Goal: Information Seeking & Learning: Compare options

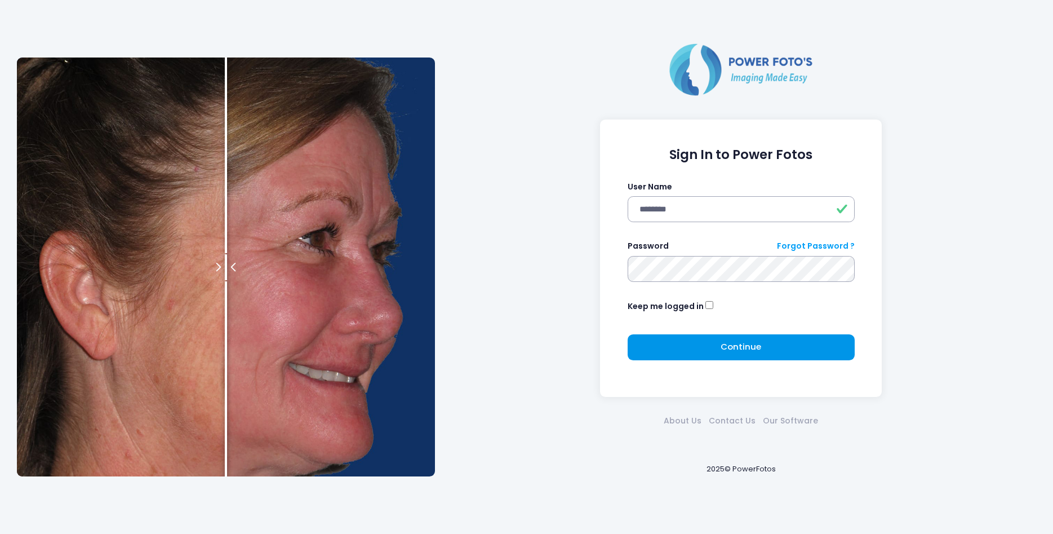
click at [706, 343] on button "Continue Please wait..." at bounding box center [741, 347] width 227 height 26
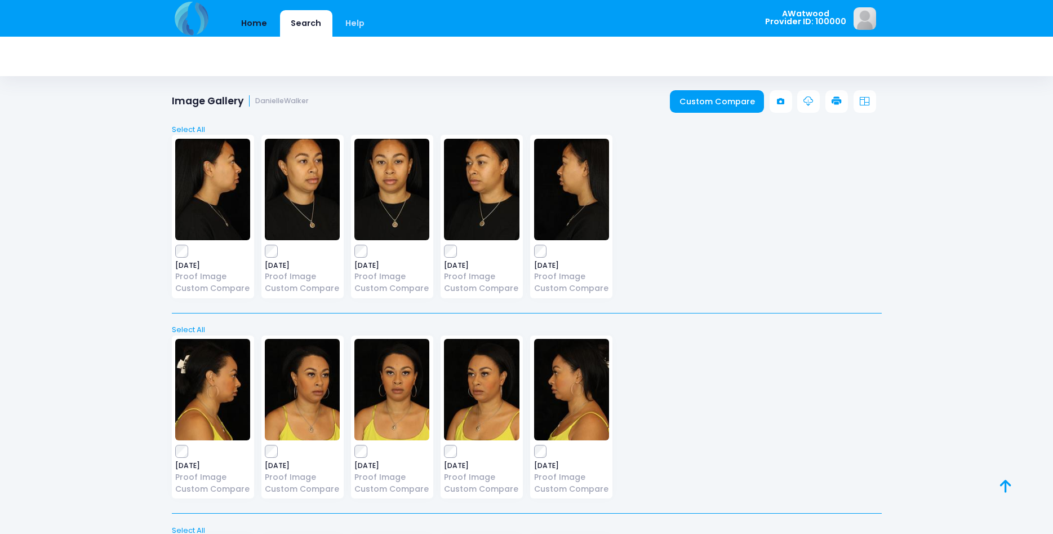
click at [246, 24] on link "Home" at bounding box center [254, 23] width 48 height 26
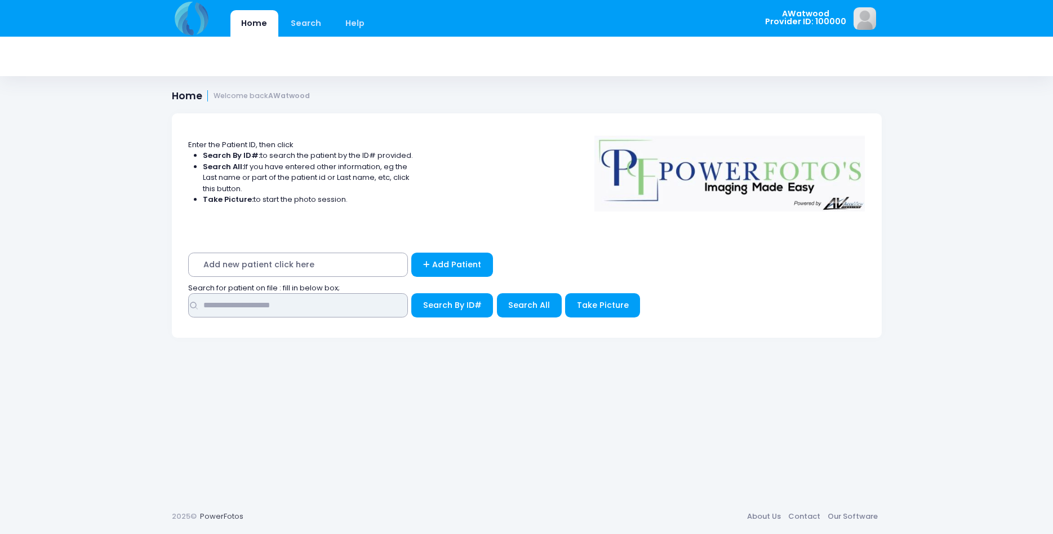
click at [228, 304] on input "text" at bounding box center [298, 305] width 220 height 24
type input "******"
click at [527, 305] on span "Search All" at bounding box center [529, 304] width 42 height 11
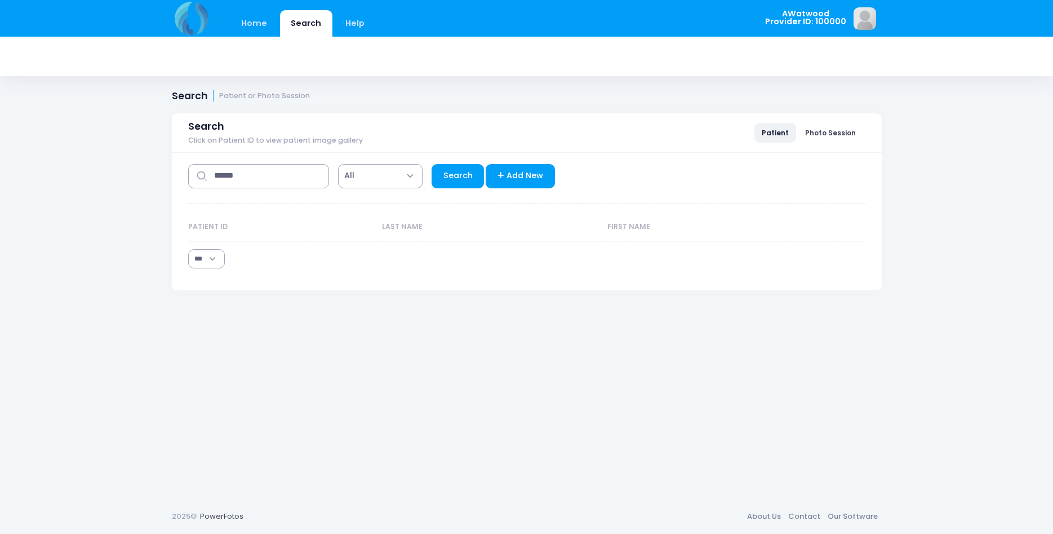
select select "***"
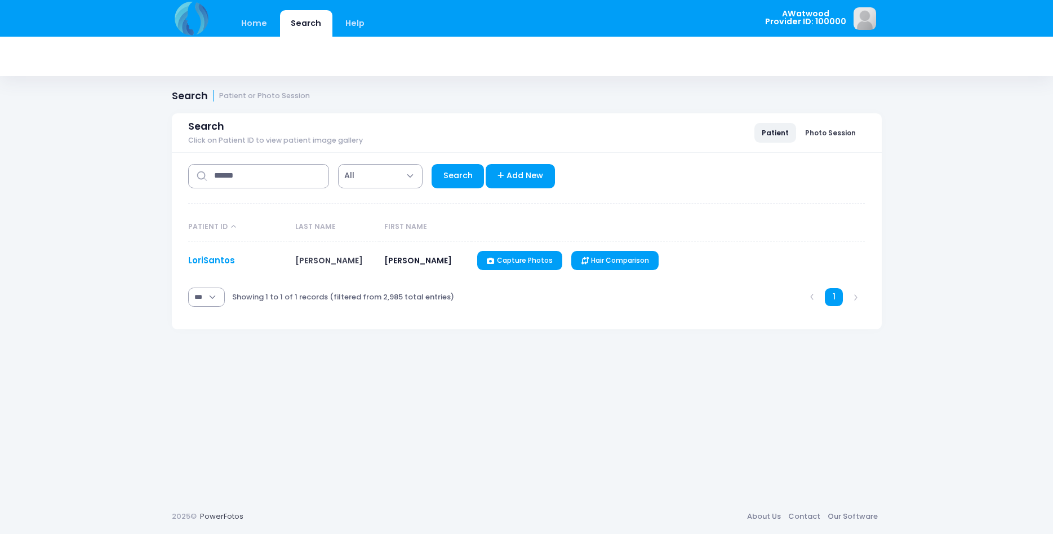
click at [229, 261] on link "LoriSantos" at bounding box center [211, 260] width 47 height 12
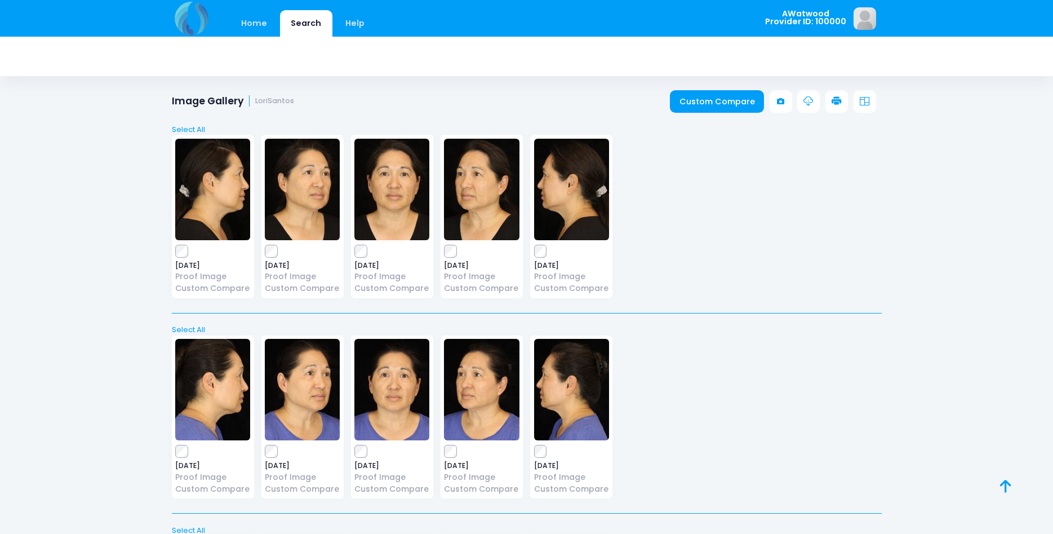
click at [386, 198] on img at bounding box center [391, 189] width 75 height 101
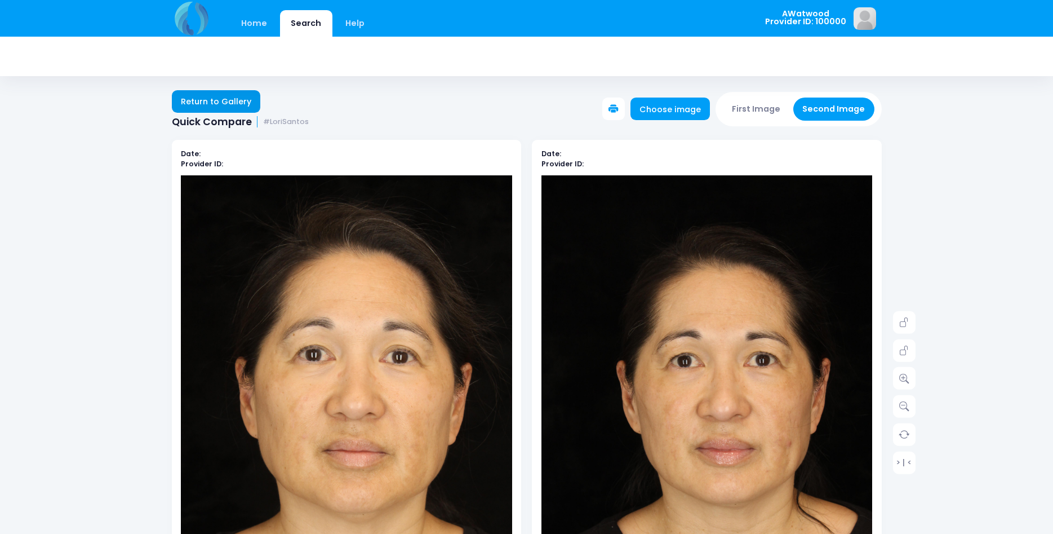
click at [183, 103] on link "Return to Gallery" at bounding box center [216, 101] width 89 height 23
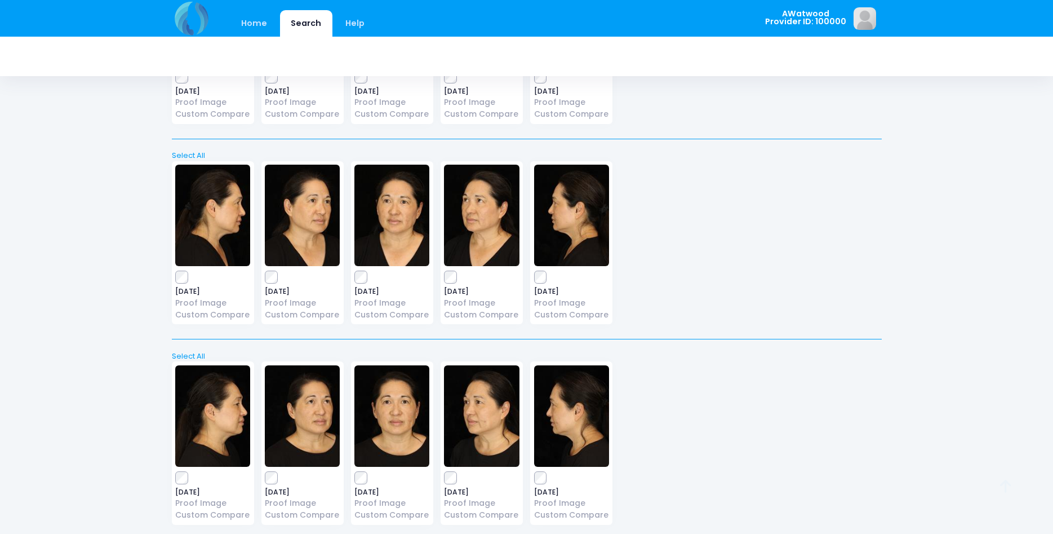
scroll to position [627, 0]
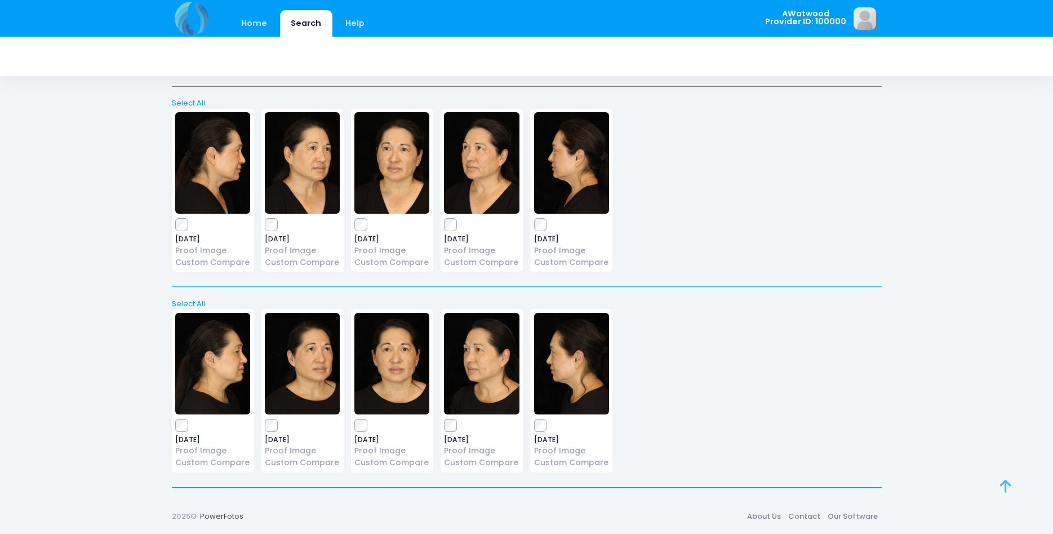
click at [1001, 486] on icon at bounding box center [1005, 486] width 11 height 1
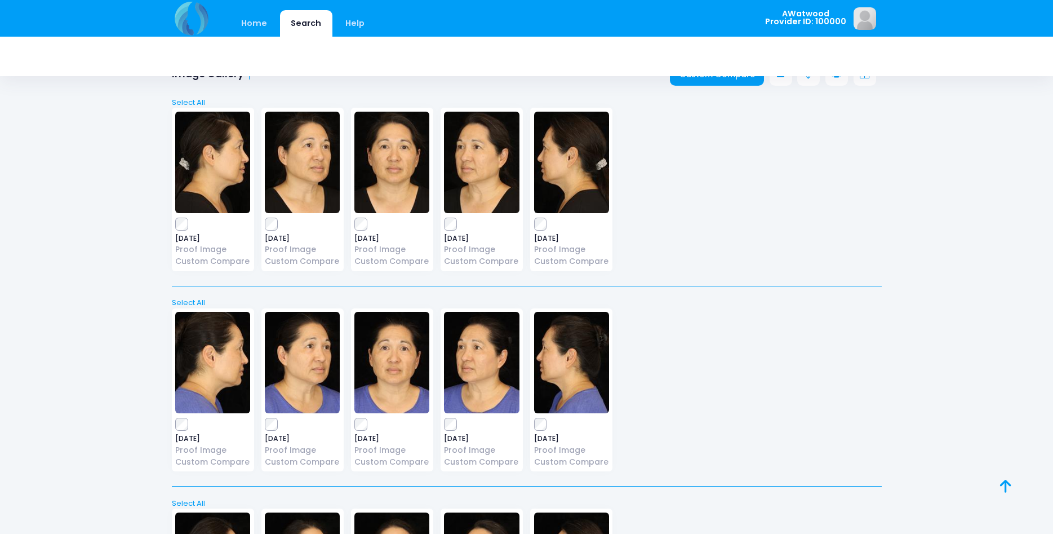
scroll to position [0, 0]
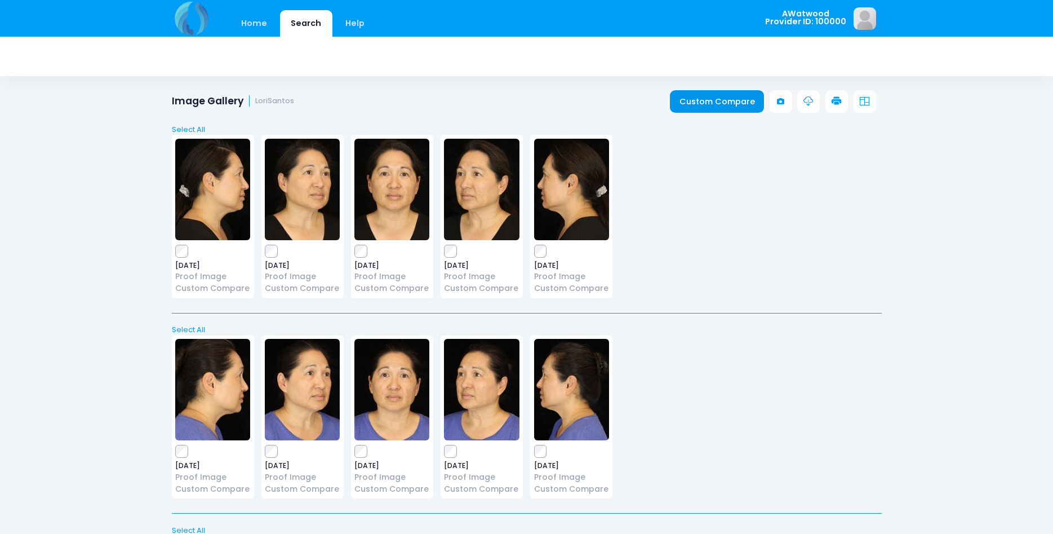
click at [700, 105] on link "Custom Compare" at bounding box center [717, 101] width 94 height 23
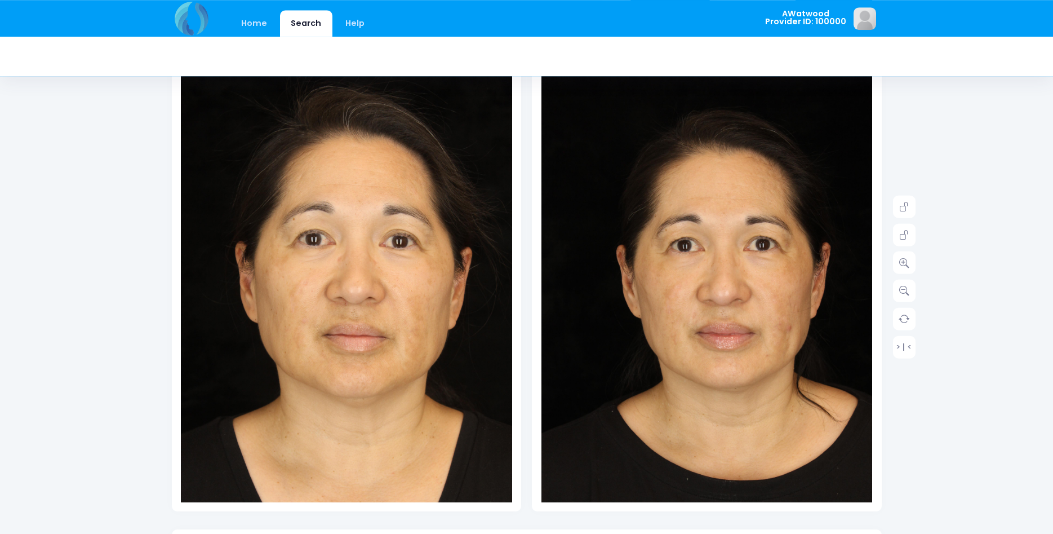
scroll to position [115, 0]
click at [902, 210] on icon at bounding box center [904, 207] width 10 height 10
click at [908, 264] on icon at bounding box center [904, 263] width 10 height 10
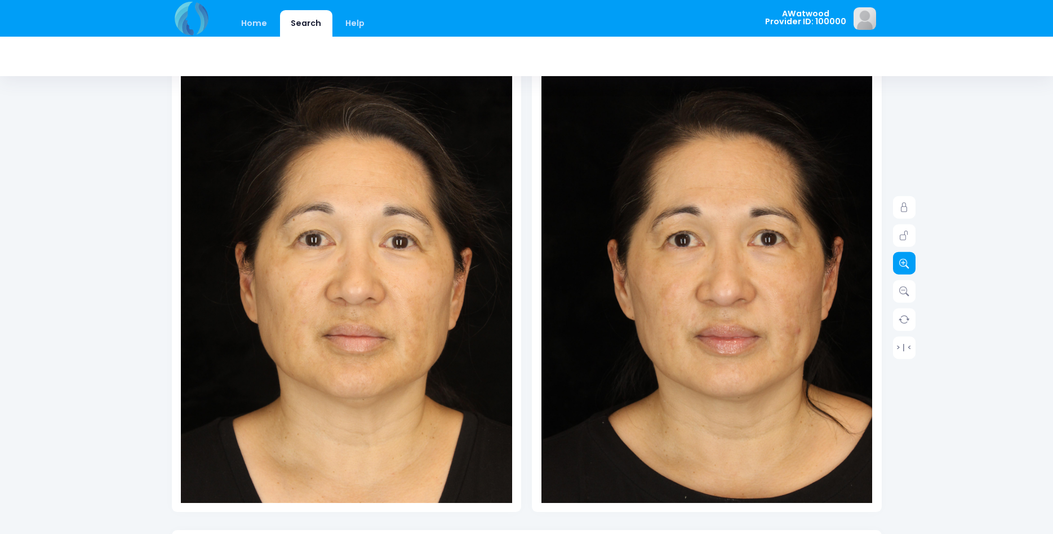
scroll to position [0, 0]
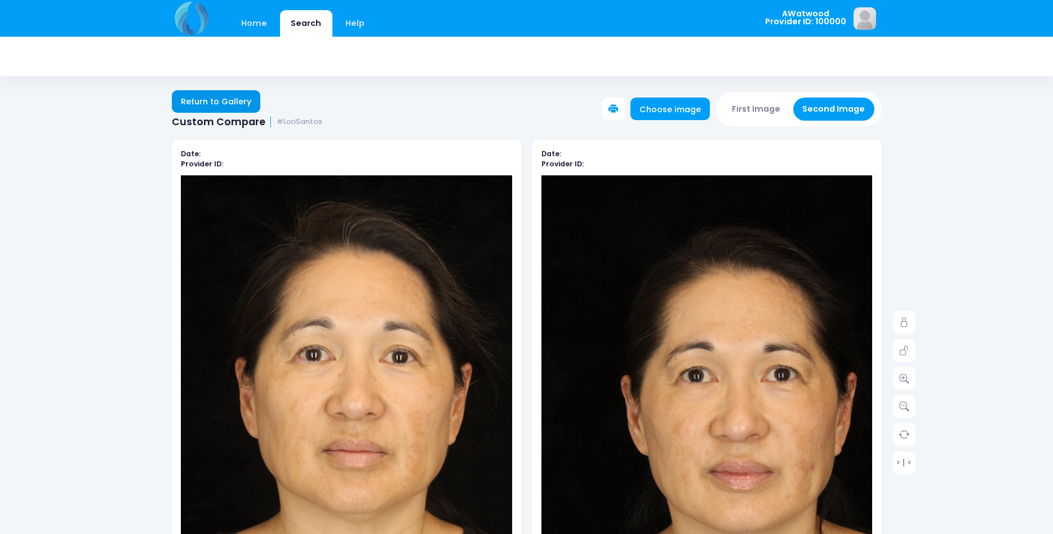
click at [217, 106] on link "Return to Gallery" at bounding box center [216, 101] width 89 height 23
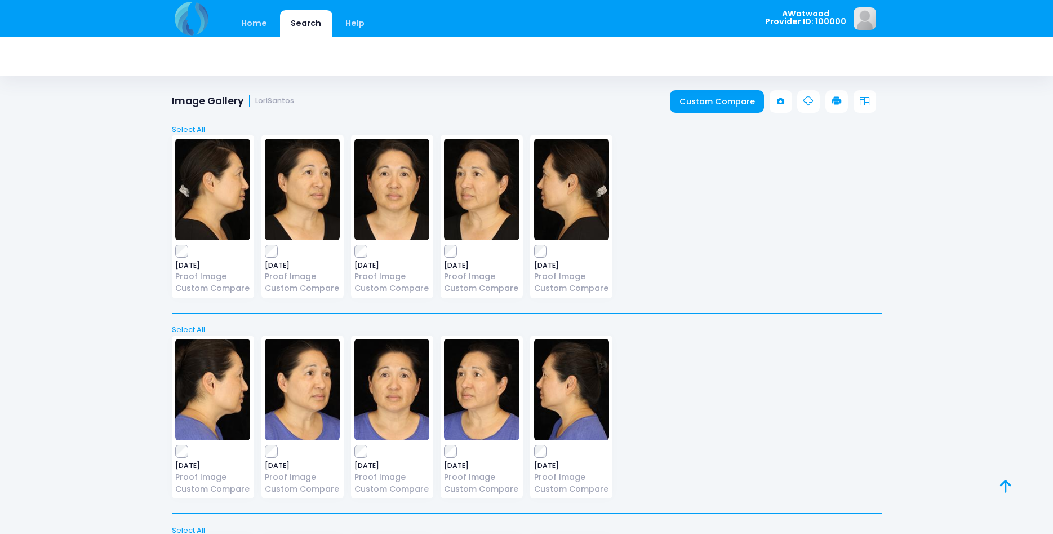
click at [300, 190] on img at bounding box center [302, 189] width 75 height 101
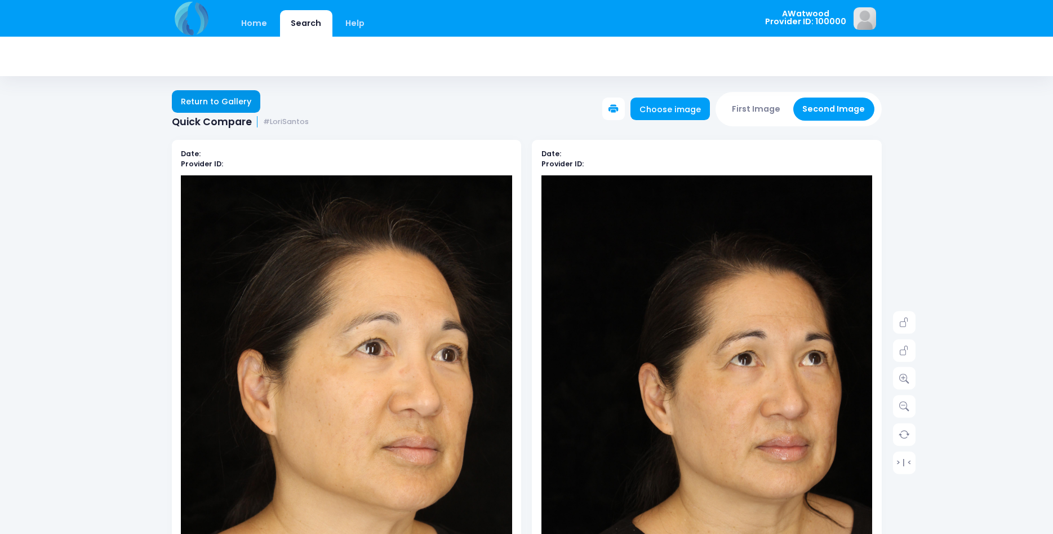
click at [233, 97] on link "Return to Gallery" at bounding box center [216, 101] width 89 height 23
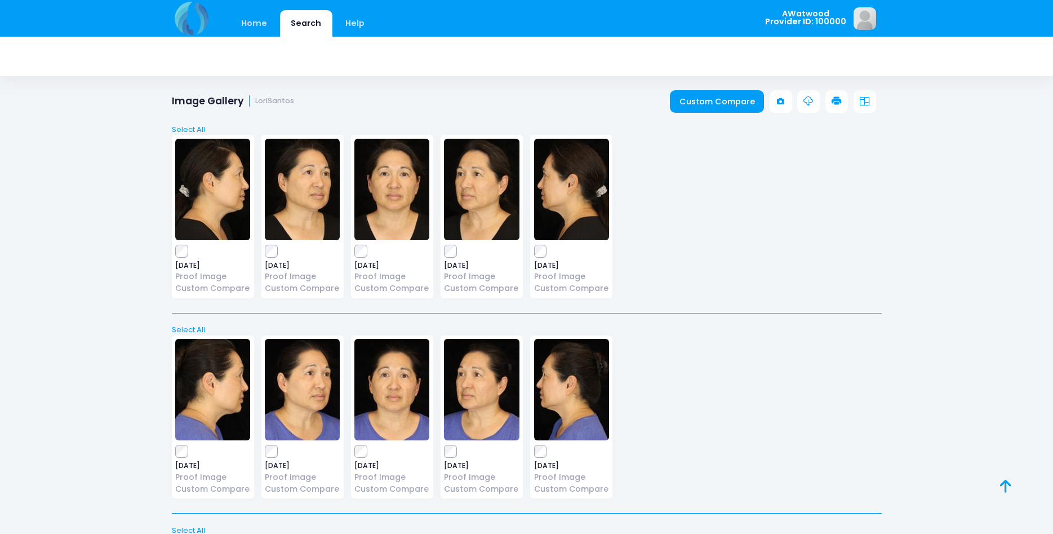
click at [481, 192] on img at bounding box center [481, 189] width 75 height 101
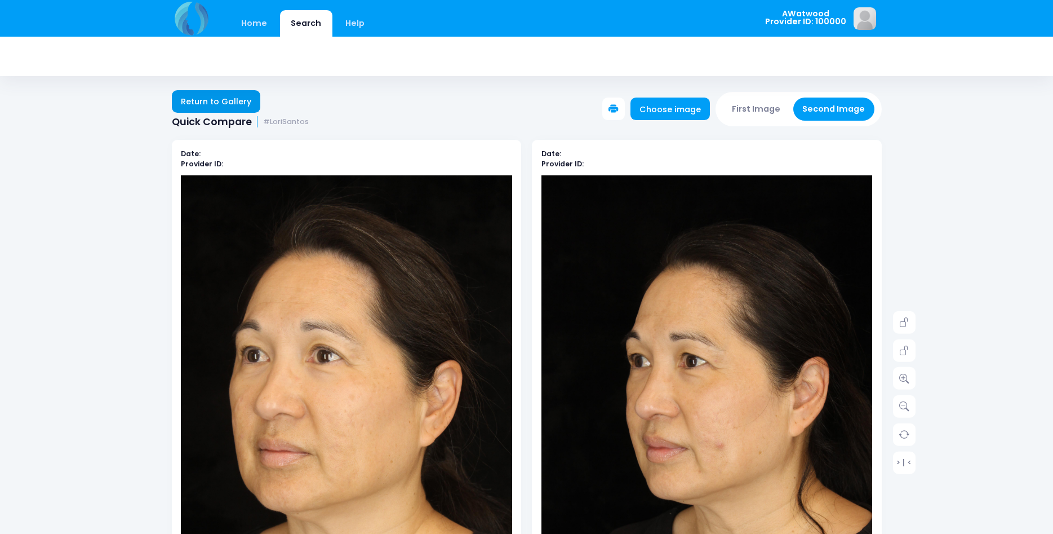
click at [199, 99] on link "Return to Gallery" at bounding box center [216, 101] width 89 height 23
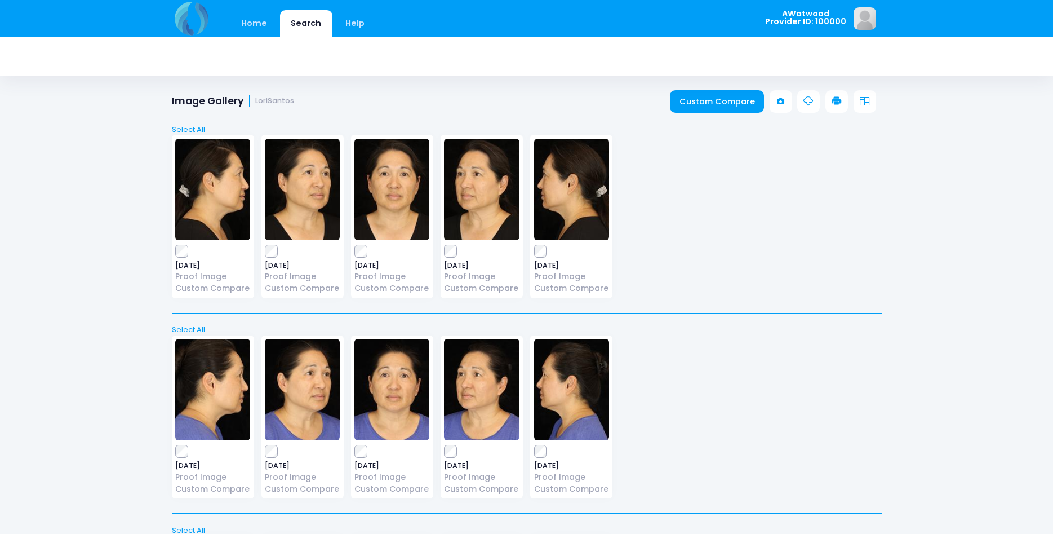
click at [210, 191] on img at bounding box center [212, 189] width 75 height 101
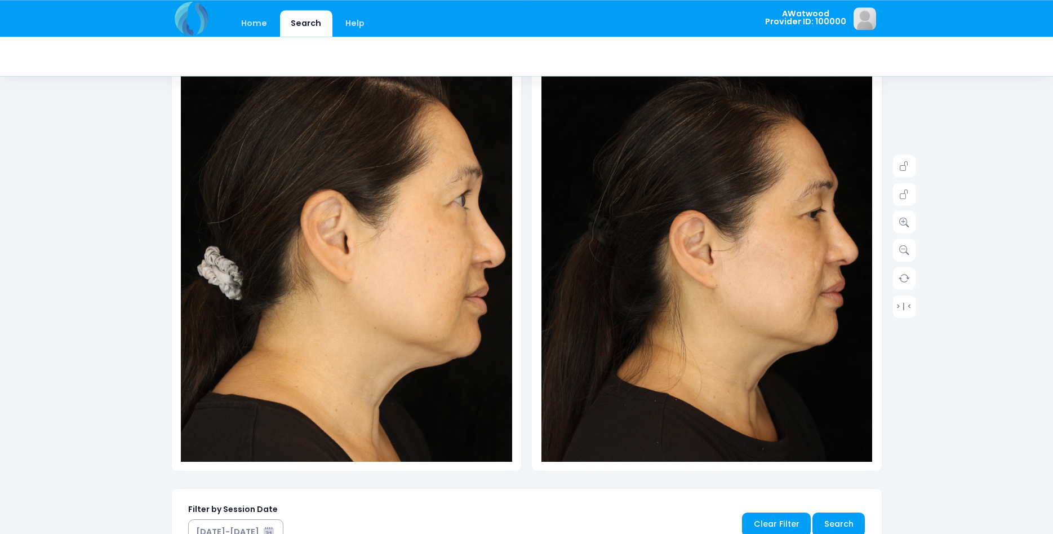
scroll to position [172, 0]
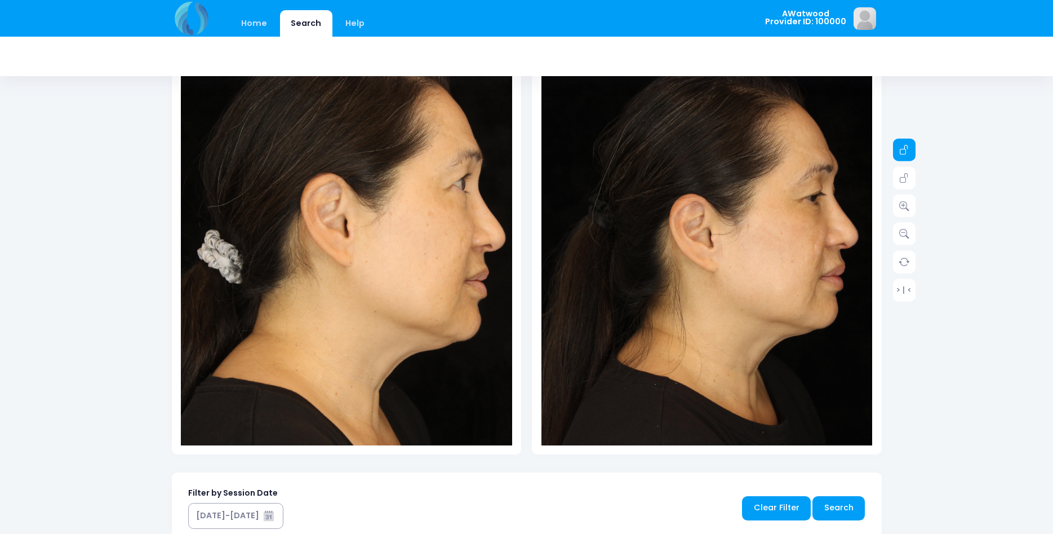
click at [905, 147] on icon at bounding box center [904, 150] width 10 height 10
click at [901, 207] on icon at bounding box center [904, 206] width 10 height 10
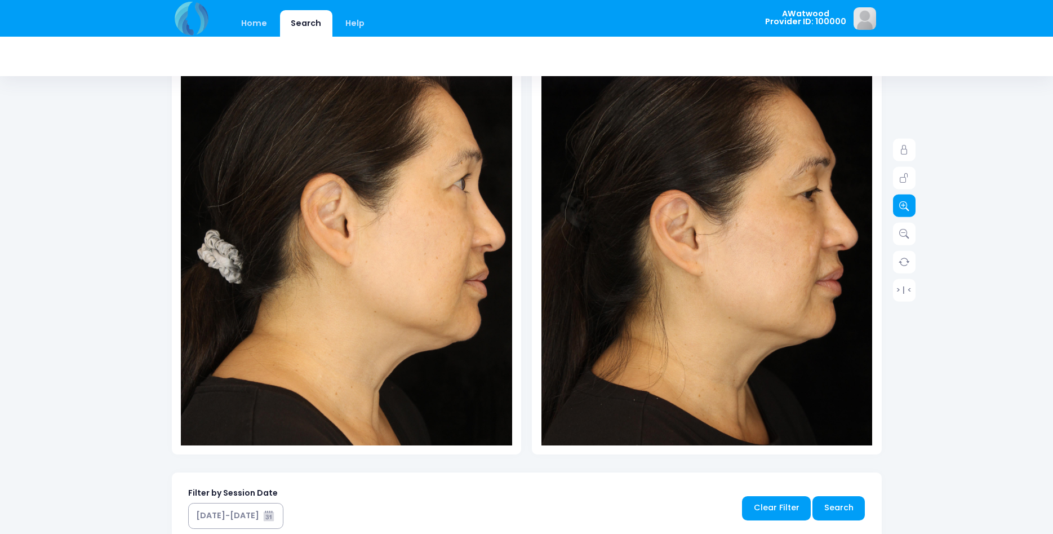
click at [905, 201] on icon at bounding box center [904, 206] width 10 height 10
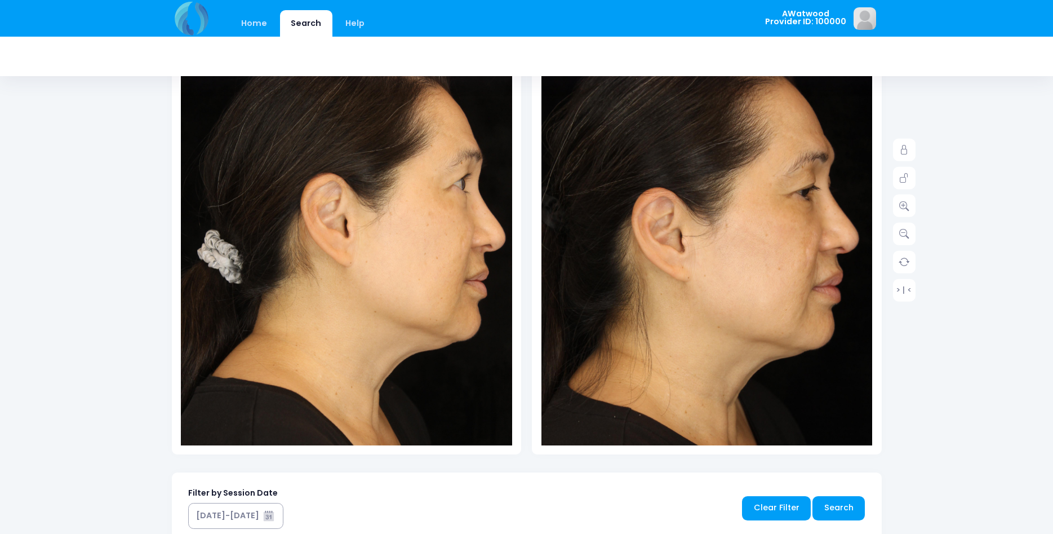
click at [859, 202] on img at bounding box center [676, 256] width 397 height 596
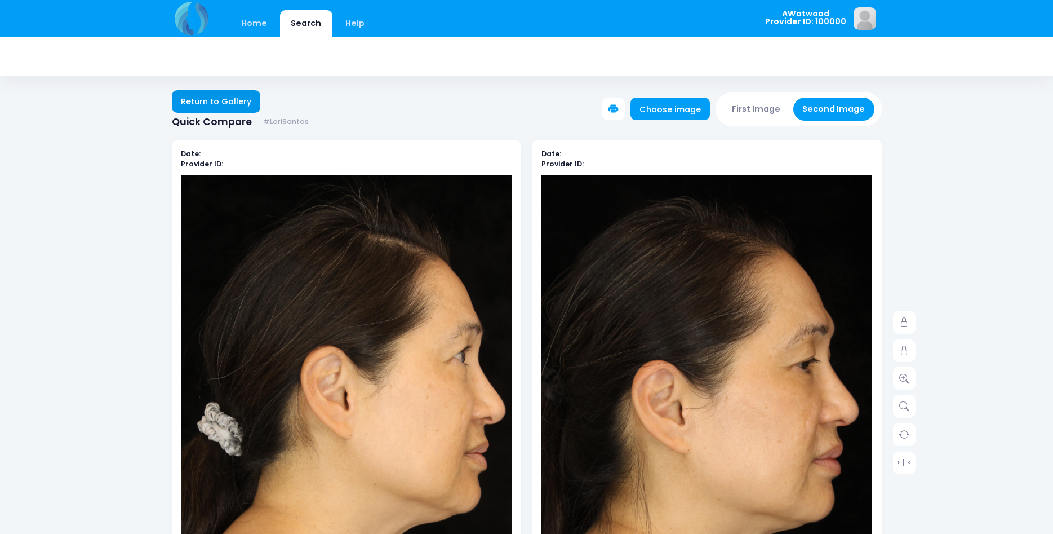
click at [238, 102] on link "Return to Gallery" at bounding box center [216, 101] width 89 height 23
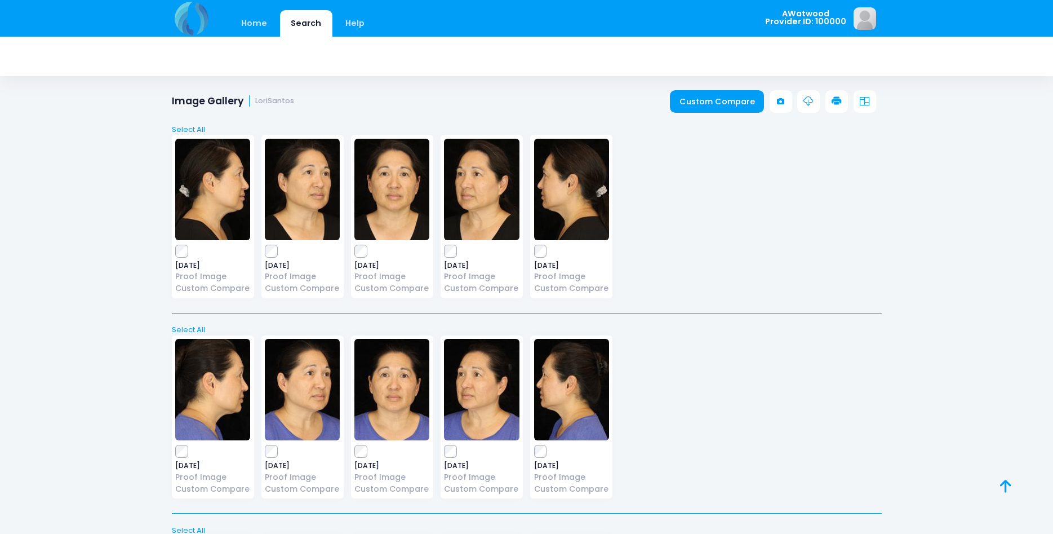
click at [551, 194] on img at bounding box center [571, 189] width 75 height 101
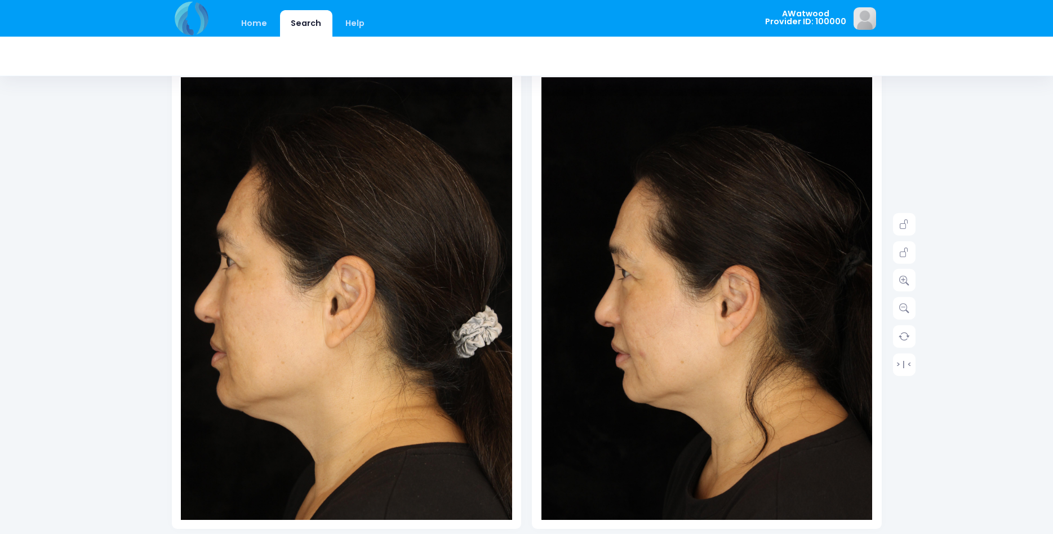
scroll to position [115, 0]
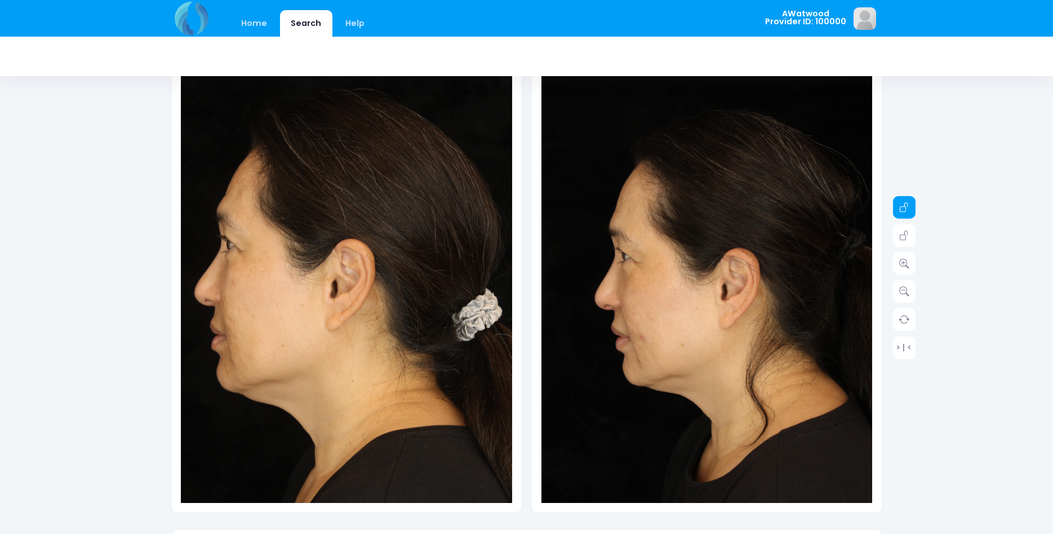
click at [907, 209] on icon at bounding box center [904, 207] width 10 height 10
click at [912, 260] on link at bounding box center [904, 263] width 23 height 23
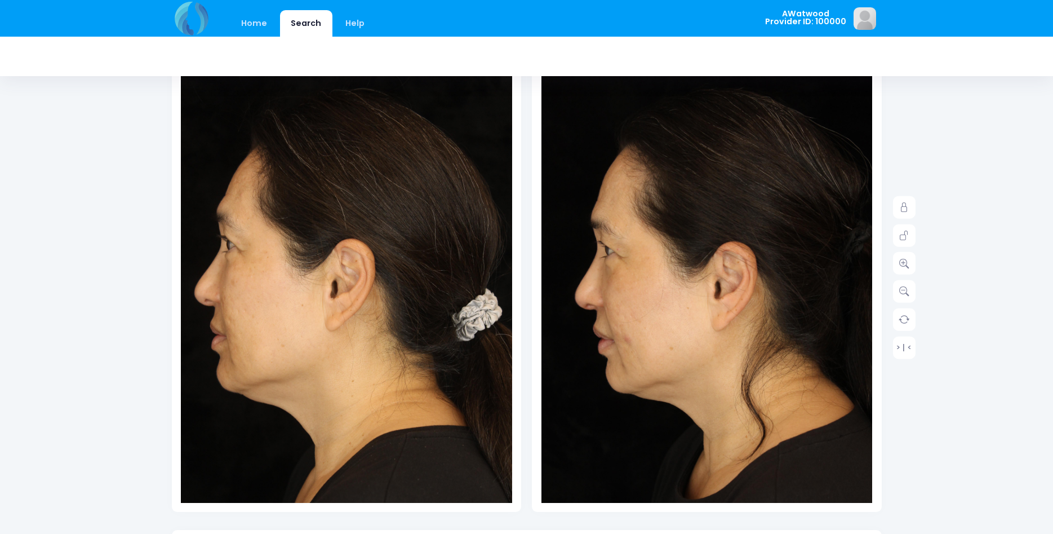
click at [793, 288] on img at bounding box center [698, 307] width 365 height 547
click at [910, 237] on link at bounding box center [904, 235] width 23 height 23
click at [912, 203] on link at bounding box center [904, 207] width 23 height 23
click at [910, 265] on link at bounding box center [904, 263] width 23 height 23
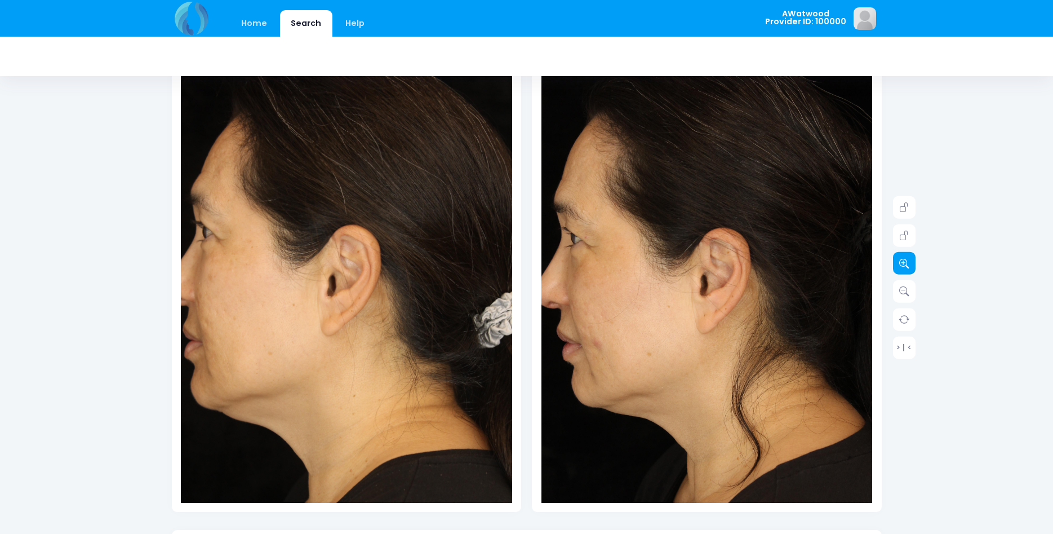
click at [910, 265] on link at bounding box center [904, 263] width 23 height 23
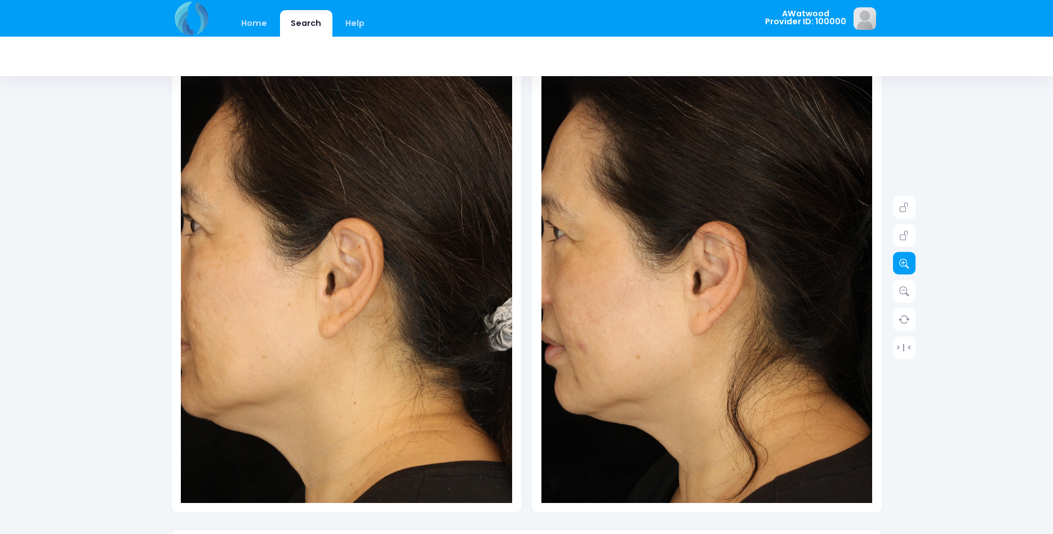
click at [910, 264] on link at bounding box center [904, 263] width 23 height 23
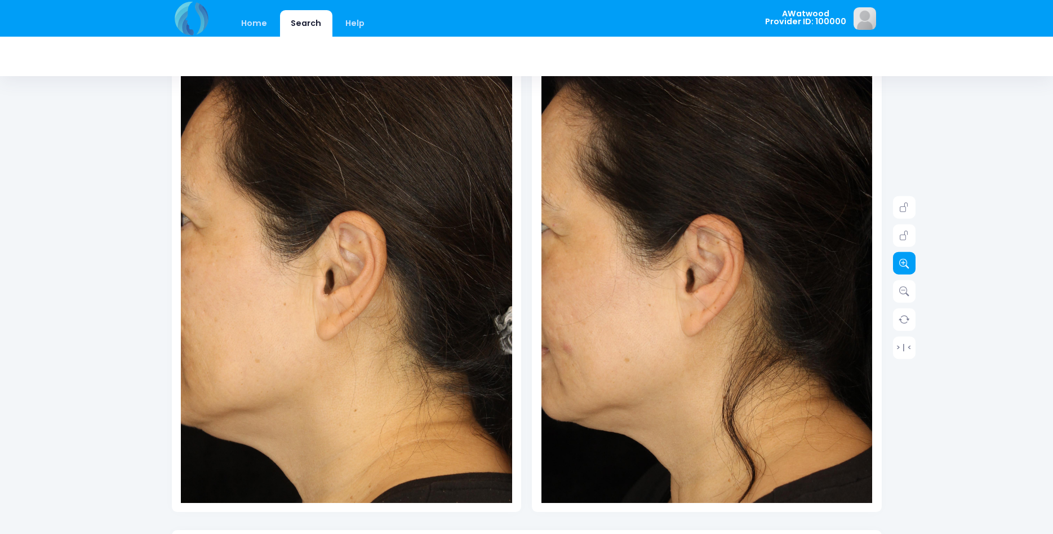
click at [910, 264] on link at bounding box center [904, 263] width 23 height 23
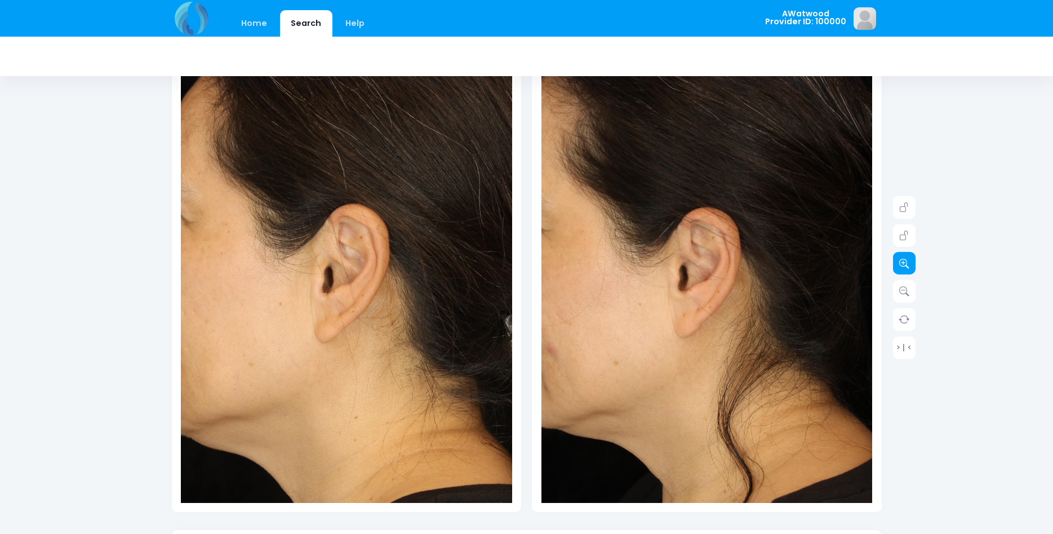
click at [910, 264] on link at bounding box center [904, 263] width 23 height 23
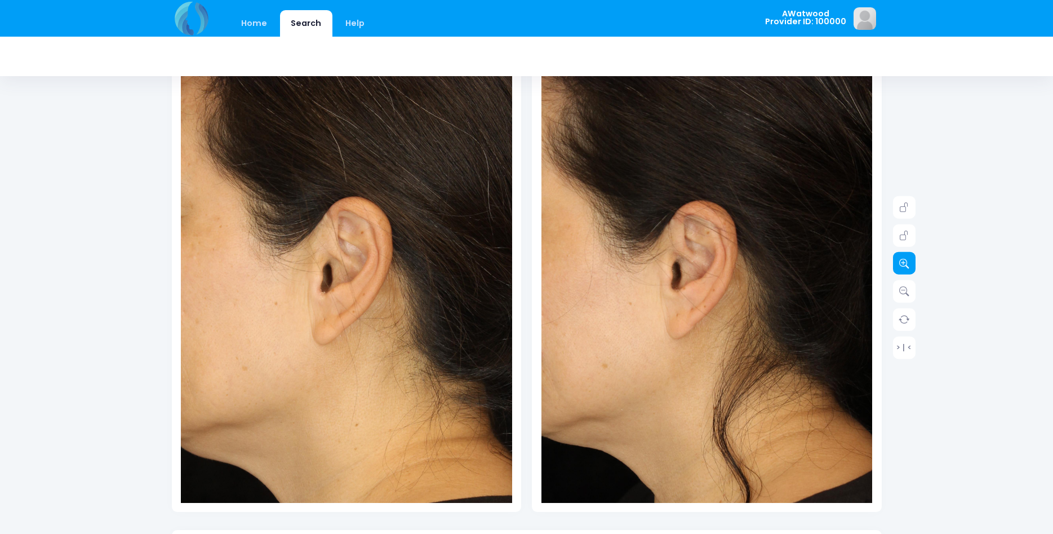
click at [910, 264] on link at bounding box center [904, 263] width 23 height 23
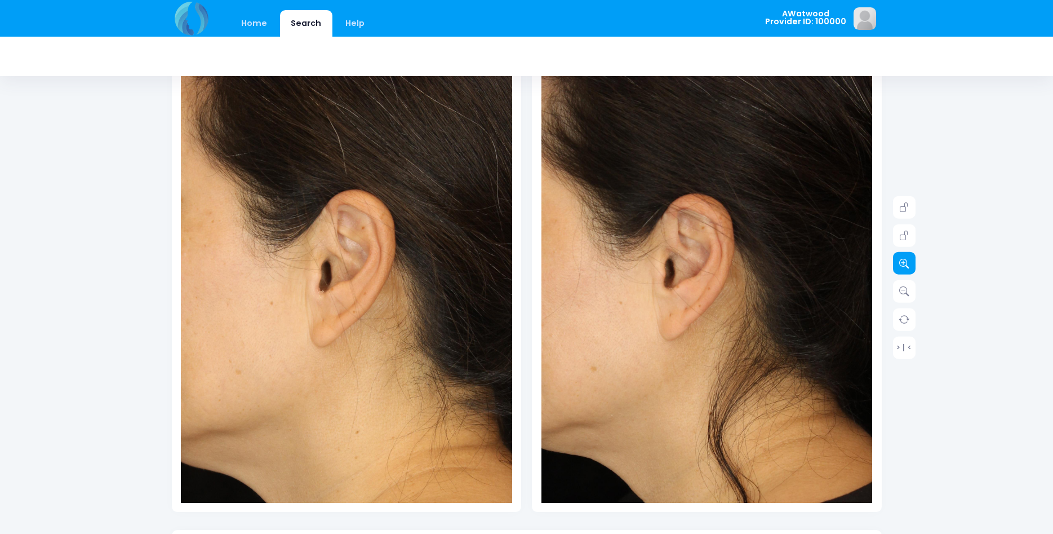
click at [910, 264] on link at bounding box center [904, 263] width 23 height 23
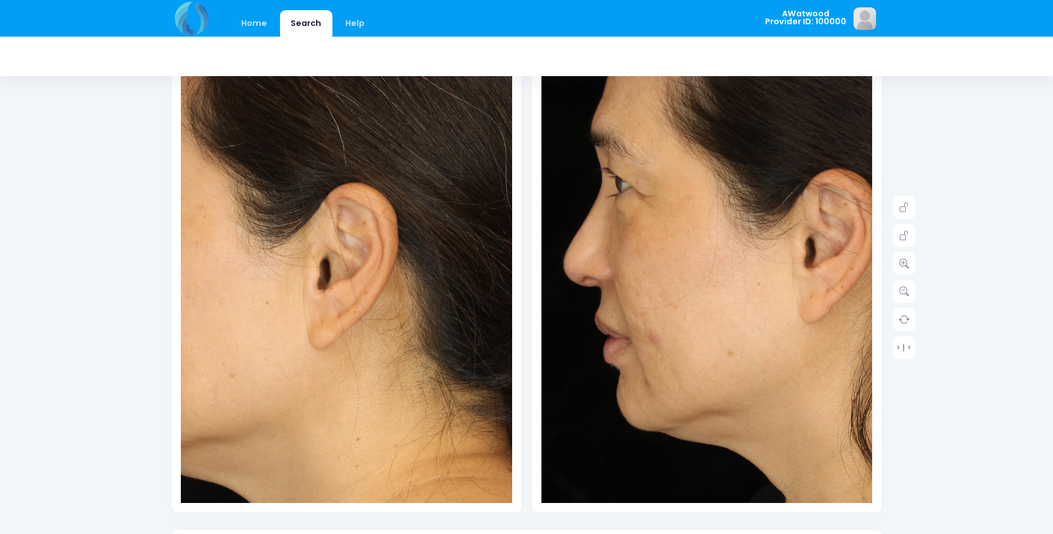
click at [629, 307] on img at bounding box center [776, 284] width 629 height 944
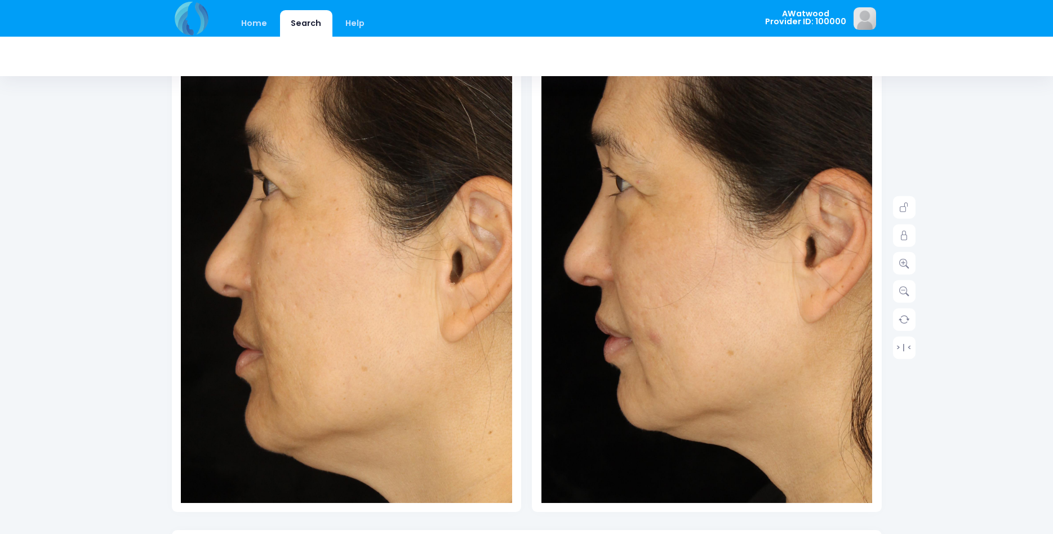
click at [179, 286] on div "Date: Provider ID:" at bounding box center [346, 268] width 349 height 487
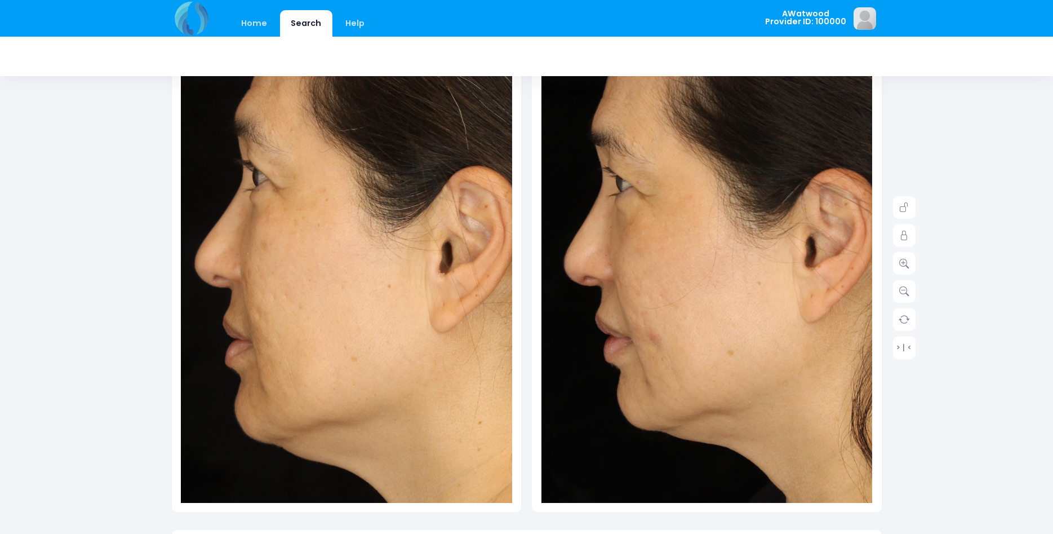
click at [194, 300] on img at bounding box center [468, 291] width 596 height 894
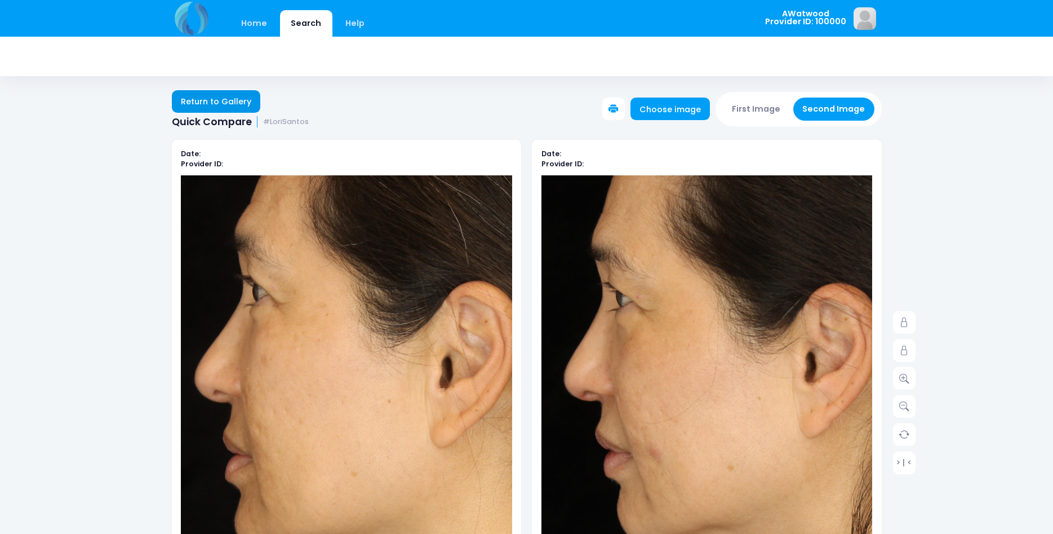
click at [224, 103] on link "Return to Gallery" at bounding box center [216, 101] width 89 height 23
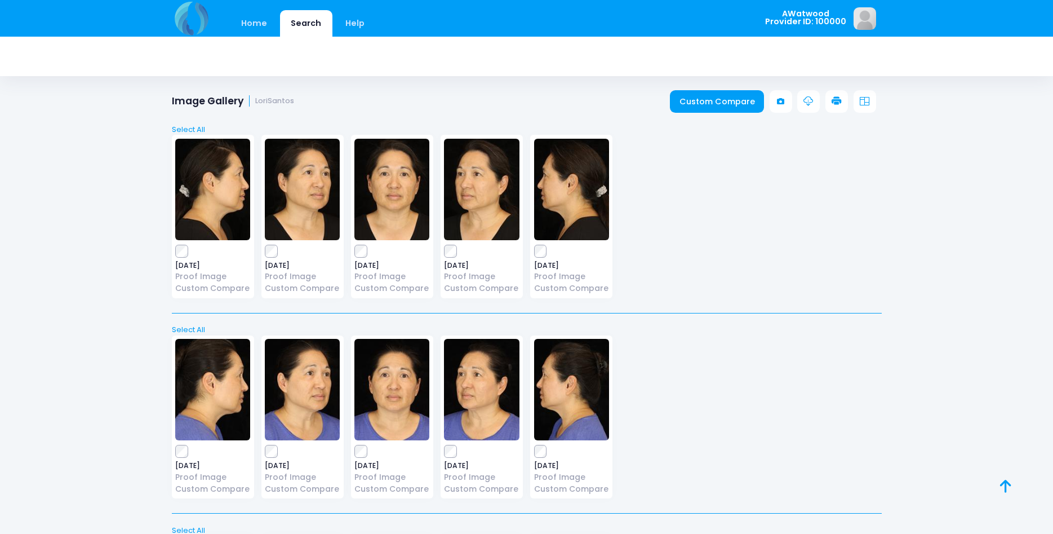
click at [234, 187] on img at bounding box center [212, 189] width 75 height 101
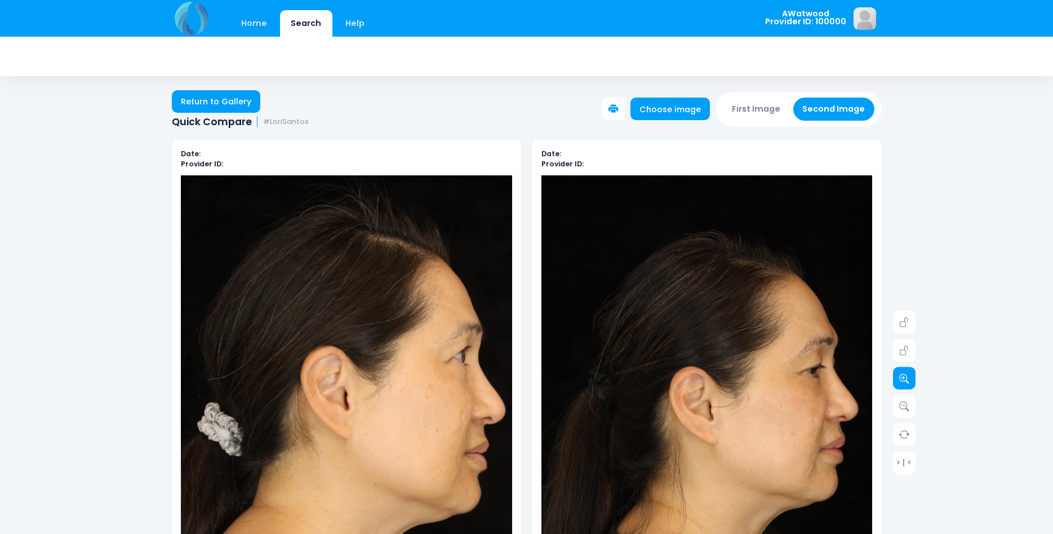
click at [908, 375] on icon at bounding box center [904, 378] width 10 height 10
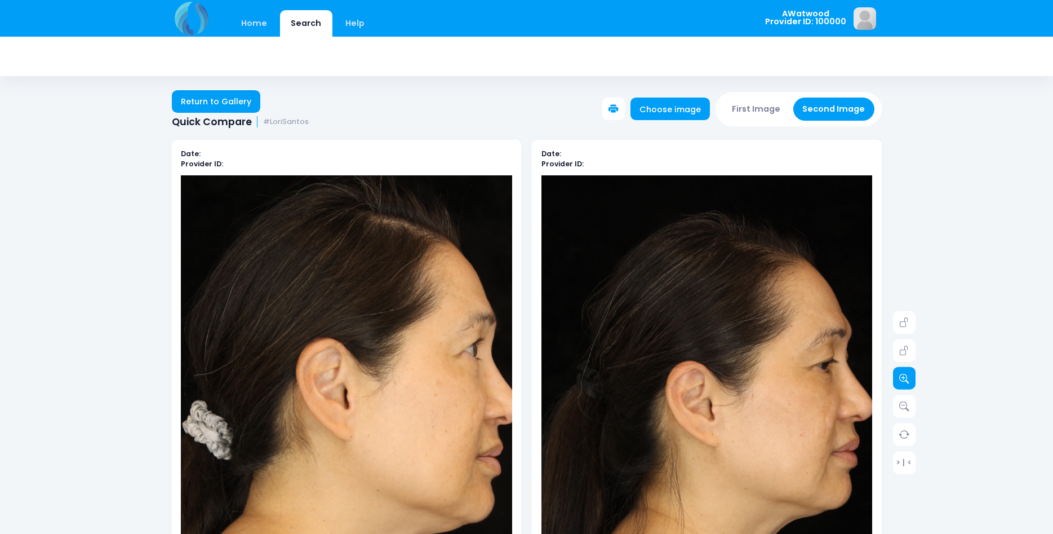
click at [907, 376] on icon at bounding box center [904, 378] width 10 height 10
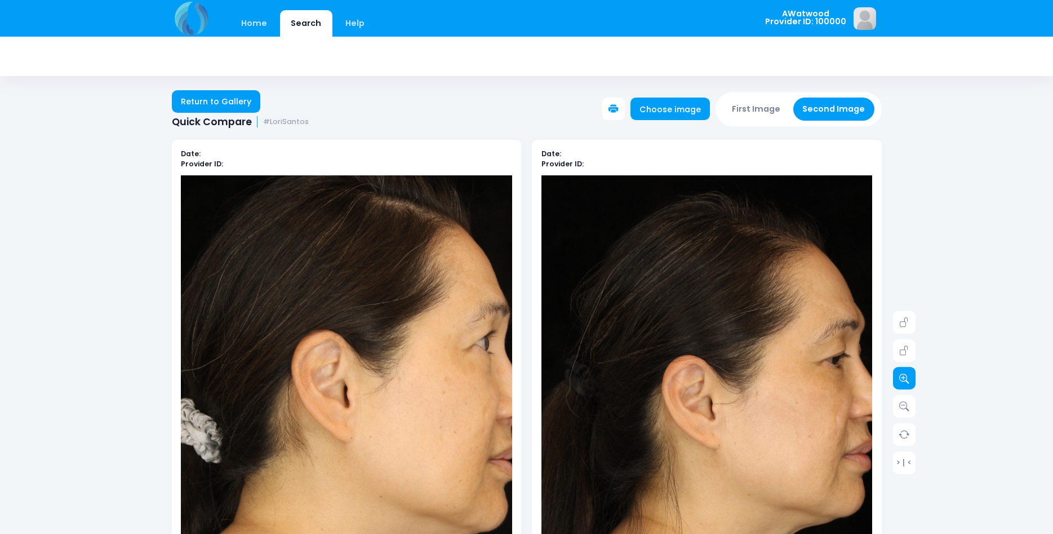
click at [907, 376] on icon at bounding box center [904, 378] width 10 height 10
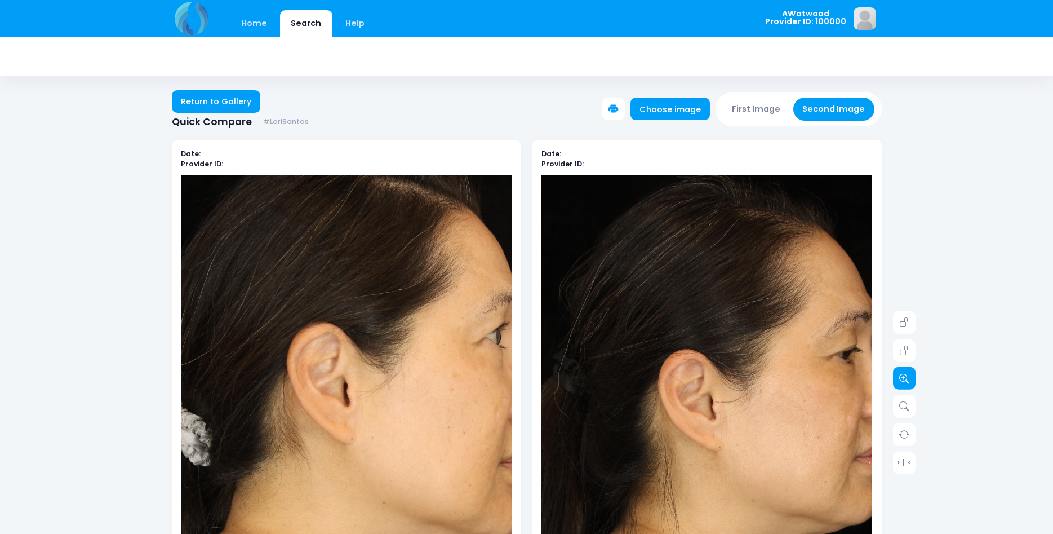
click at [907, 375] on icon at bounding box center [904, 378] width 10 height 10
click at [907, 374] on icon at bounding box center [904, 378] width 10 height 10
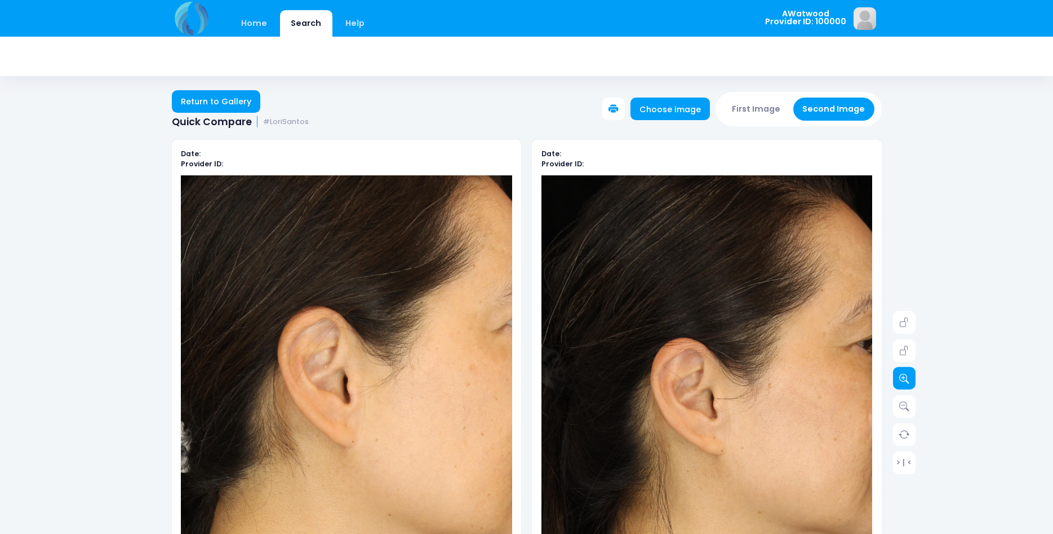
click at [907, 374] on icon at bounding box center [904, 378] width 10 height 10
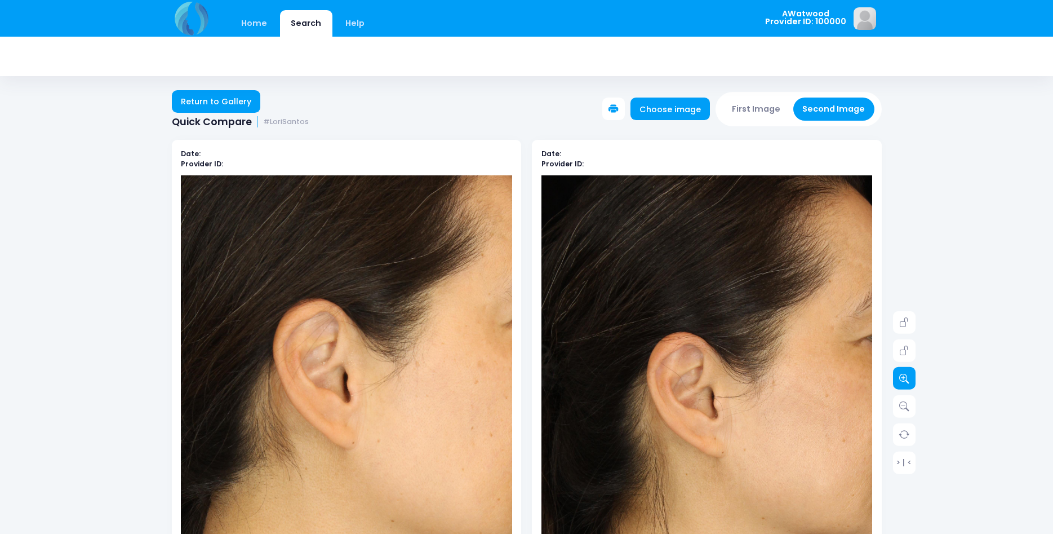
click at [907, 374] on icon at bounding box center [904, 378] width 10 height 10
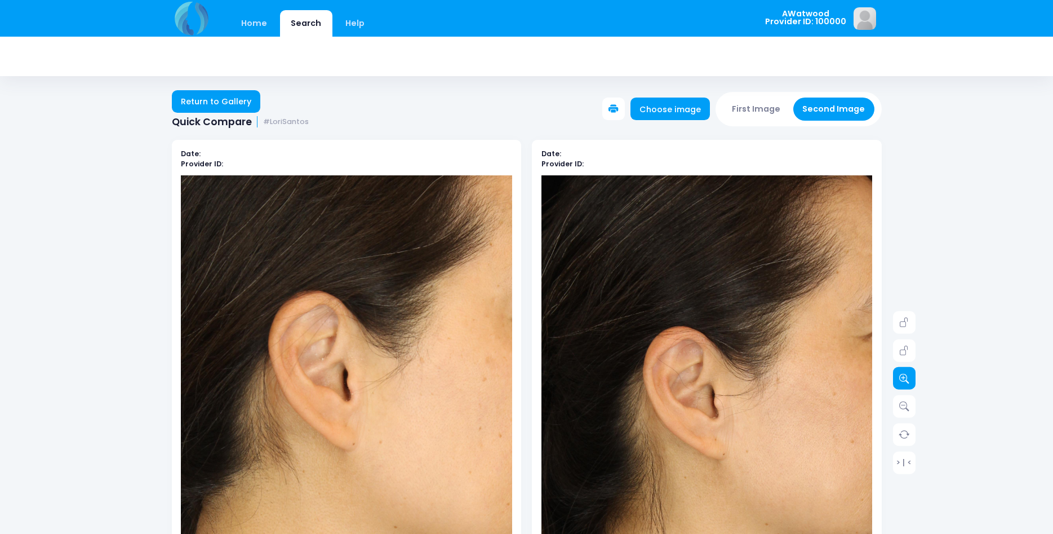
click at [907, 374] on icon at bounding box center [904, 378] width 10 height 10
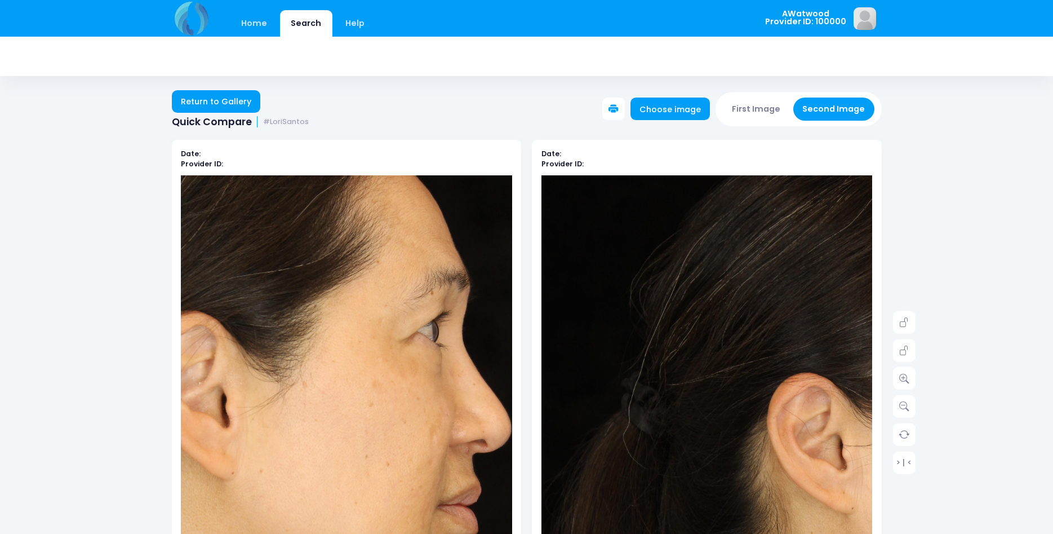
click at [498, 366] on img at bounding box center [225, 451] width 596 height 894
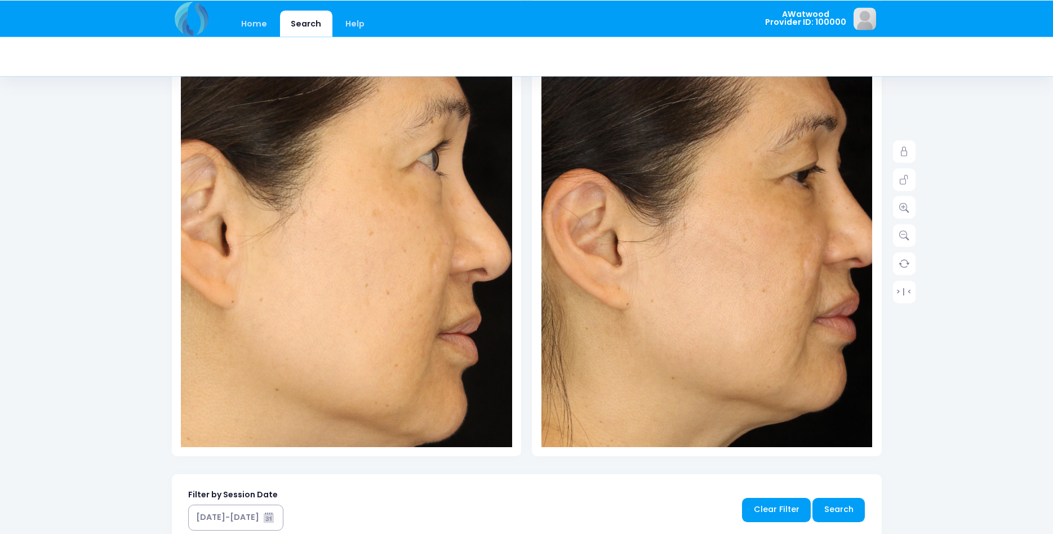
scroll to position [172, 0]
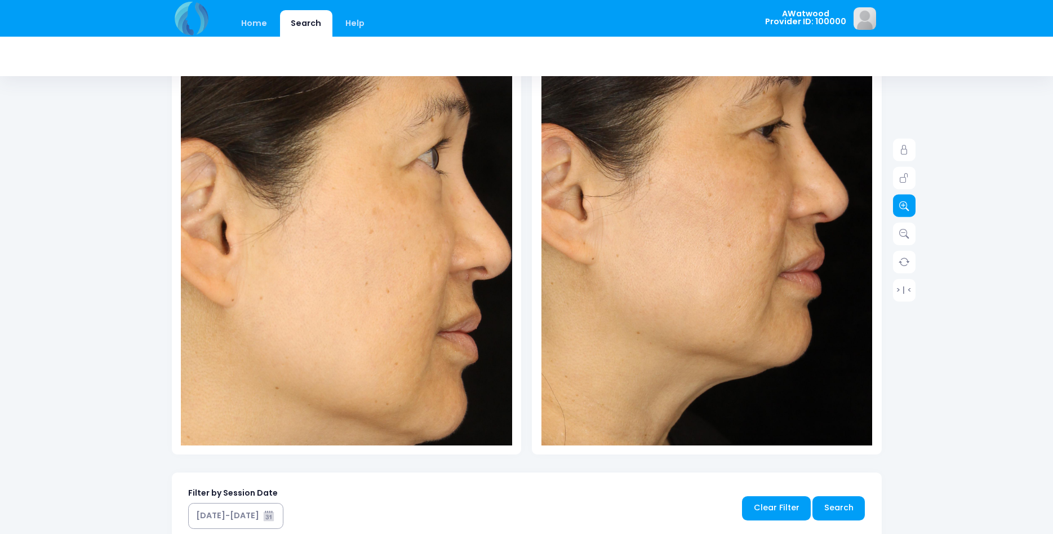
click at [903, 206] on icon at bounding box center [904, 206] width 10 height 10
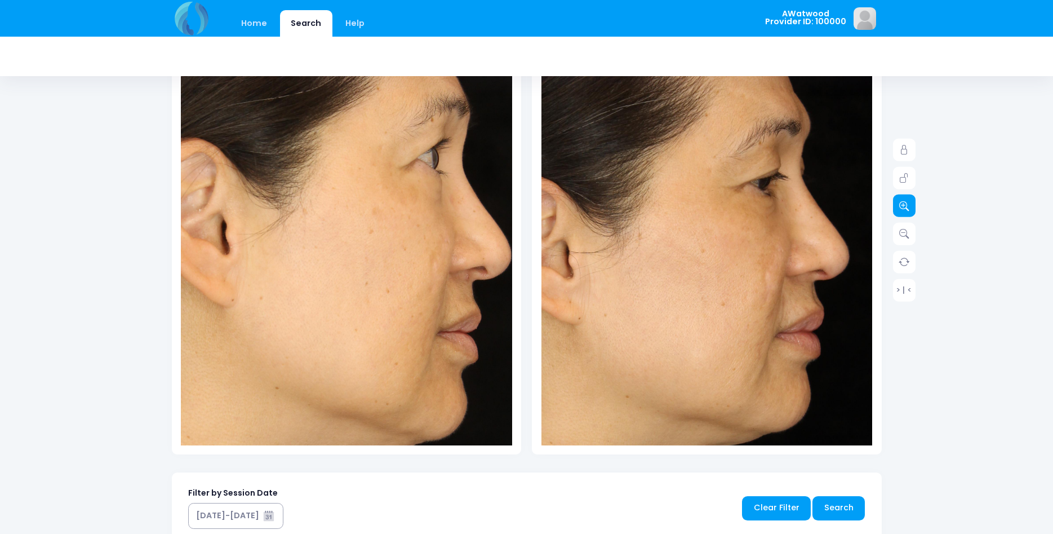
click at [905, 205] on icon at bounding box center [904, 206] width 10 height 10
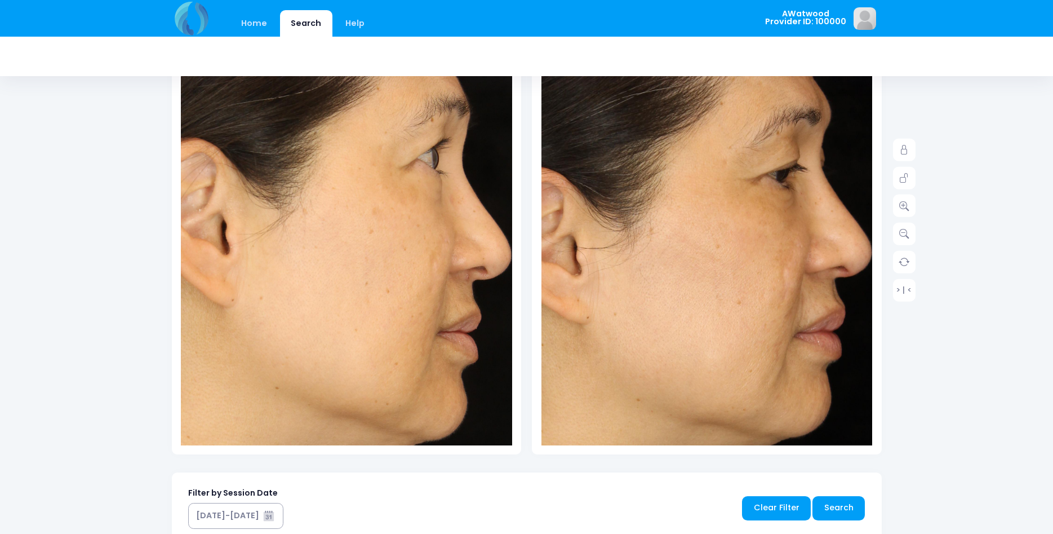
click at [846, 197] on img at bounding box center [568, 282] width 663 height 994
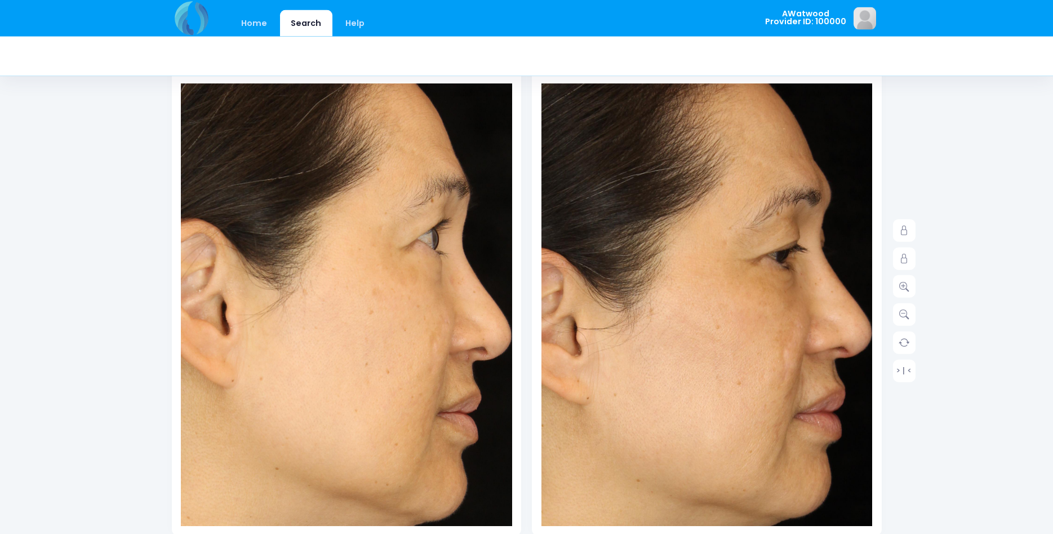
scroll to position [0, 0]
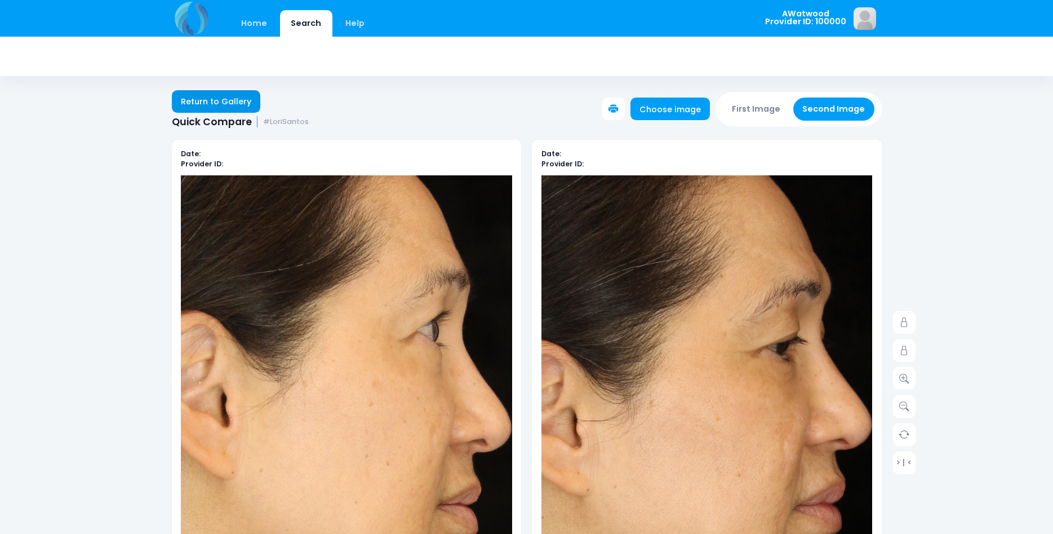
click at [221, 100] on link "Return to Gallery" at bounding box center [216, 101] width 89 height 23
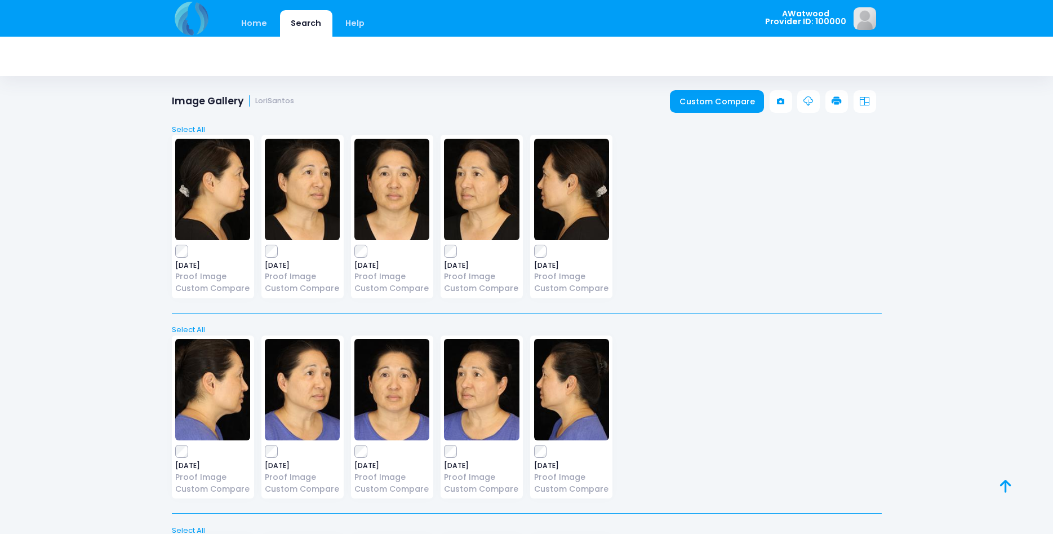
click at [393, 192] on img at bounding box center [391, 189] width 75 height 101
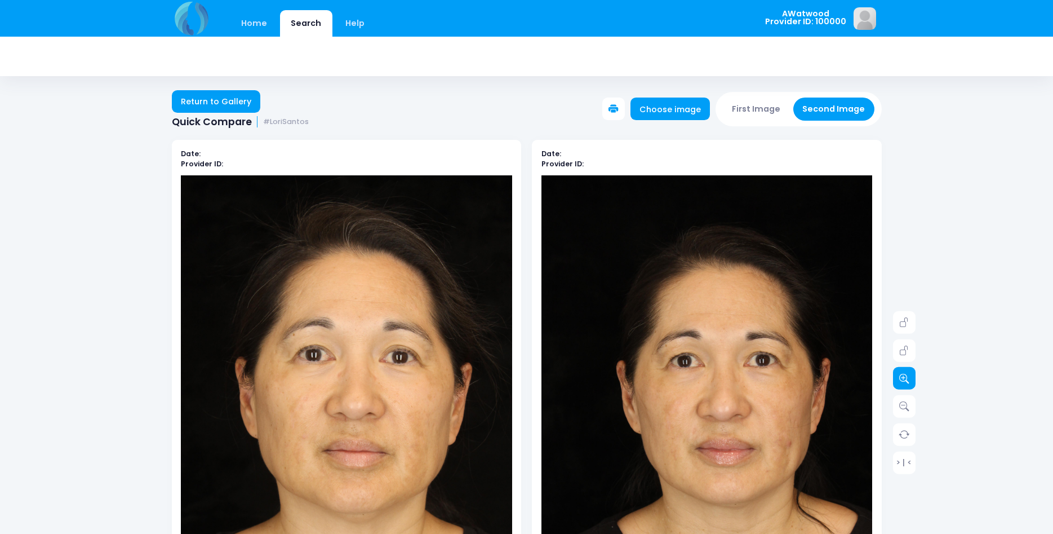
click at [901, 380] on icon at bounding box center [904, 378] width 10 height 10
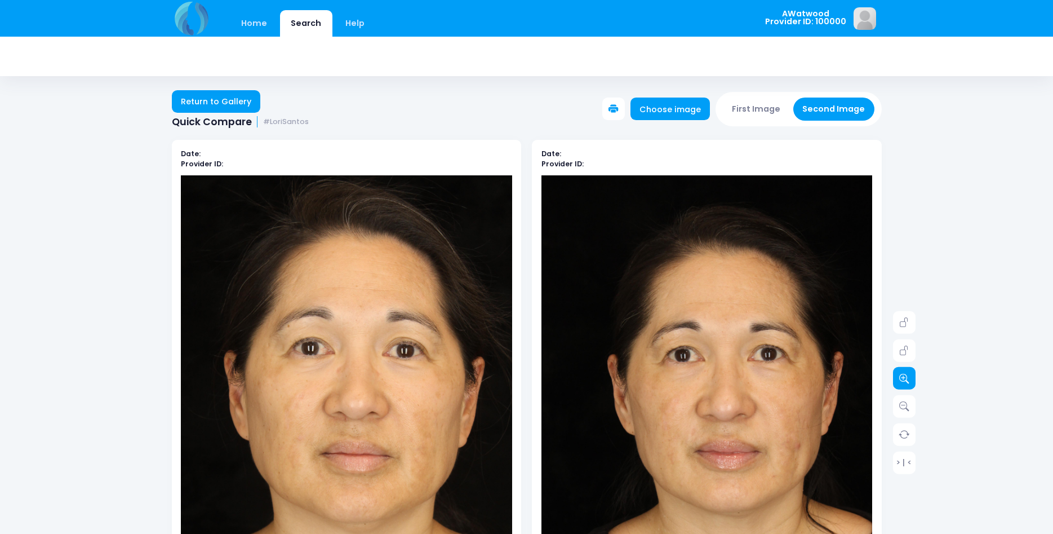
click at [901, 380] on icon at bounding box center [904, 378] width 10 height 10
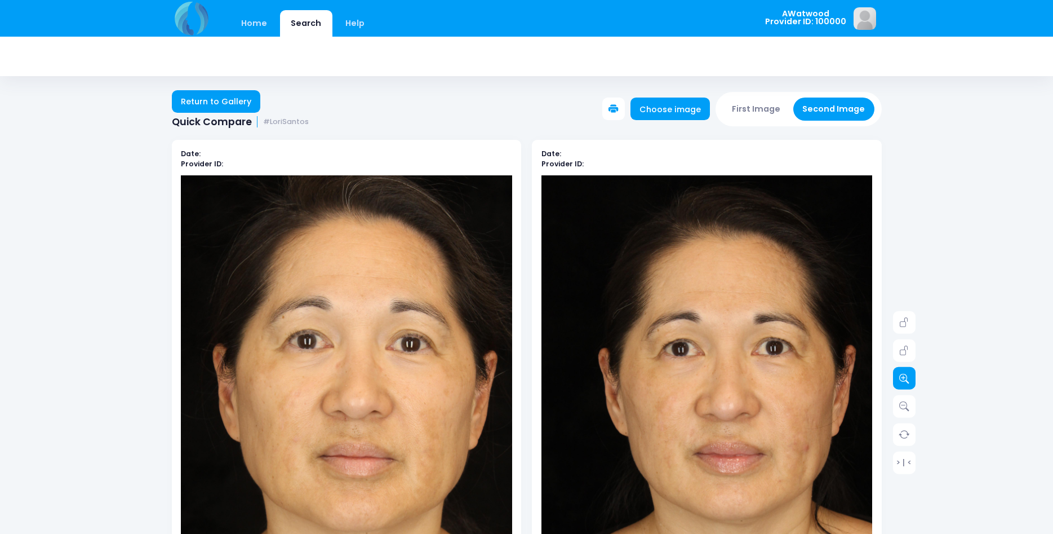
click at [901, 380] on icon at bounding box center [904, 378] width 10 height 10
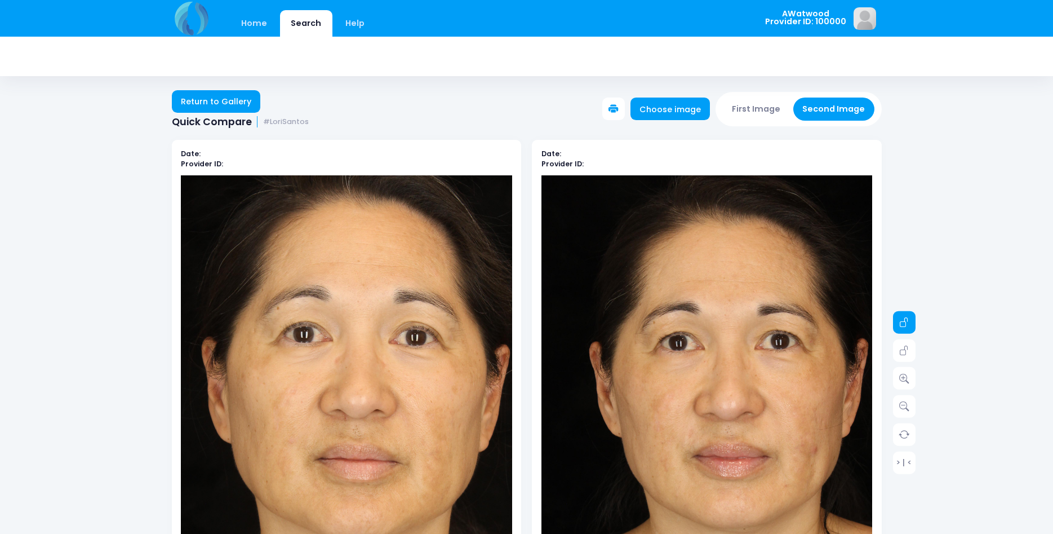
click at [902, 322] on icon at bounding box center [904, 322] width 10 height 10
click at [905, 374] on icon at bounding box center [904, 378] width 10 height 10
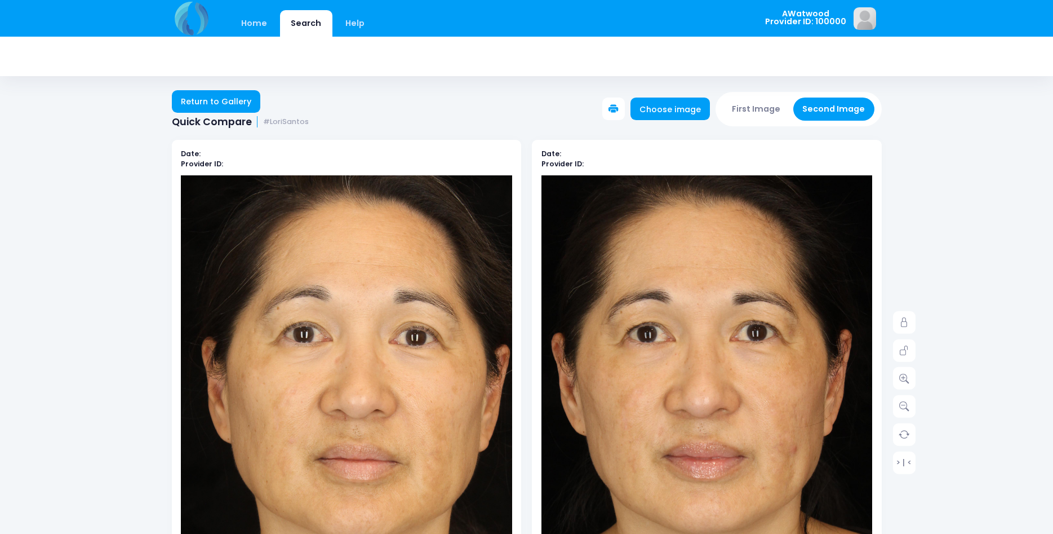
click at [779, 401] on img at bounding box center [678, 420] width 464 height 695
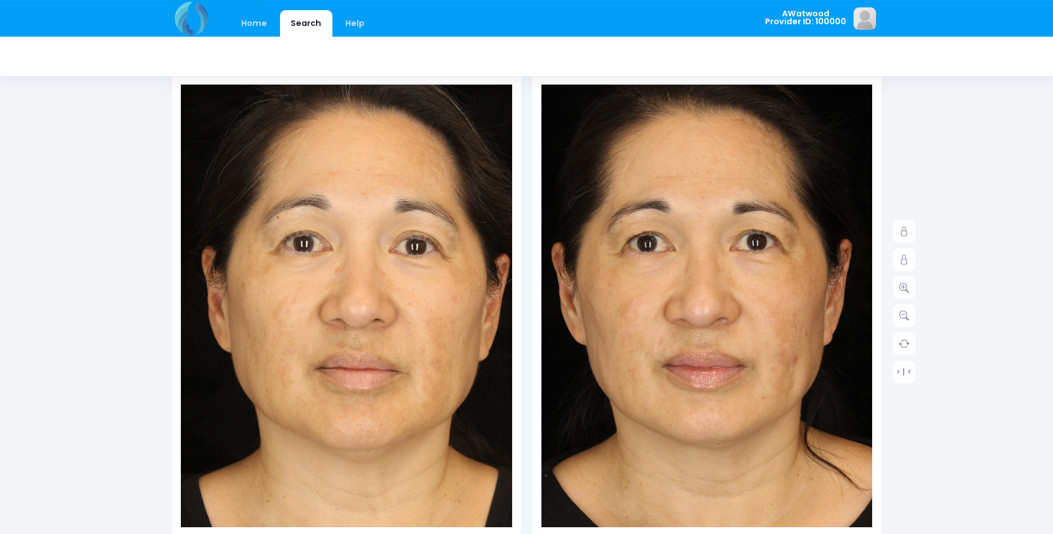
scroll to position [115, 0]
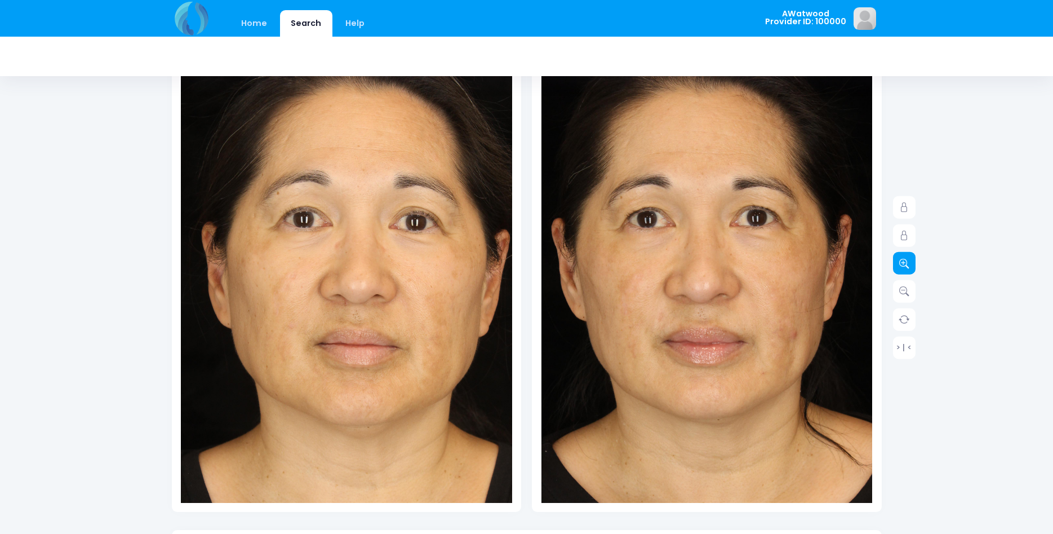
click at [903, 267] on icon at bounding box center [904, 263] width 10 height 10
drag, startPoint x: 901, startPoint y: 237, endPoint x: 899, endPoint y: 206, distance: 31.0
click at [901, 234] on icon at bounding box center [904, 235] width 10 height 10
click at [898, 202] on link at bounding box center [904, 207] width 23 height 23
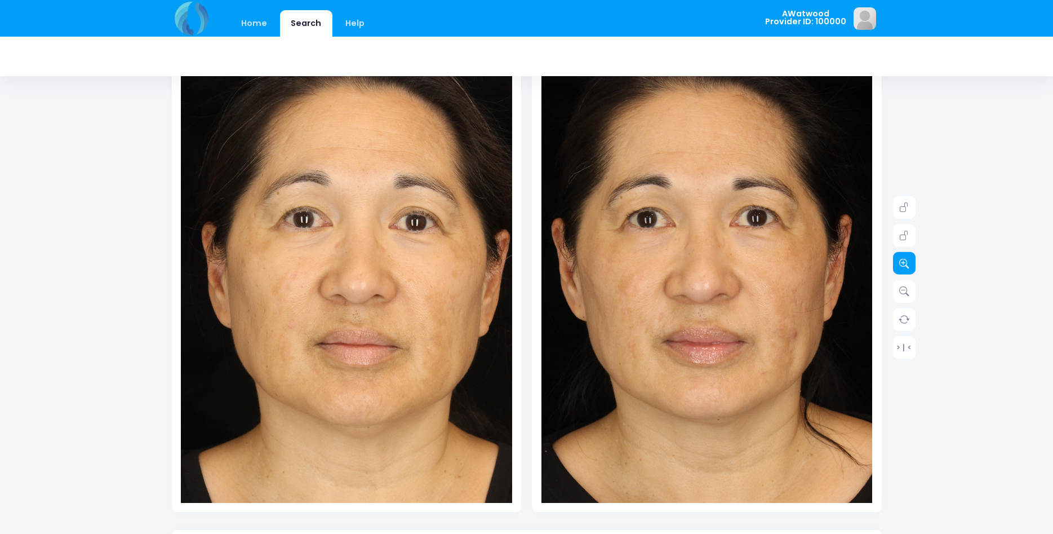
click at [904, 267] on icon at bounding box center [904, 263] width 10 height 10
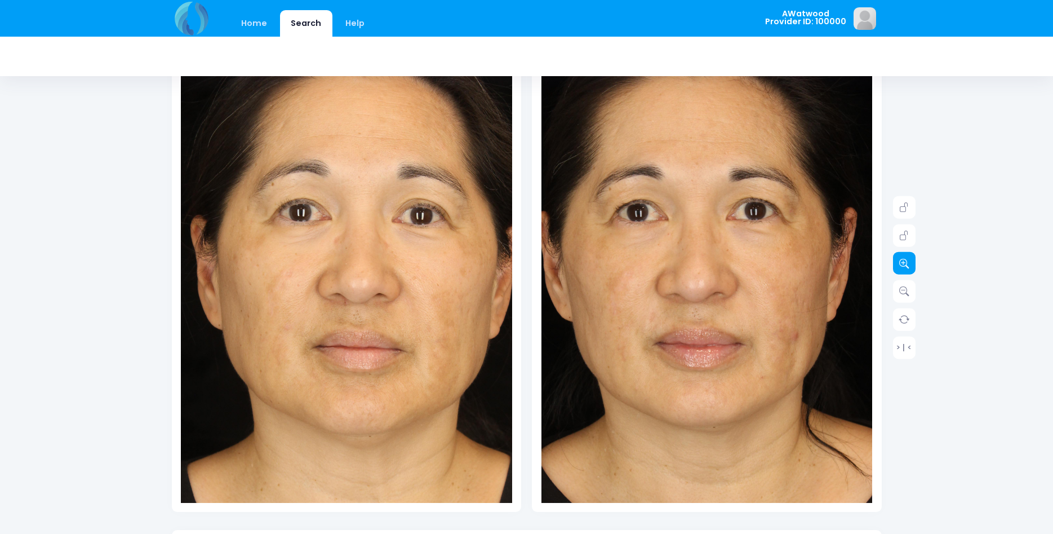
click at [904, 267] on icon at bounding box center [904, 263] width 10 height 10
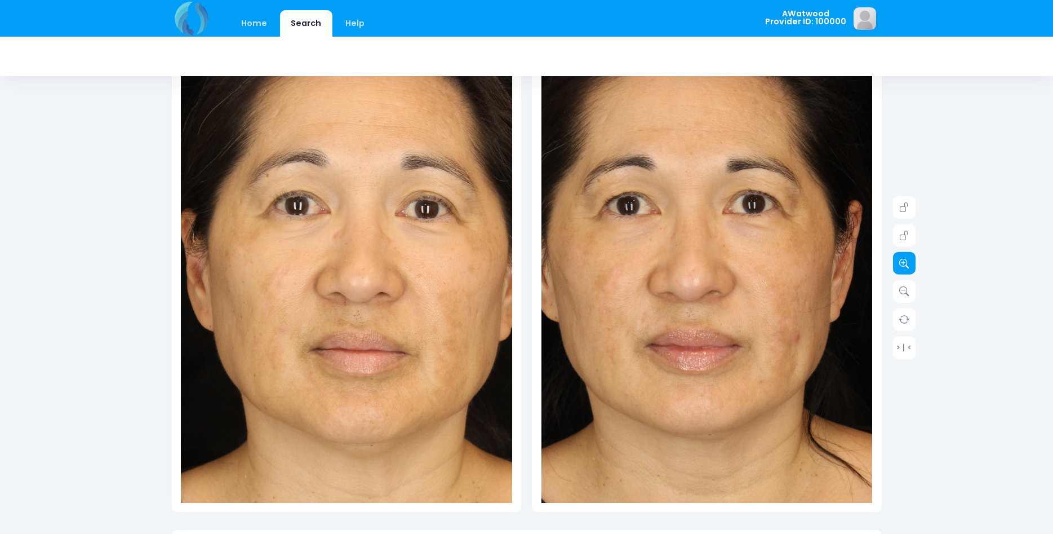
click at [904, 267] on icon at bounding box center [904, 263] width 10 height 10
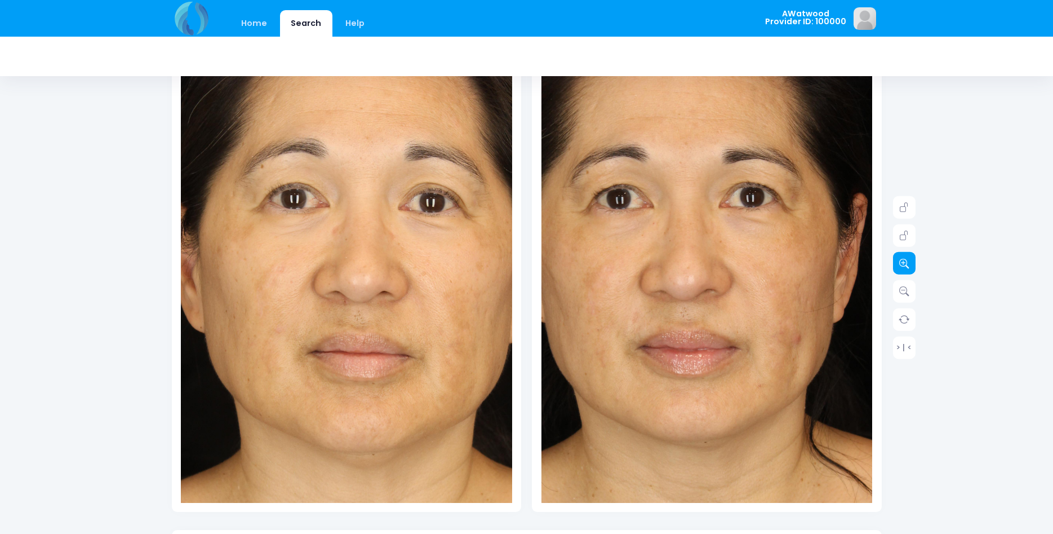
click at [904, 267] on icon at bounding box center [904, 263] width 10 height 10
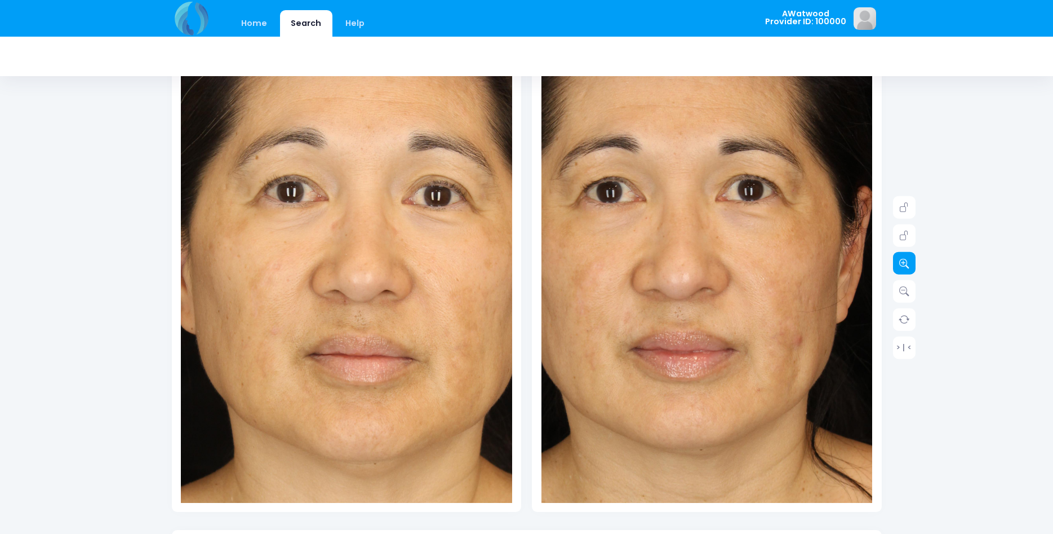
click at [904, 267] on icon at bounding box center [904, 263] width 10 height 10
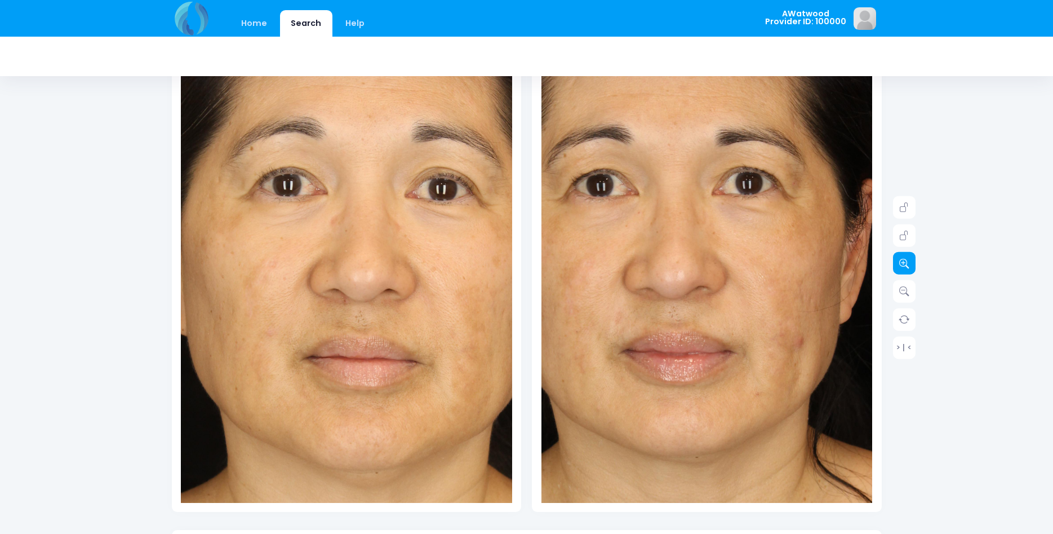
click at [906, 268] on icon at bounding box center [904, 263] width 10 height 10
click at [907, 268] on icon at bounding box center [904, 263] width 10 height 10
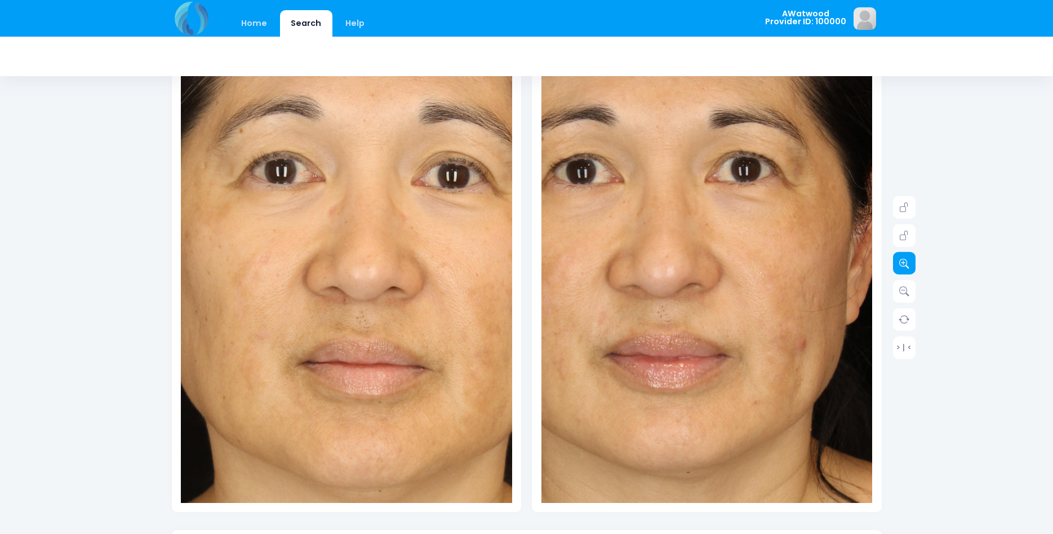
click at [907, 268] on icon at bounding box center [904, 263] width 10 height 10
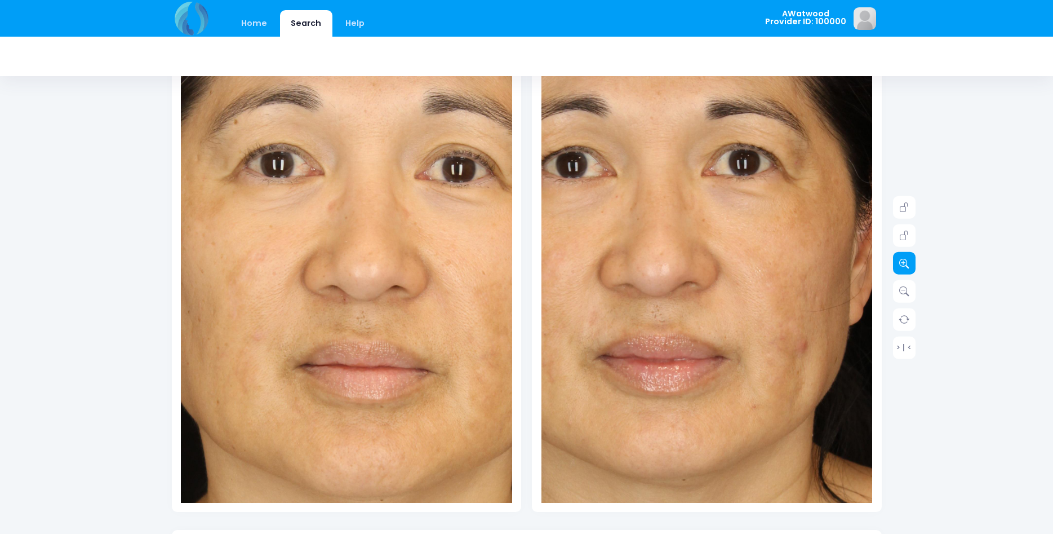
click at [907, 268] on icon at bounding box center [904, 263] width 10 height 10
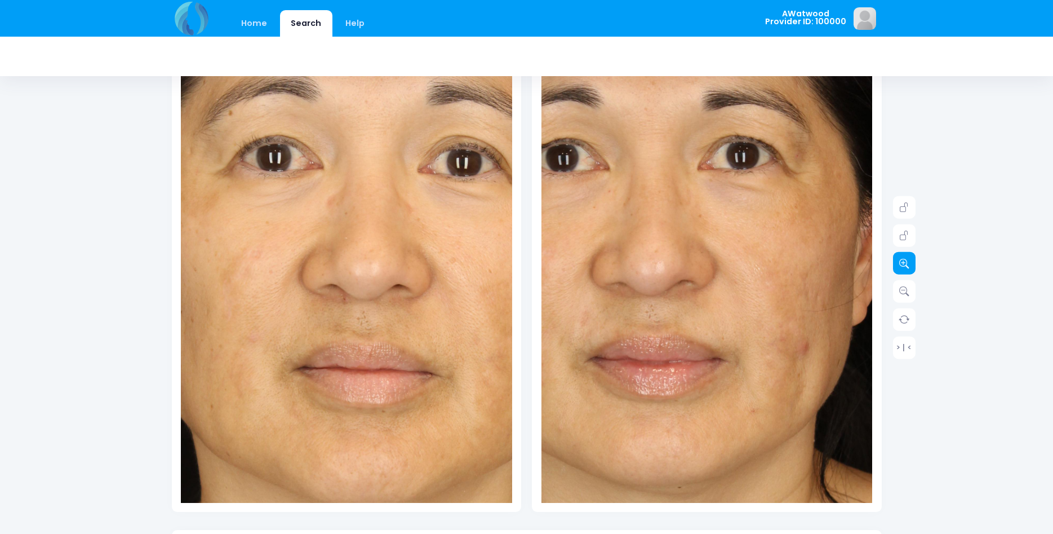
click at [907, 268] on icon at bounding box center [904, 263] width 10 height 10
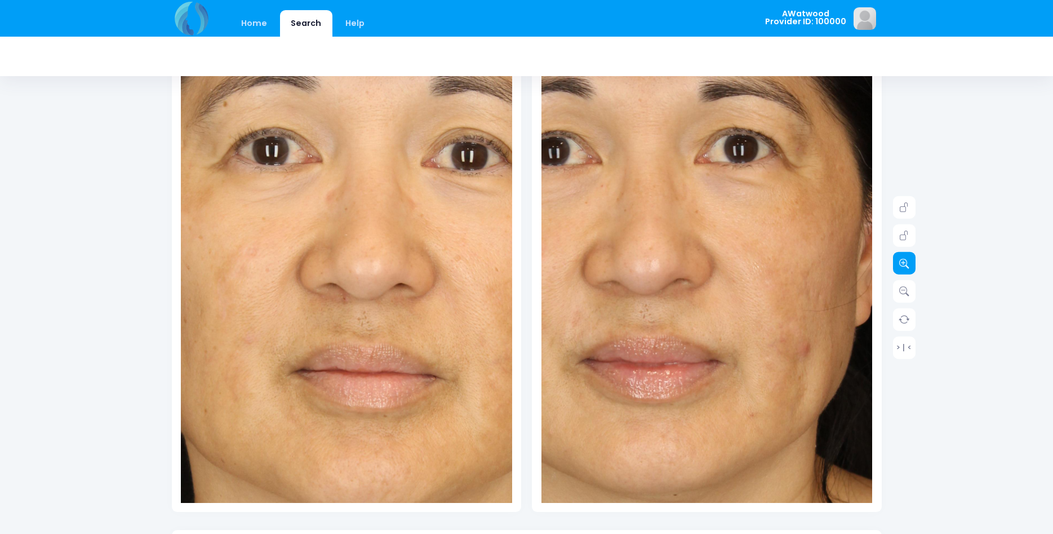
click at [907, 268] on icon at bounding box center [904, 263] width 10 height 10
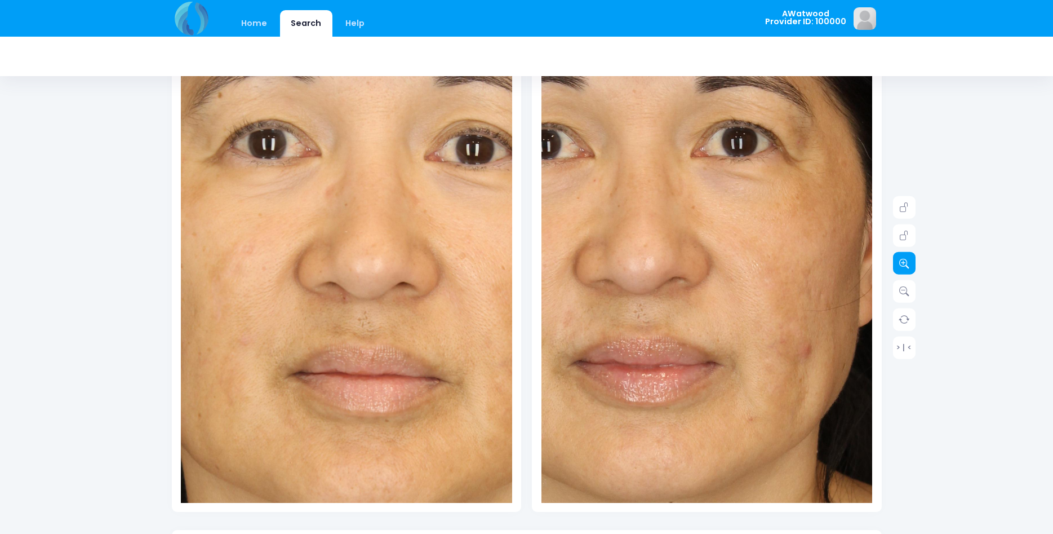
click at [907, 268] on icon at bounding box center [904, 263] width 10 height 10
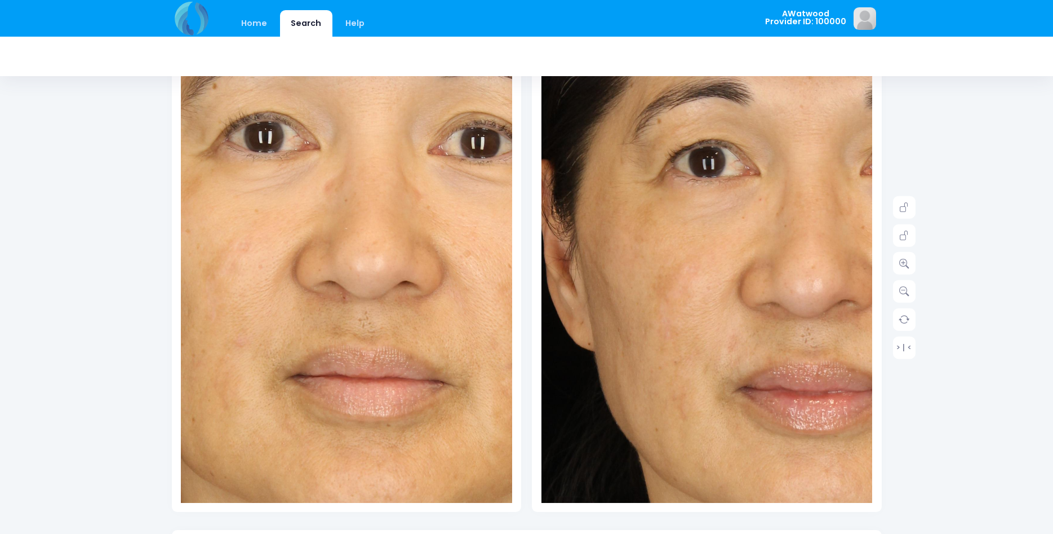
click at [671, 273] on img at bounding box center [764, 324] width 861 height 1292
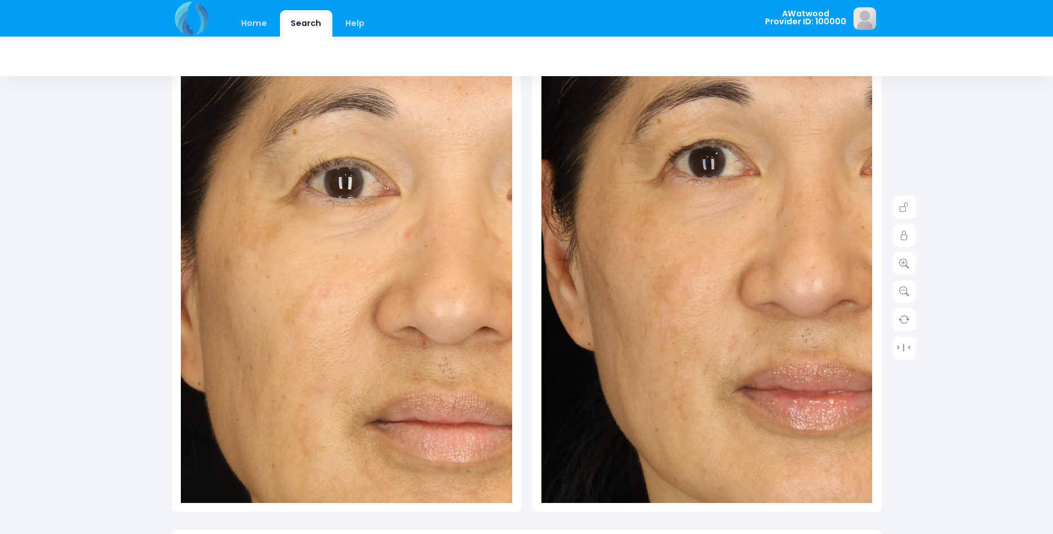
click at [293, 254] on img at bounding box center [426, 354] width 828 height 1242
click at [901, 237] on icon at bounding box center [904, 235] width 10 height 10
click at [901, 214] on link at bounding box center [904, 207] width 23 height 23
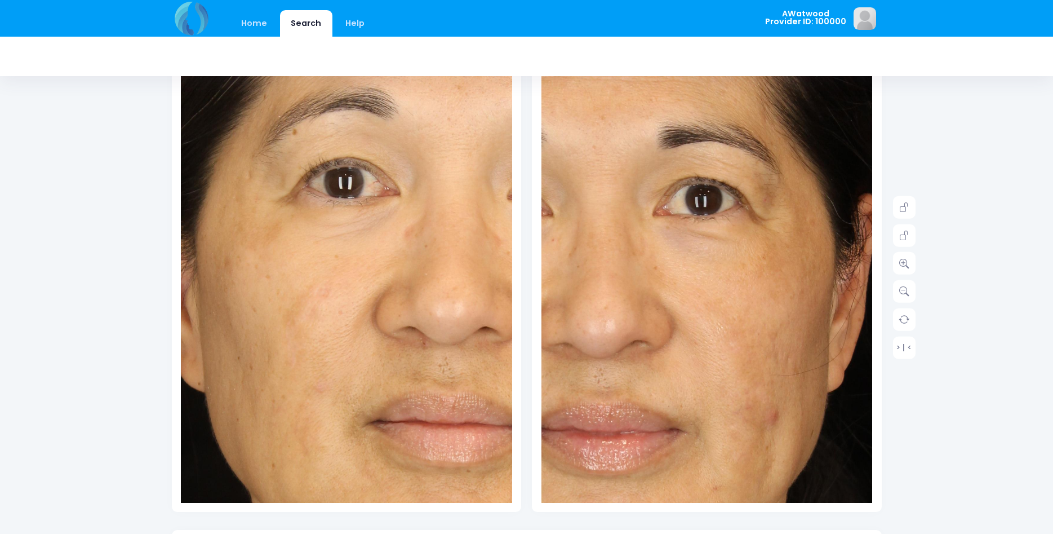
click at [800, 250] on img at bounding box center [557, 364] width 861 height 1292
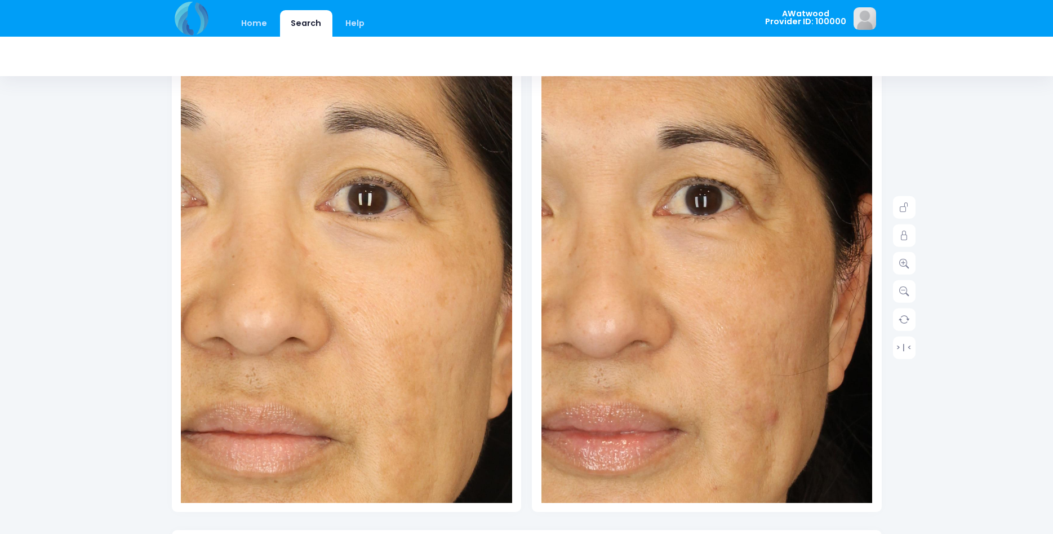
click at [422, 248] on img at bounding box center [234, 365] width 828 height 1242
click at [914, 235] on link at bounding box center [904, 235] width 23 height 23
click at [907, 211] on icon at bounding box center [904, 207] width 10 height 10
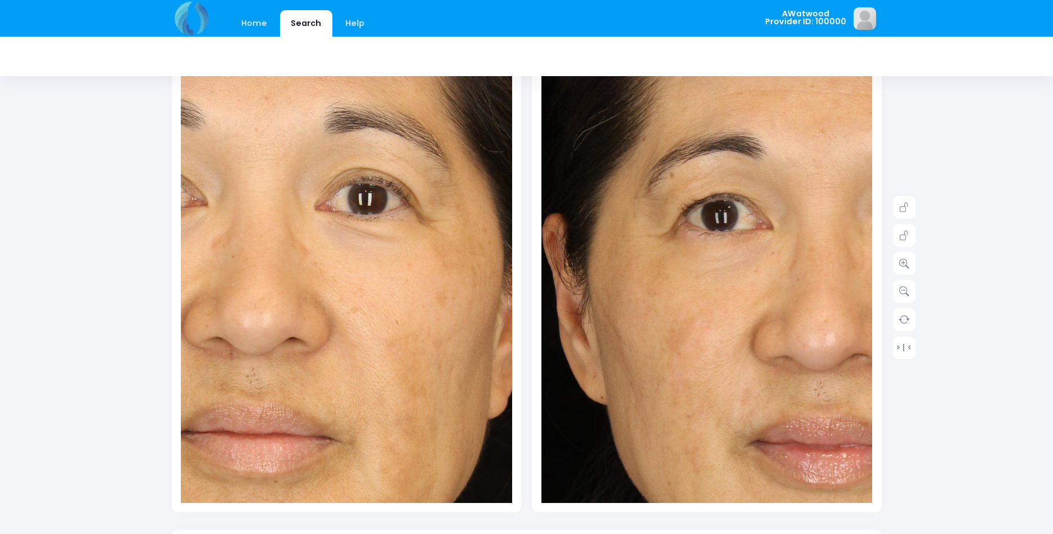
click at [663, 243] on img at bounding box center [777, 378] width 861 height 1292
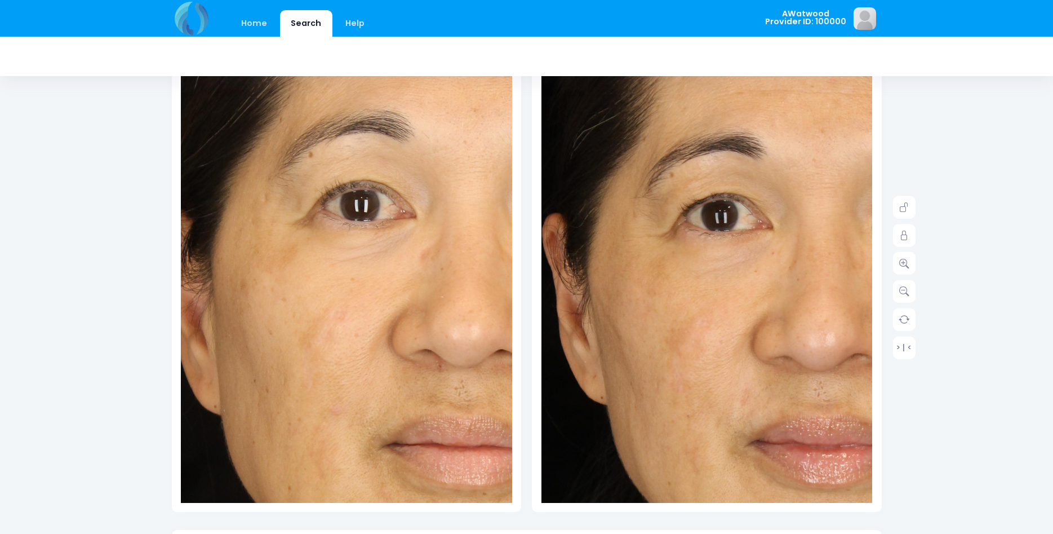
click at [282, 241] on img at bounding box center [442, 377] width 828 height 1242
click at [911, 238] on link at bounding box center [904, 235] width 23 height 23
click at [908, 205] on icon at bounding box center [904, 207] width 10 height 10
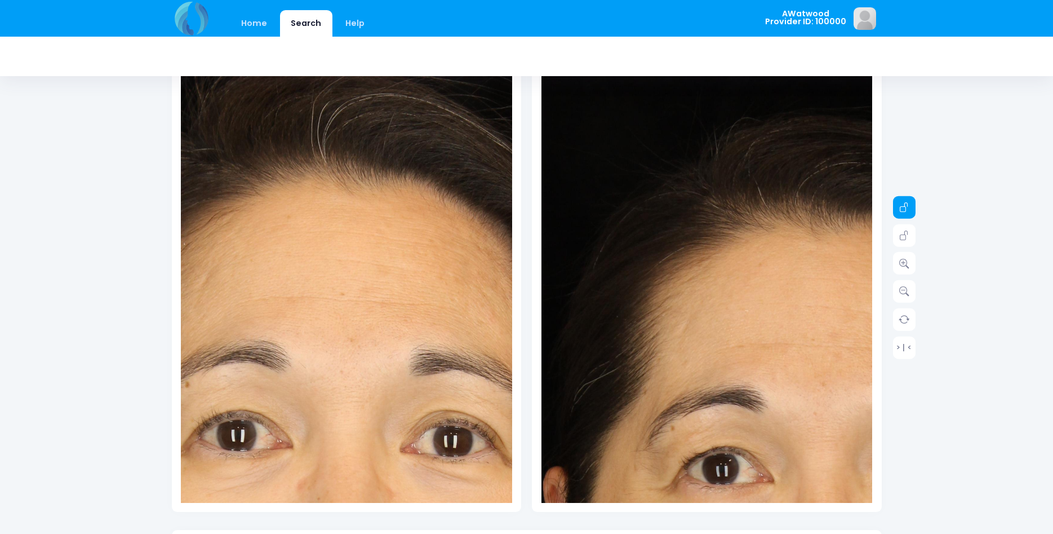
scroll to position [0, 0]
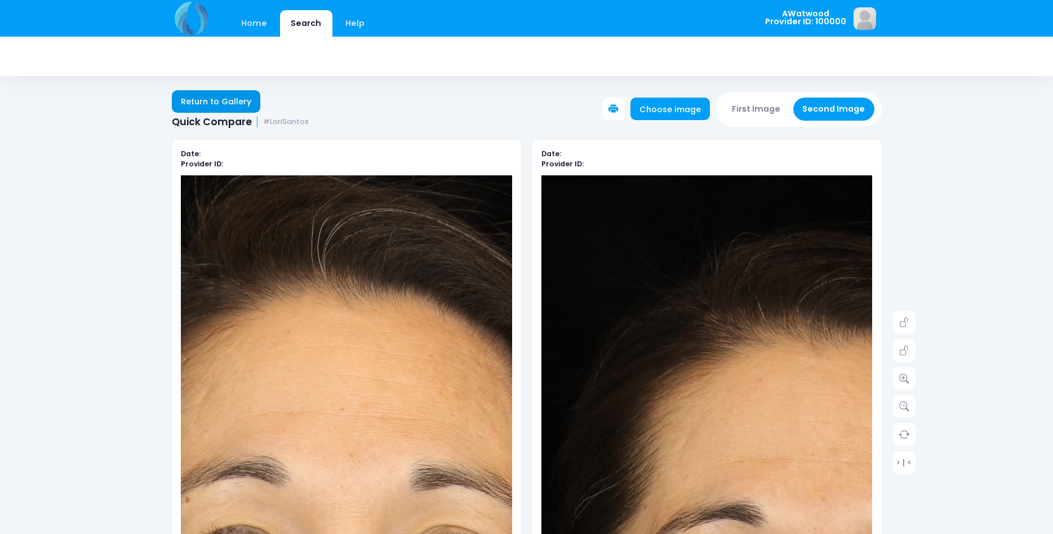
click at [216, 95] on link "Return to Gallery" at bounding box center [216, 101] width 89 height 23
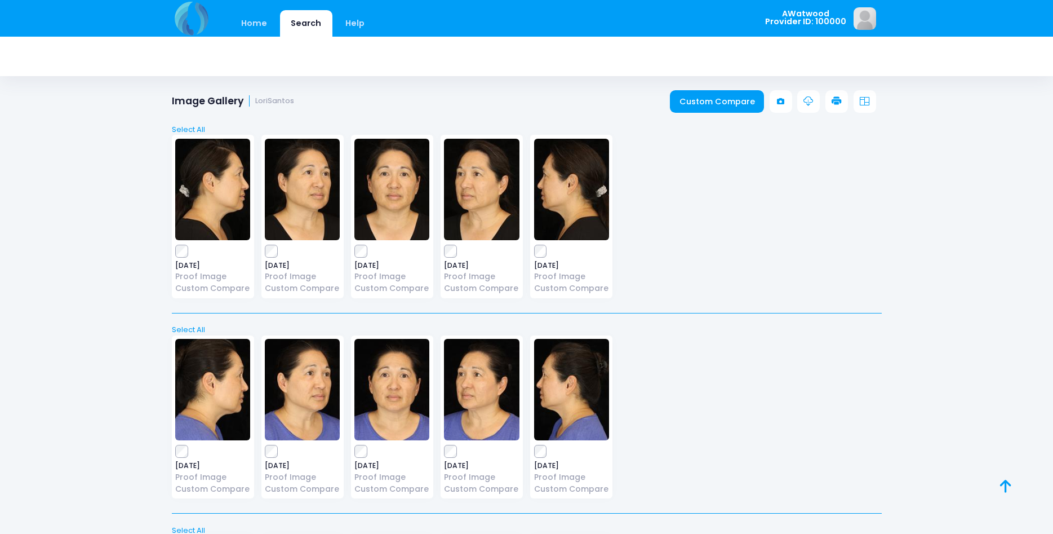
click at [205, 199] on img at bounding box center [212, 189] width 75 height 101
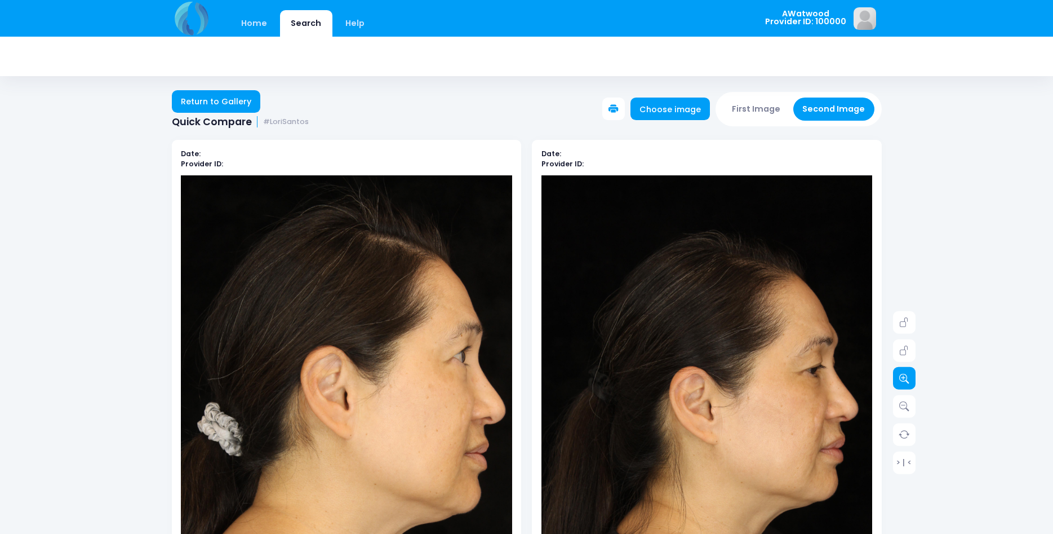
click at [905, 377] on icon at bounding box center [904, 378] width 10 height 10
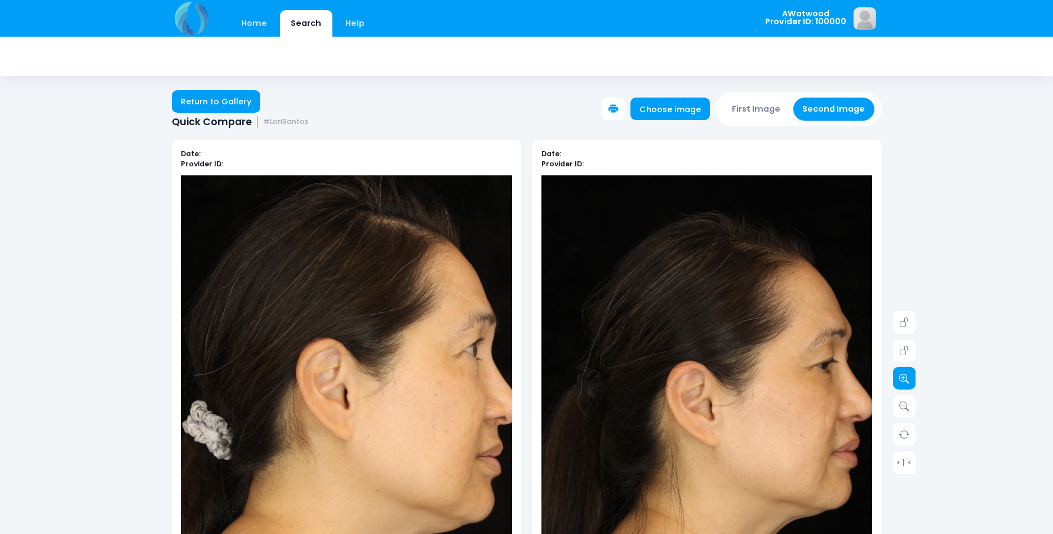
click at [905, 376] on icon at bounding box center [904, 378] width 10 height 10
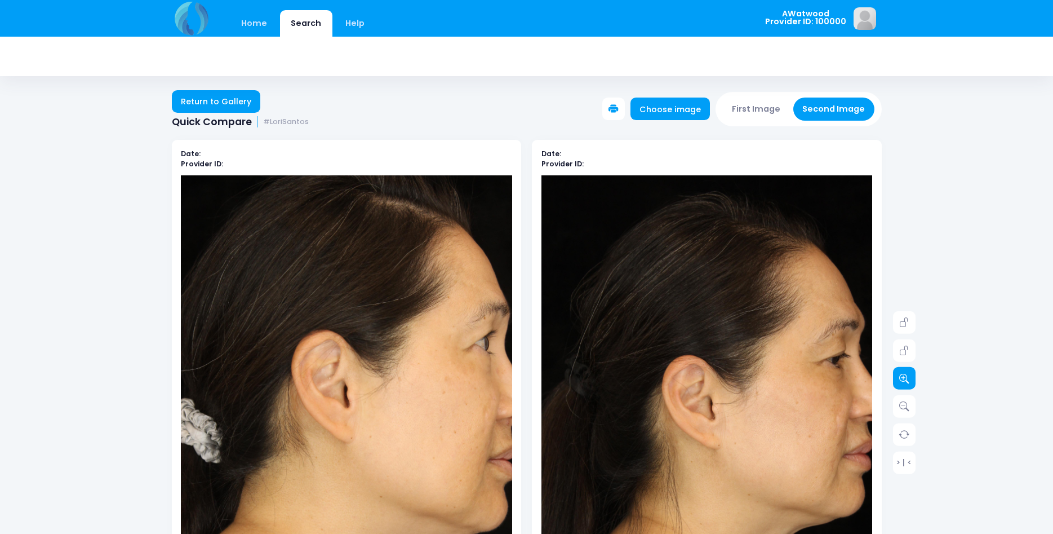
click at [906, 376] on icon at bounding box center [904, 378] width 10 height 10
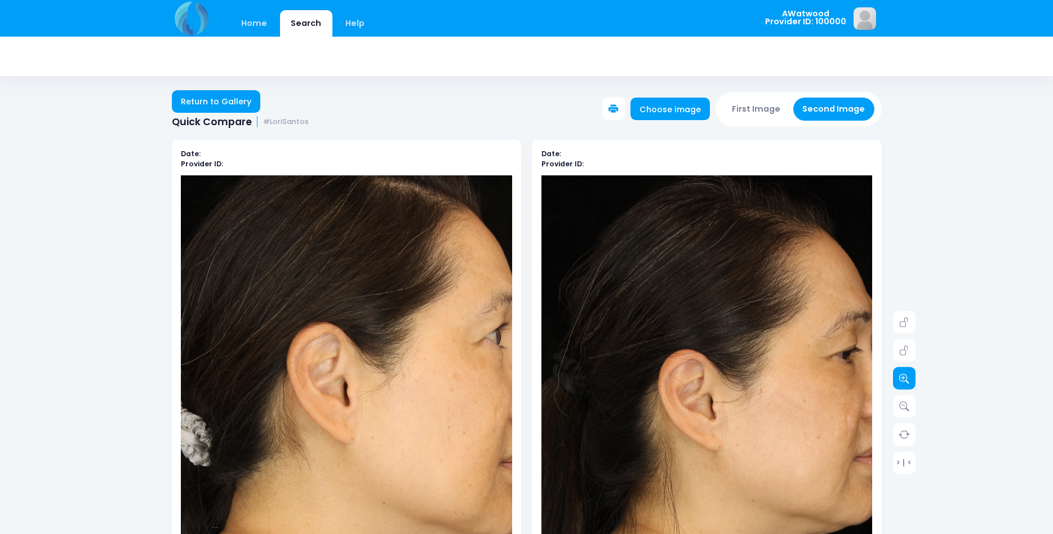
click at [906, 376] on icon at bounding box center [904, 378] width 10 height 10
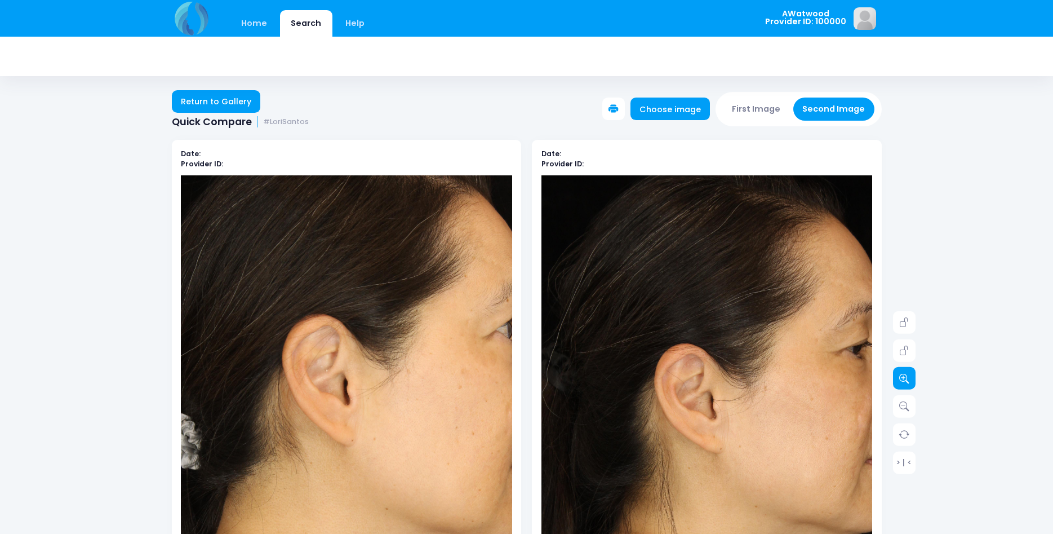
click at [906, 376] on icon at bounding box center [904, 378] width 10 height 10
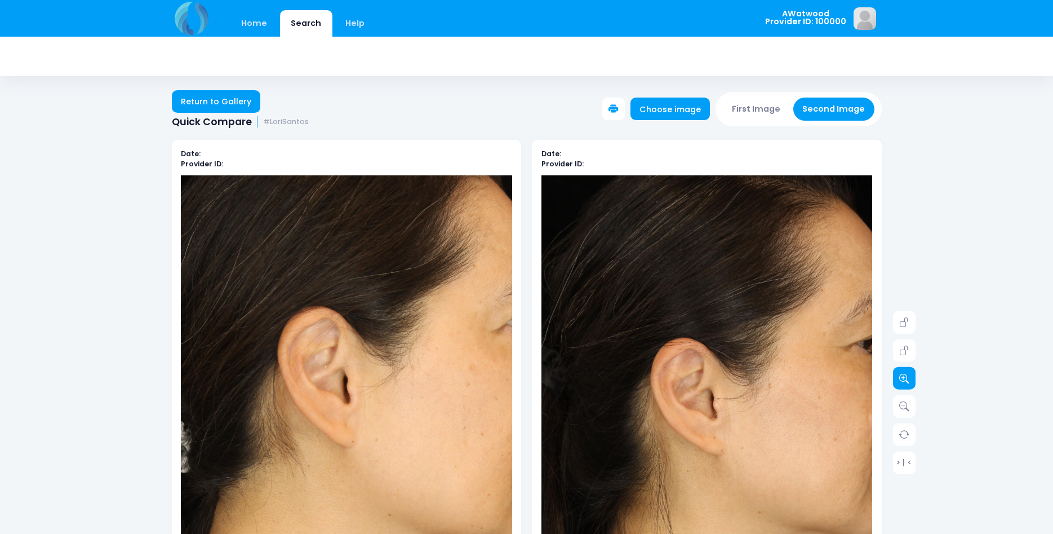
click at [906, 376] on icon at bounding box center [904, 378] width 10 height 10
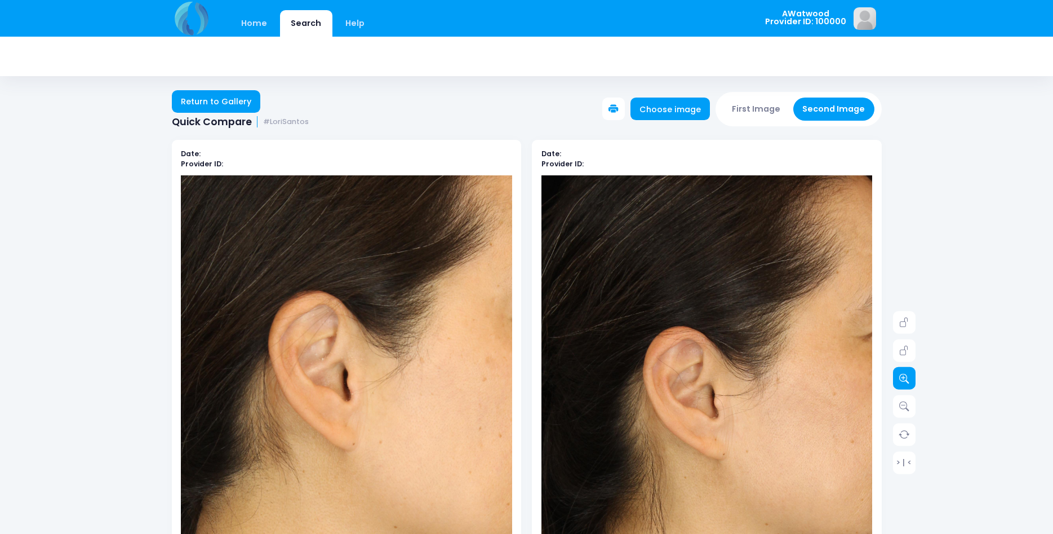
click at [907, 375] on icon at bounding box center [904, 378] width 10 height 10
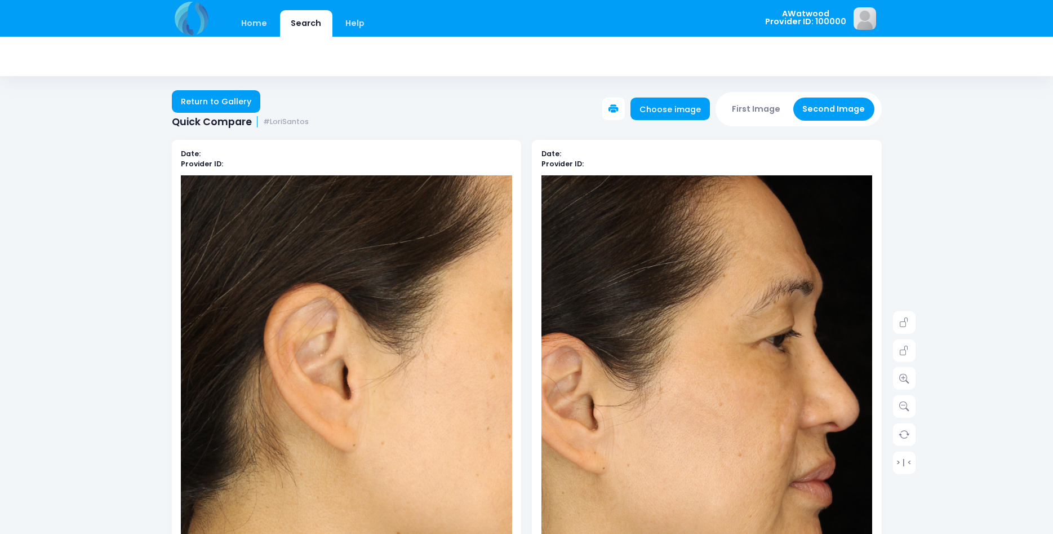
click at [858, 383] on img at bounding box center [585, 436] width 596 height 894
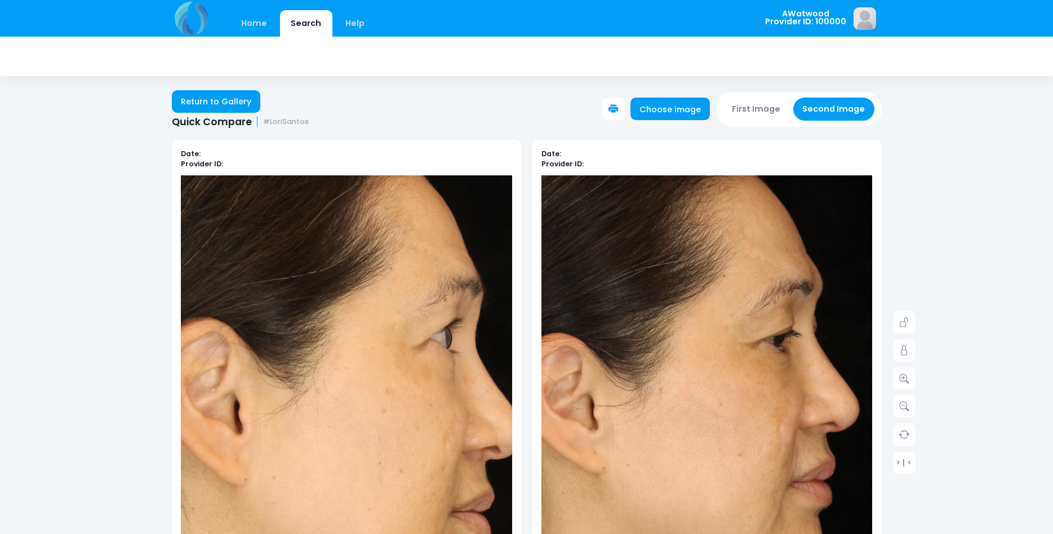
click at [482, 358] on img at bounding box center [238, 458] width 596 height 894
click at [224, 101] on link "Return to Gallery" at bounding box center [216, 101] width 89 height 23
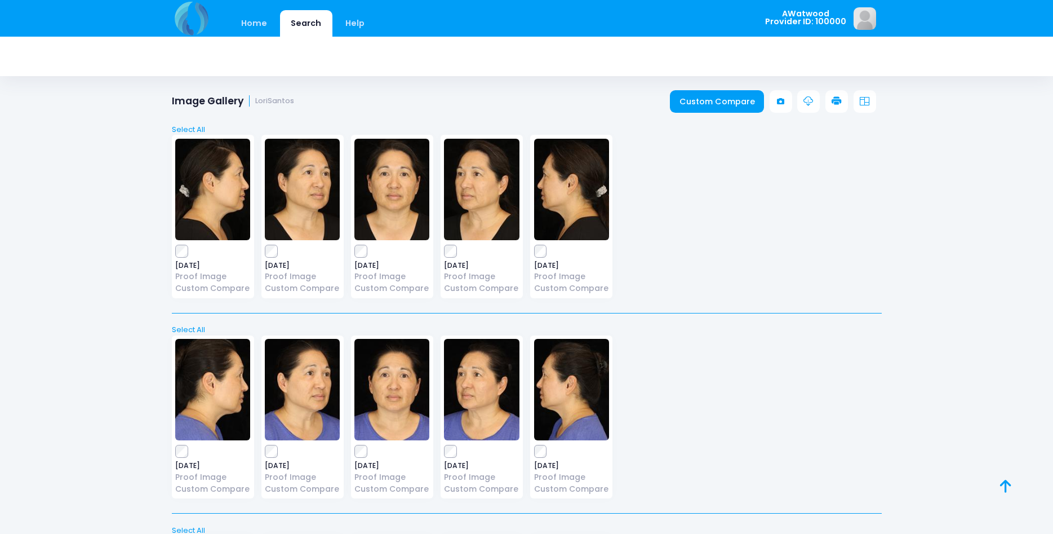
click at [571, 189] on img at bounding box center [571, 189] width 75 height 101
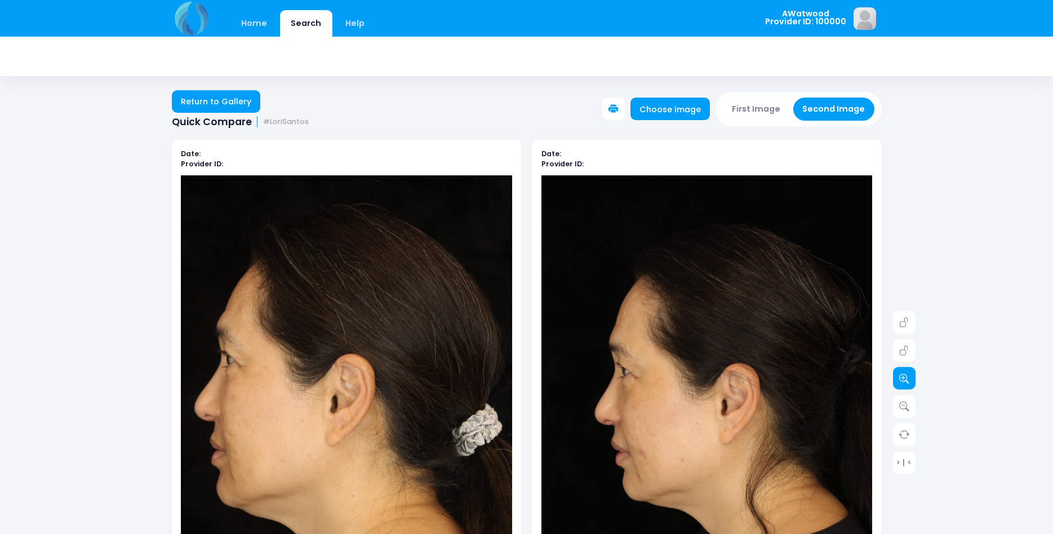
click at [906, 376] on icon at bounding box center [904, 378] width 10 height 10
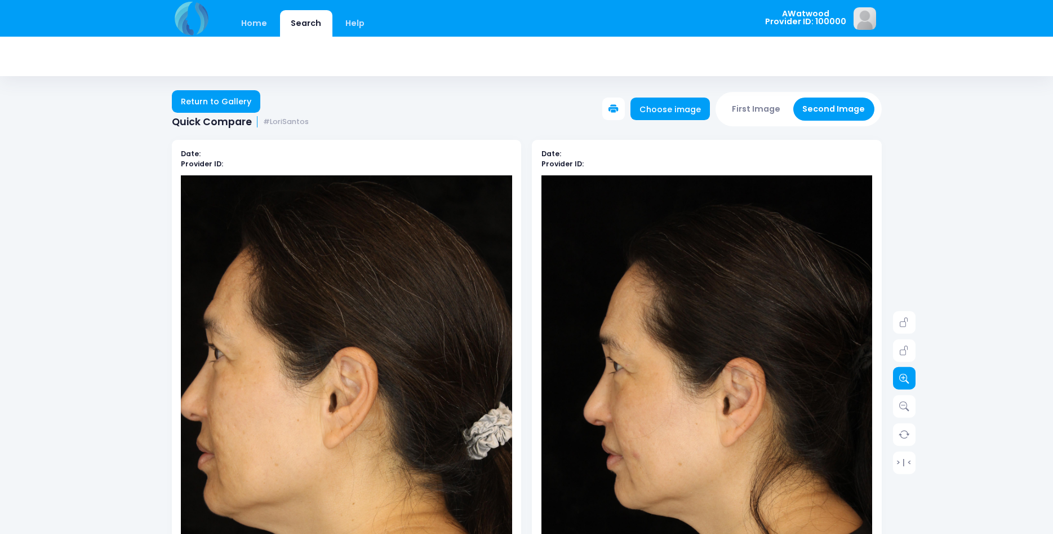
click at [906, 376] on icon at bounding box center [904, 378] width 10 height 10
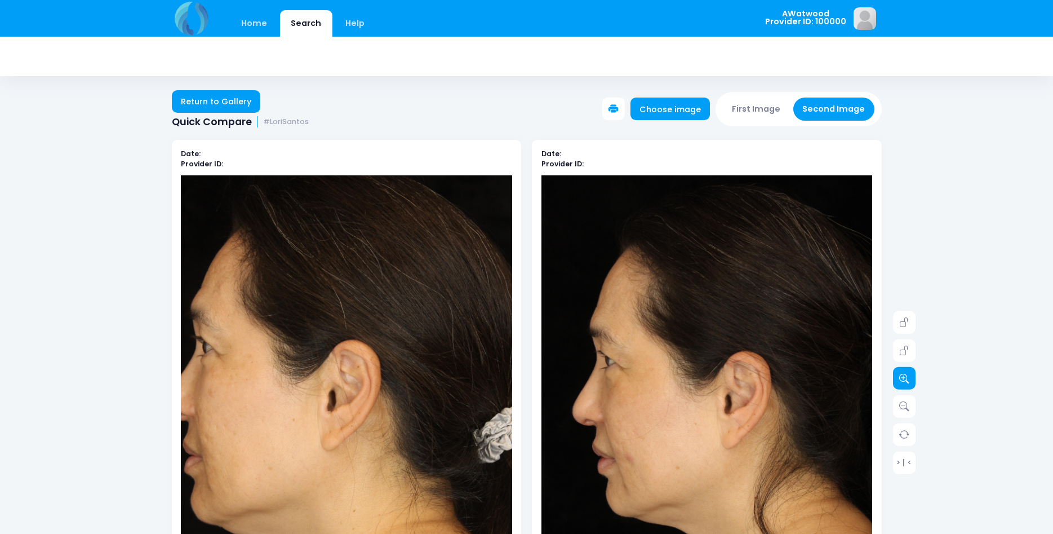
click at [907, 376] on icon at bounding box center [904, 378] width 10 height 10
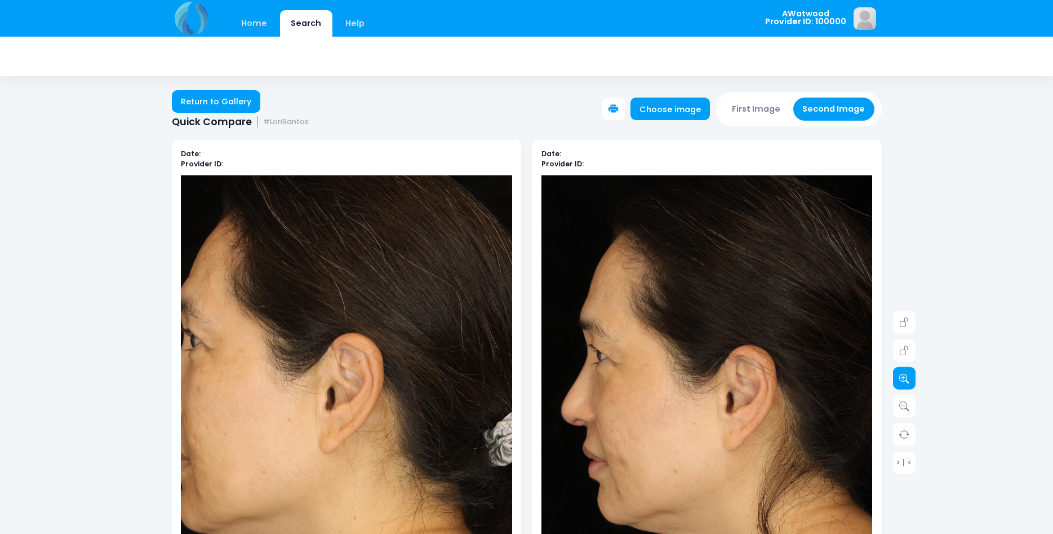
click at [907, 376] on icon at bounding box center [904, 378] width 10 height 10
click at [910, 376] on link at bounding box center [904, 378] width 23 height 23
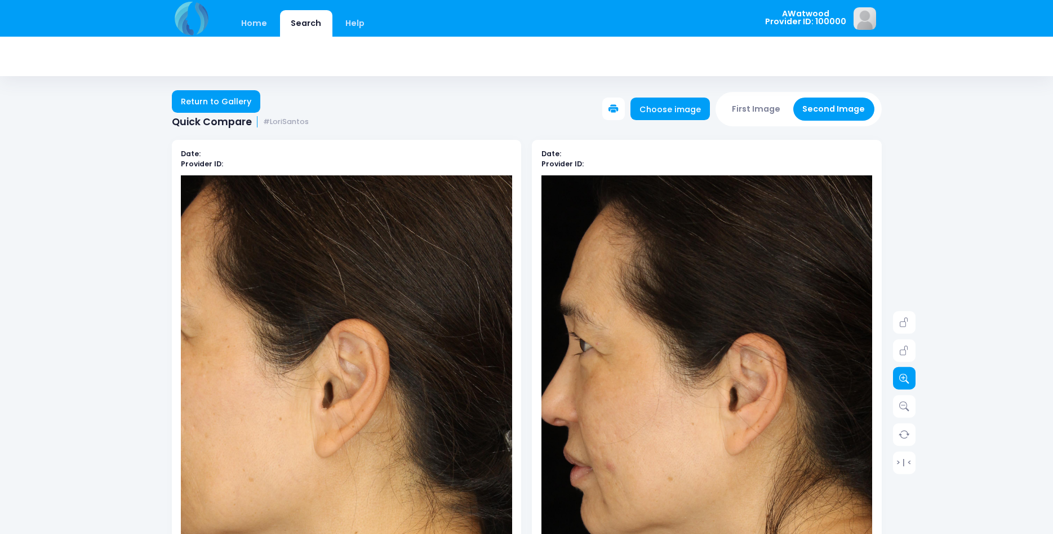
click at [910, 376] on link at bounding box center [904, 378] width 23 height 23
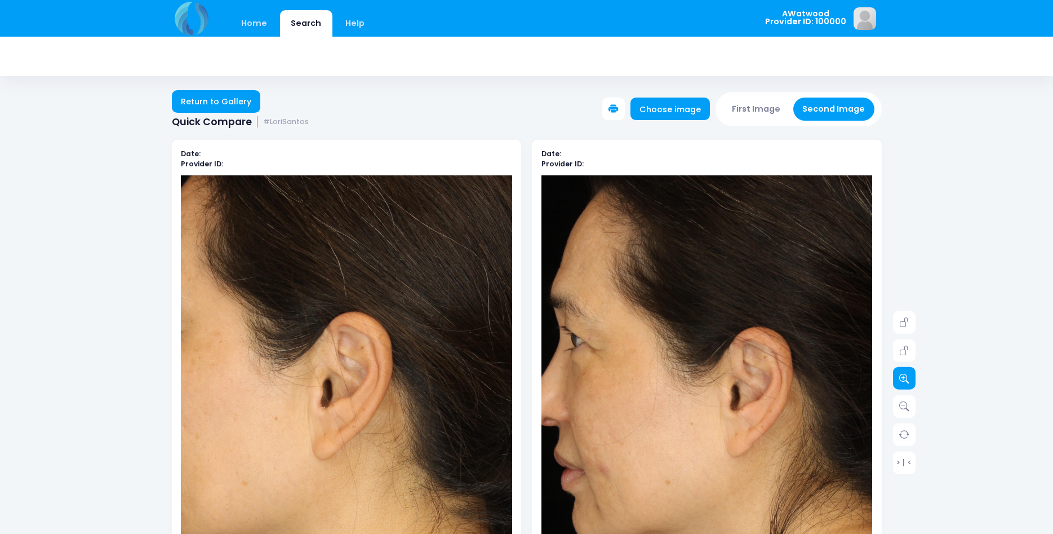
click at [910, 376] on link at bounding box center [904, 378] width 23 height 23
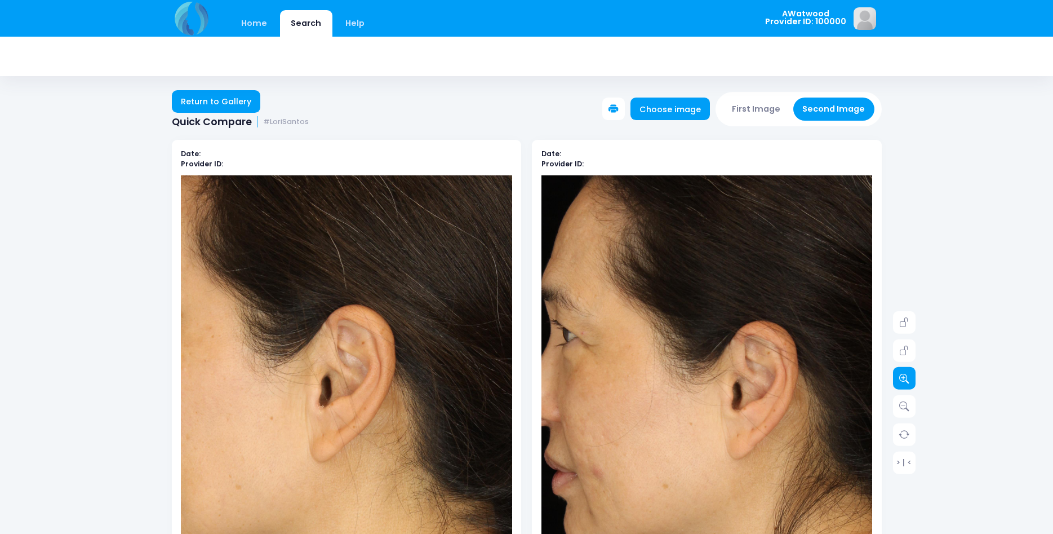
click at [910, 376] on link at bounding box center [904, 378] width 23 height 23
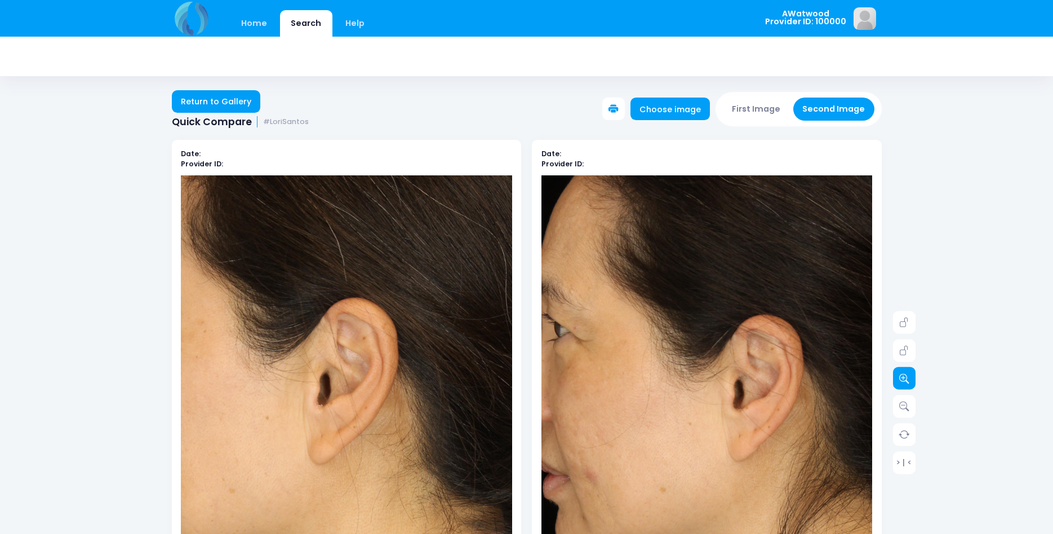
click at [910, 376] on link at bounding box center [904, 378] width 23 height 23
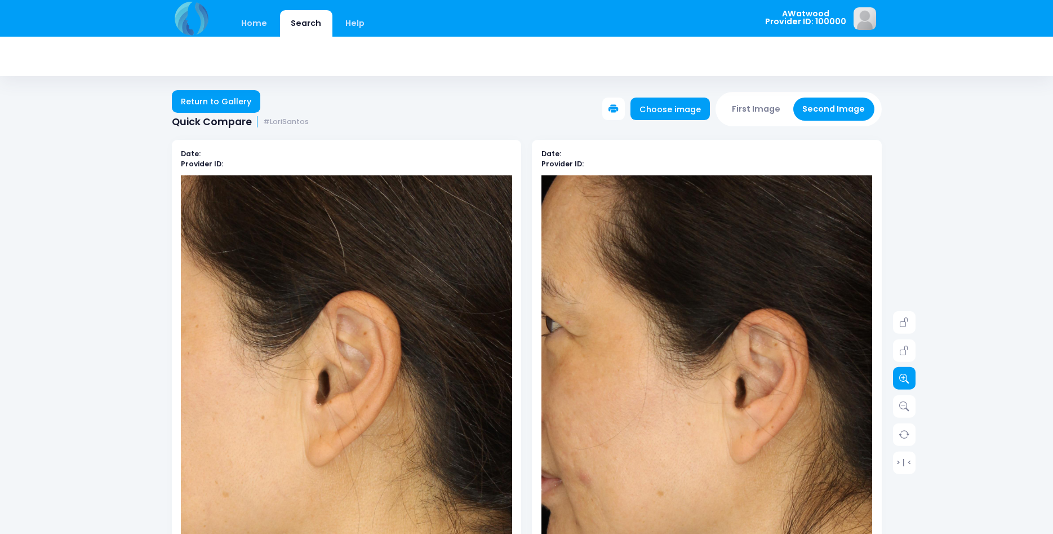
click at [912, 378] on link at bounding box center [904, 378] width 23 height 23
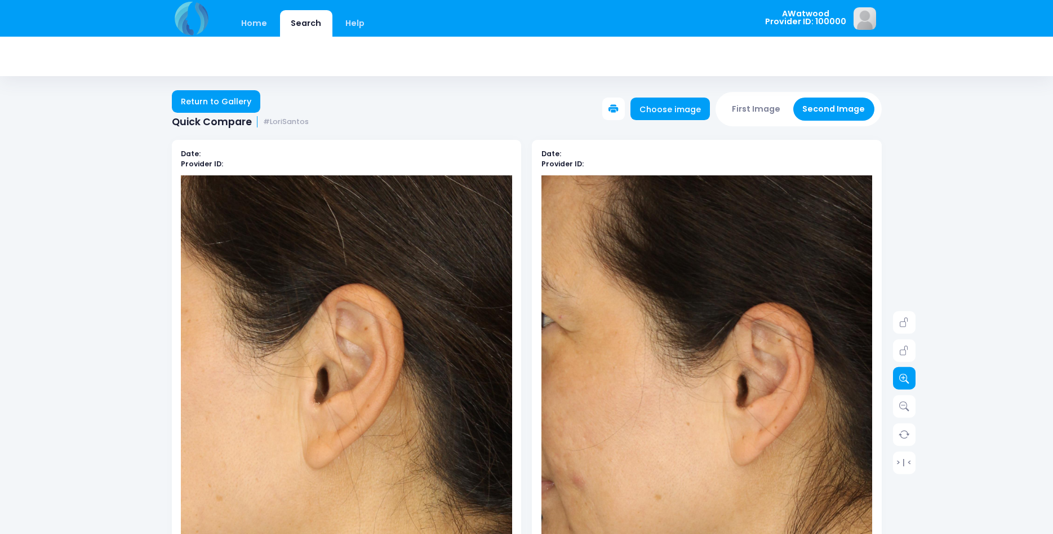
click at [912, 378] on link at bounding box center [904, 378] width 23 height 23
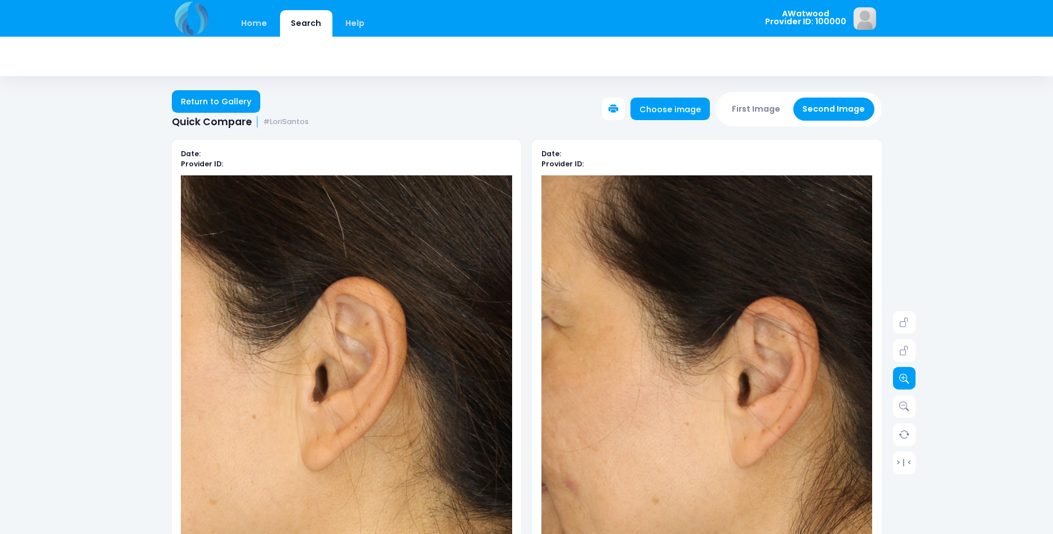
click at [912, 378] on link at bounding box center [904, 378] width 23 height 23
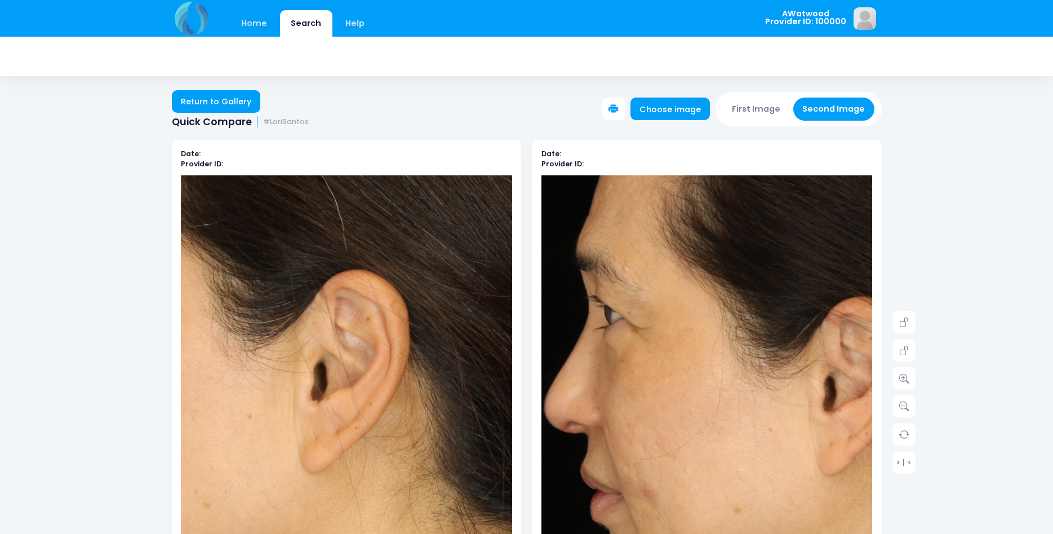
click at [637, 392] on img at bounding box center [791, 429] width 729 height 1093
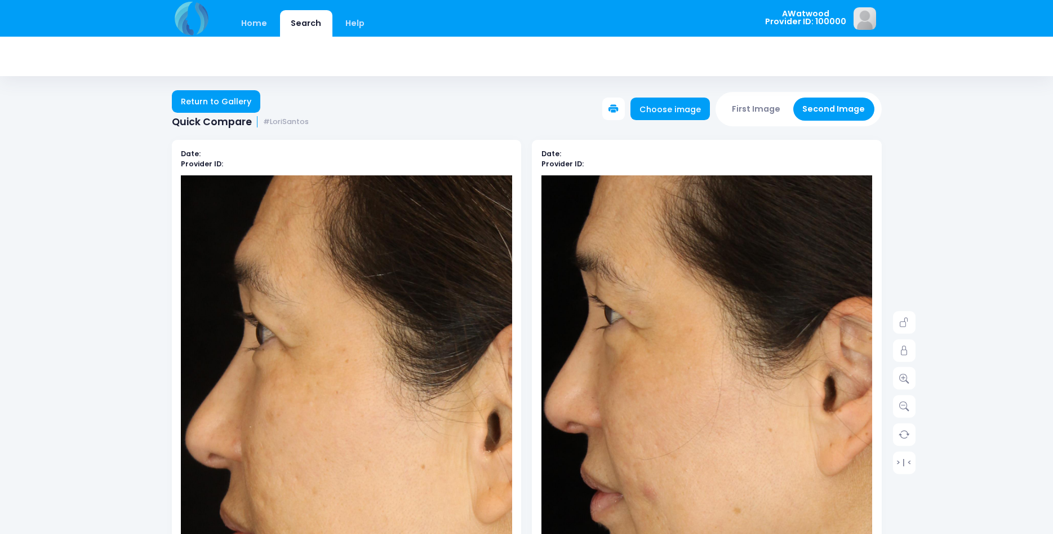
click at [202, 359] on img at bounding box center [520, 473] width 729 height 1093
click at [215, 99] on link "Return to Gallery" at bounding box center [216, 101] width 89 height 23
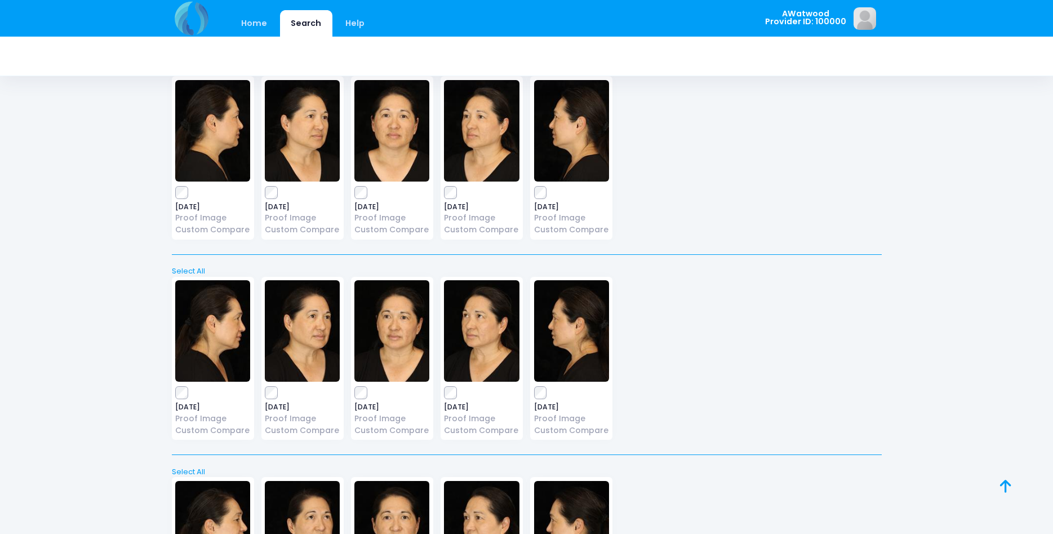
scroll to position [627, 0]
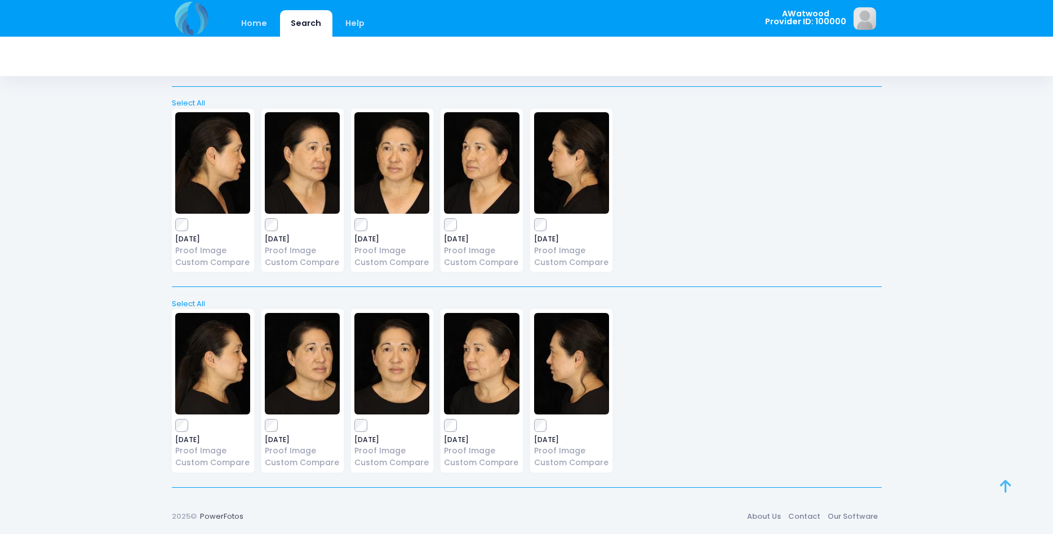
click at [1013, 486] on link at bounding box center [1018, 499] width 36 height 36
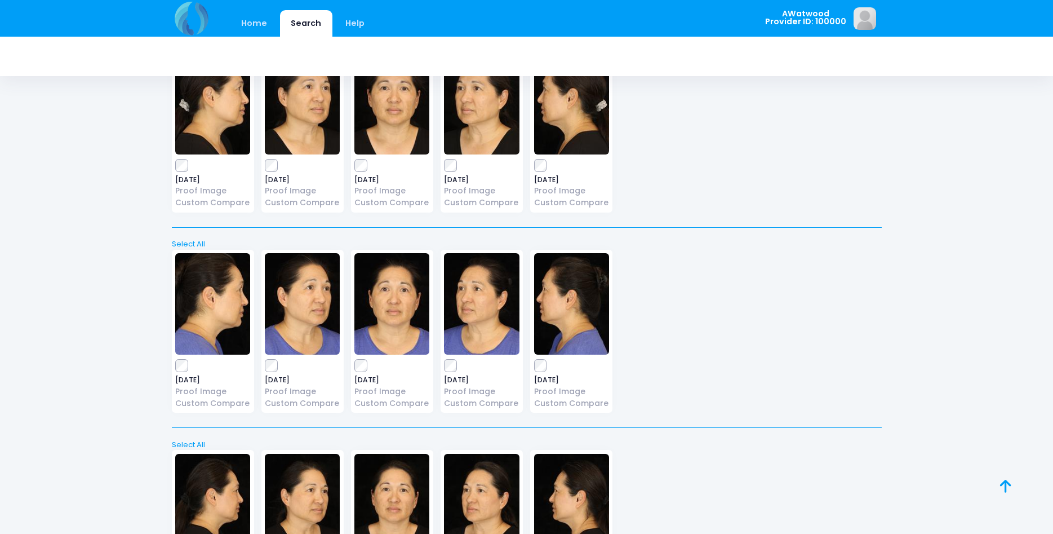
scroll to position [0, 0]
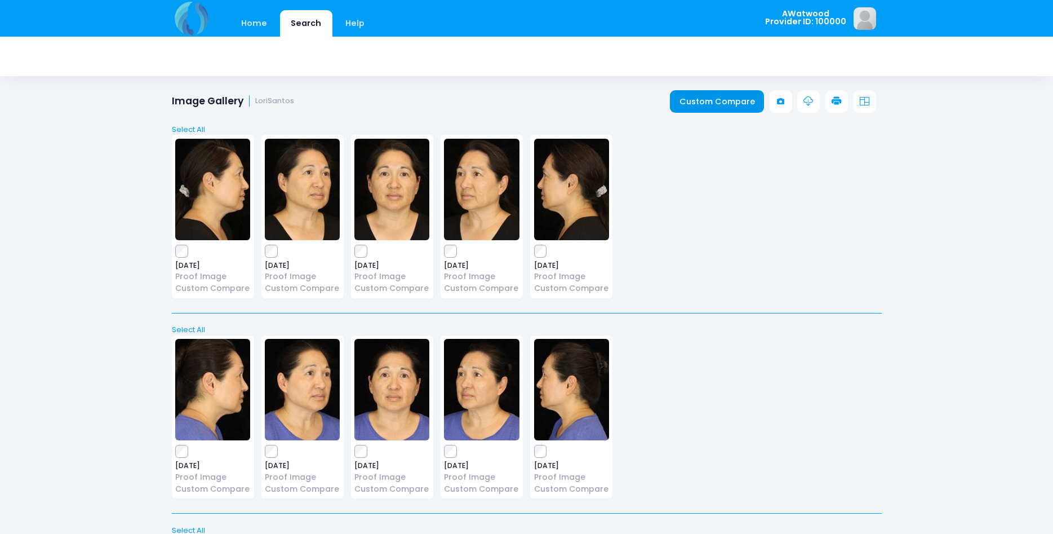
click at [722, 101] on link "Custom Compare" at bounding box center [717, 101] width 94 height 23
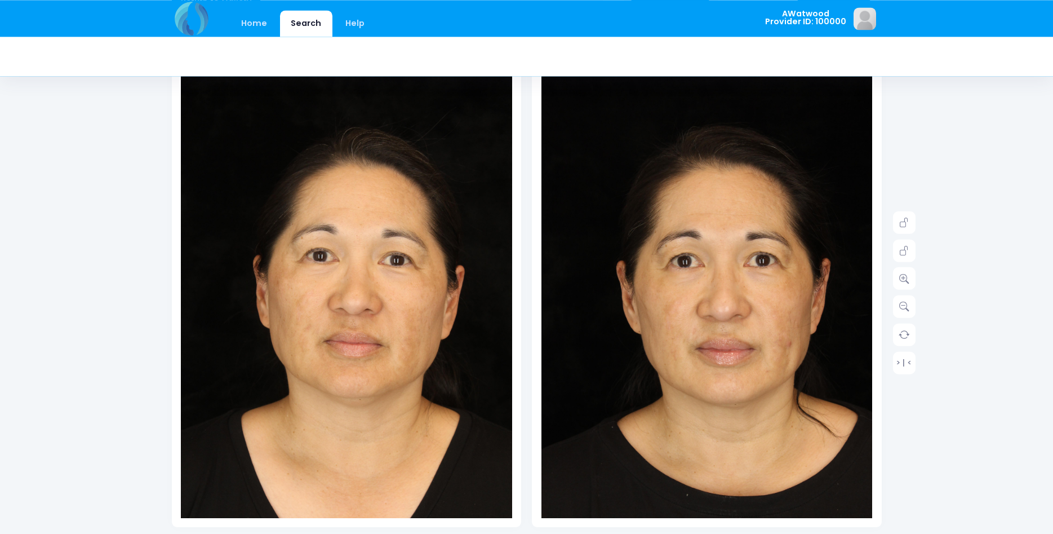
scroll to position [115, 0]
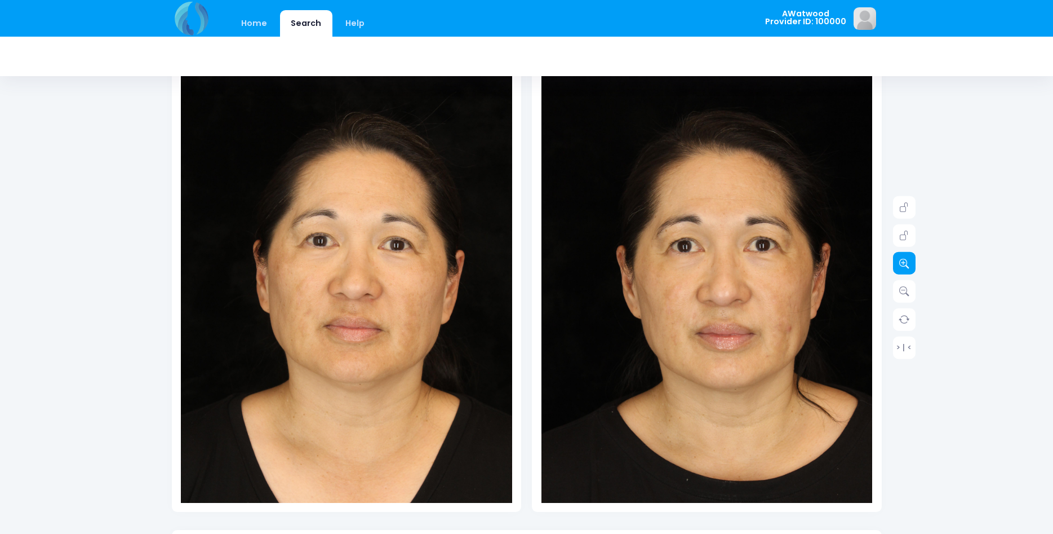
click at [905, 263] on icon at bounding box center [904, 263] width 10 height 10
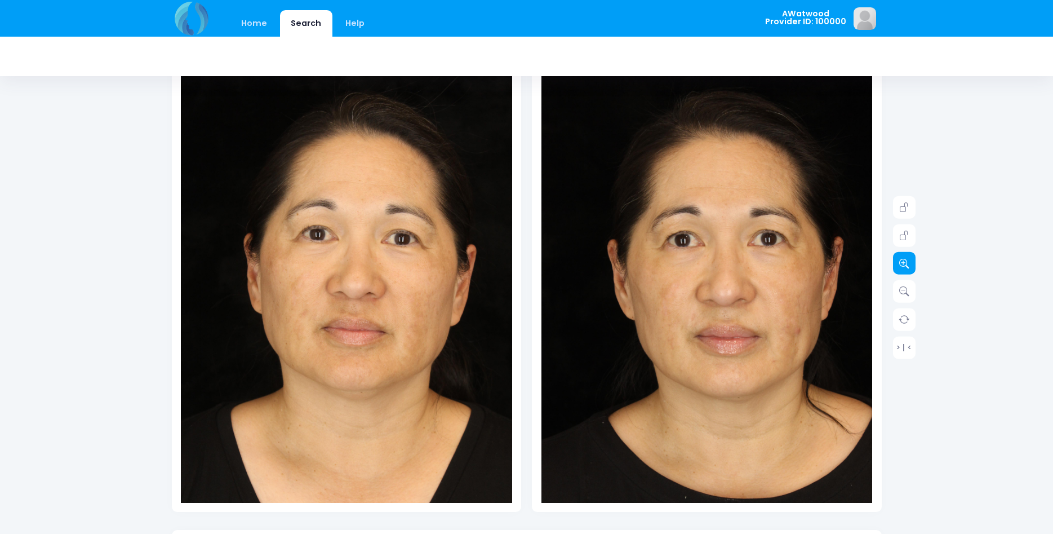
click at [905, 263] on icon at bounding box center [904, 263] width 10 height 10
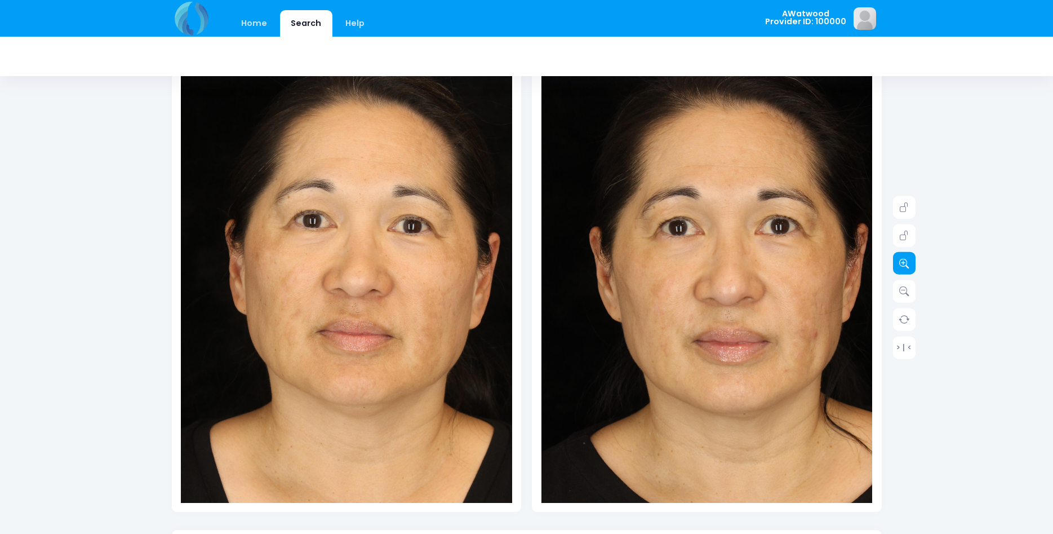
click at [905, 263] on icon at bounding box center [904, 263] width 10 height 10
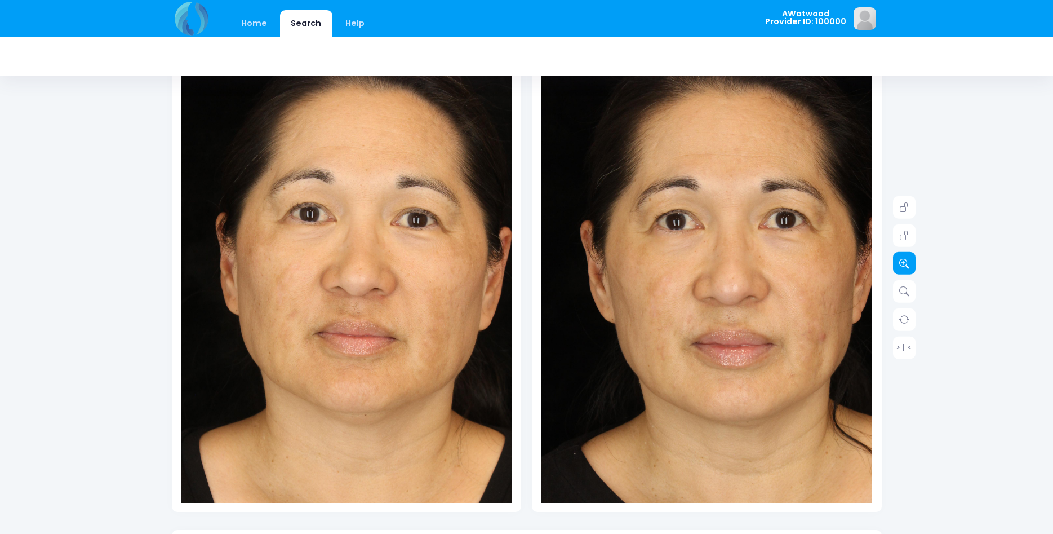
click at [905, 263] on icon at bounding box center [904, 263] width 10 height 10
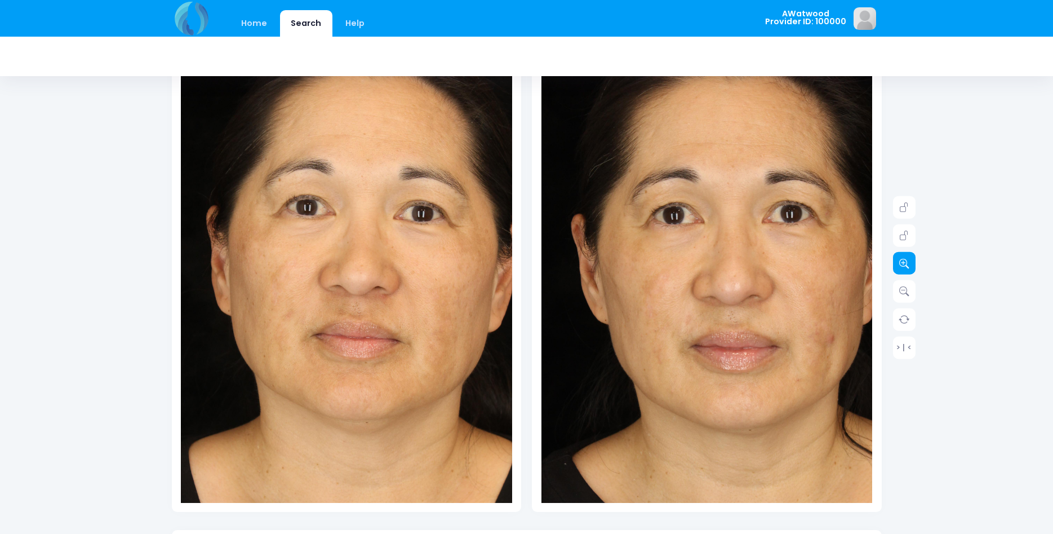
click at [905, 263] on icon at bounding box center [904, 263] width 10 height 10
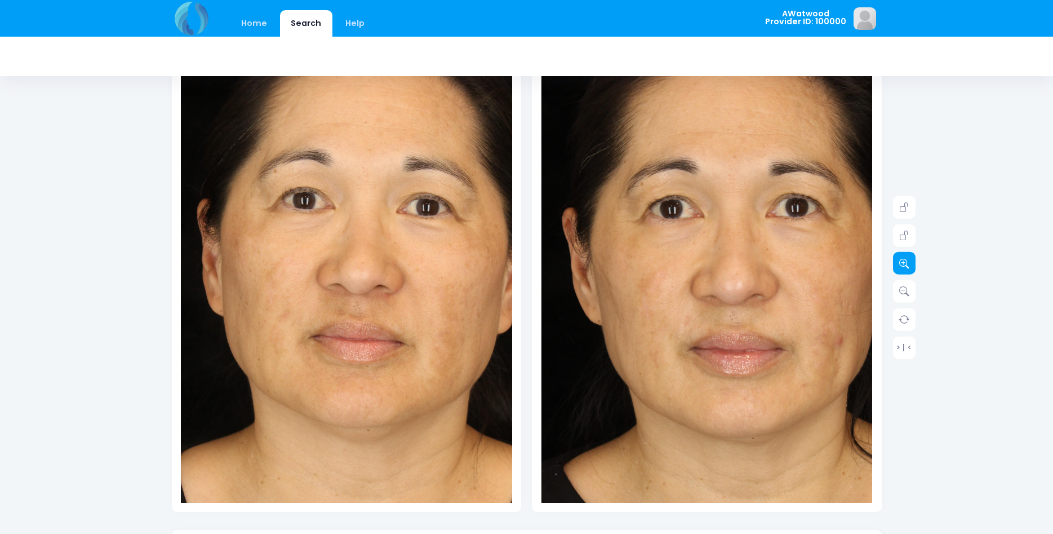
click at [905, 263] on icon at bounding box center [904, 263] width 10 height 10
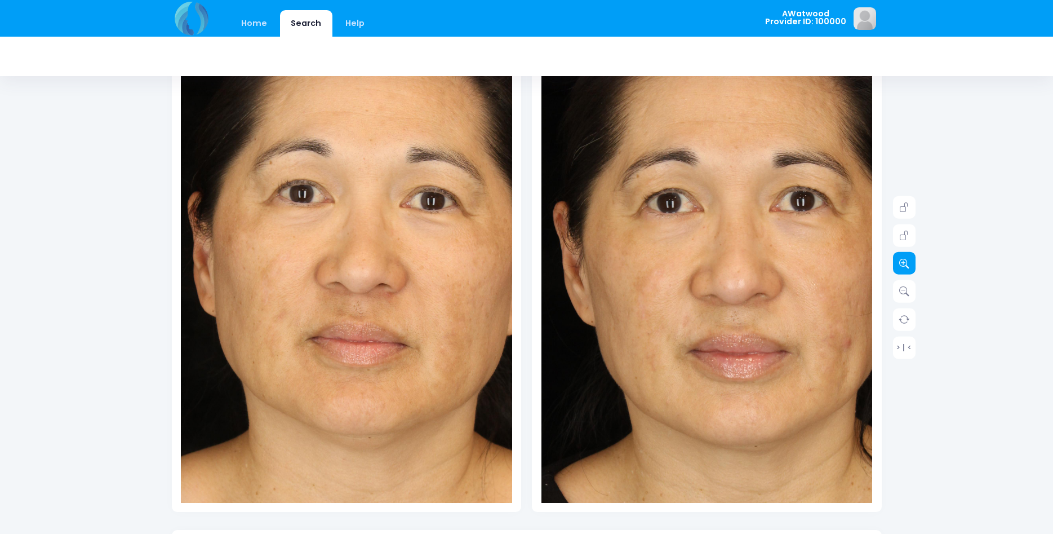
click at [905, 263] on icon at bounding box center [904, 263] width 10 height 10
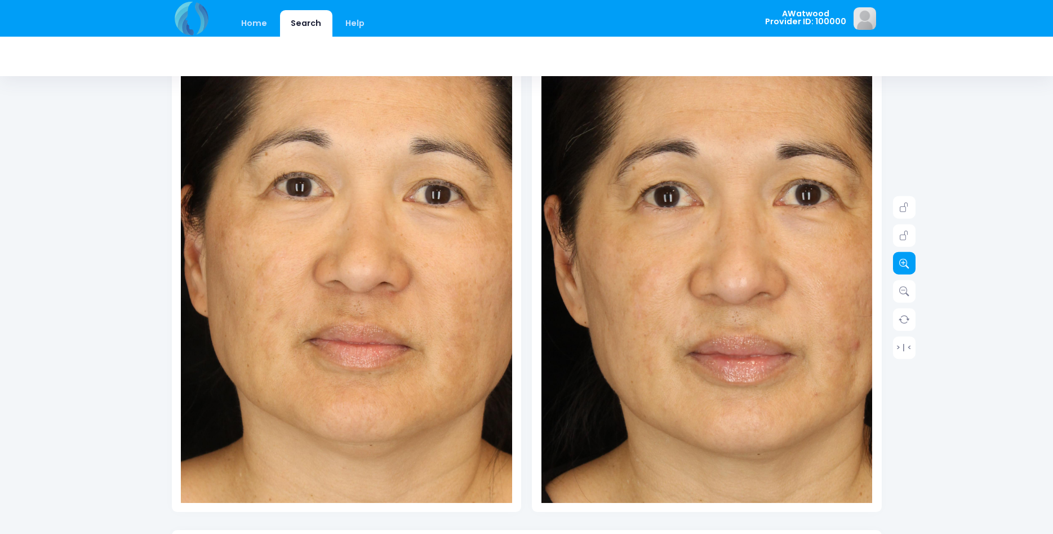
click at [905, 263] on icon at bounding box center [904, 263] width 10 height 10
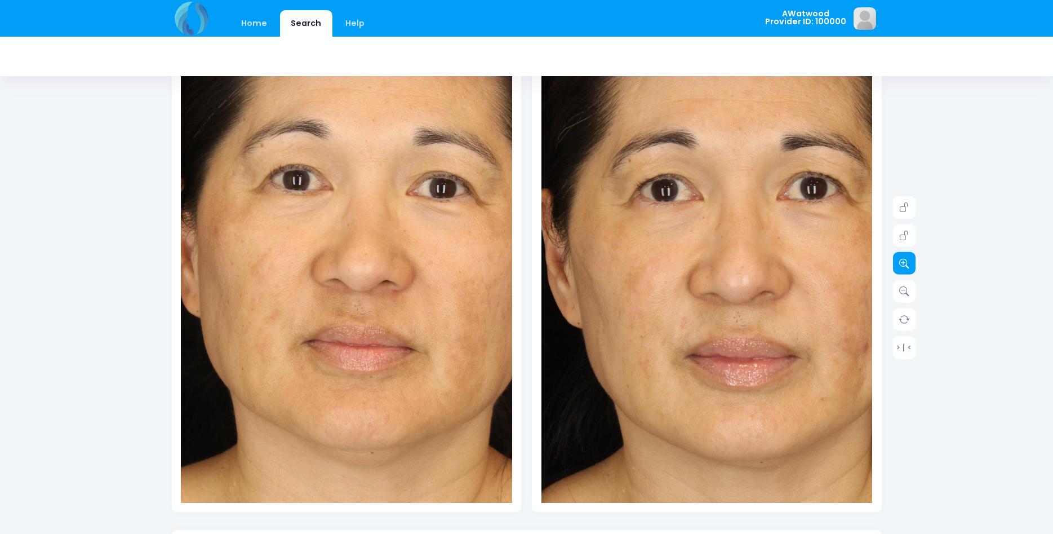
click at [905, 263] on icon at bounding box center [904, 263] width 10 height 10
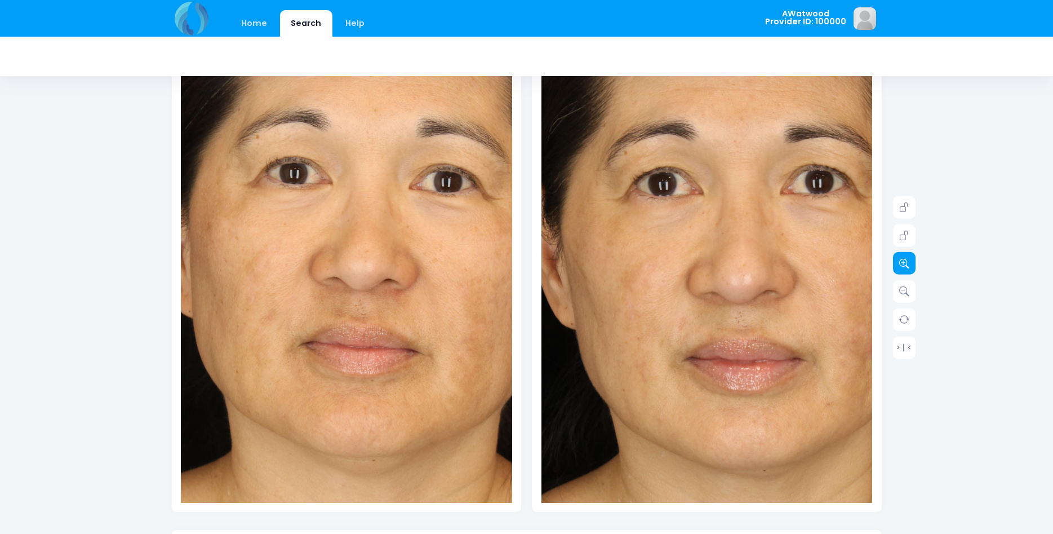
click at [905, 263] on icon at bounding box center [904, 263] width 10 height 10
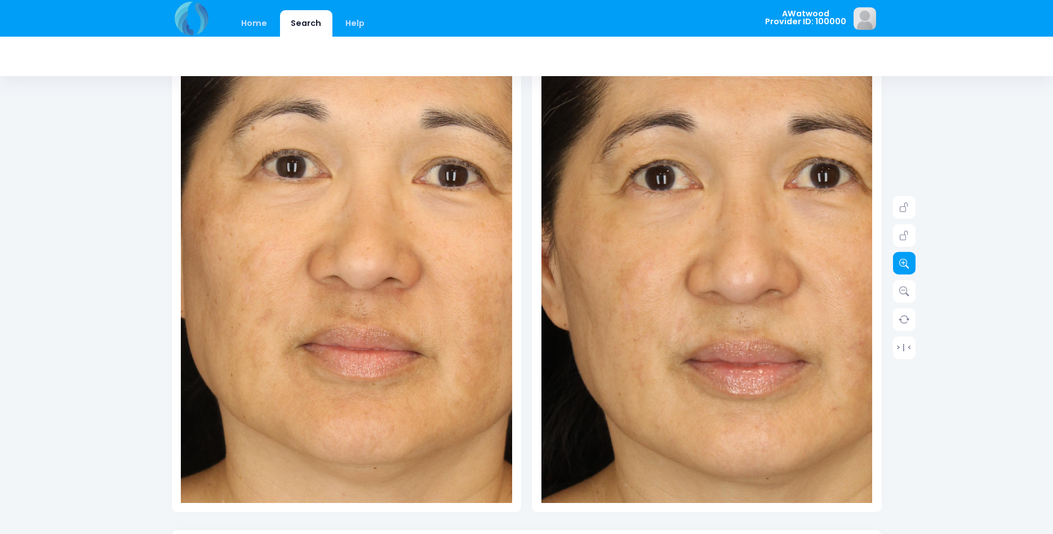
click at [905, 263] on icon at bounding box center [904, 263] width 10 height 10
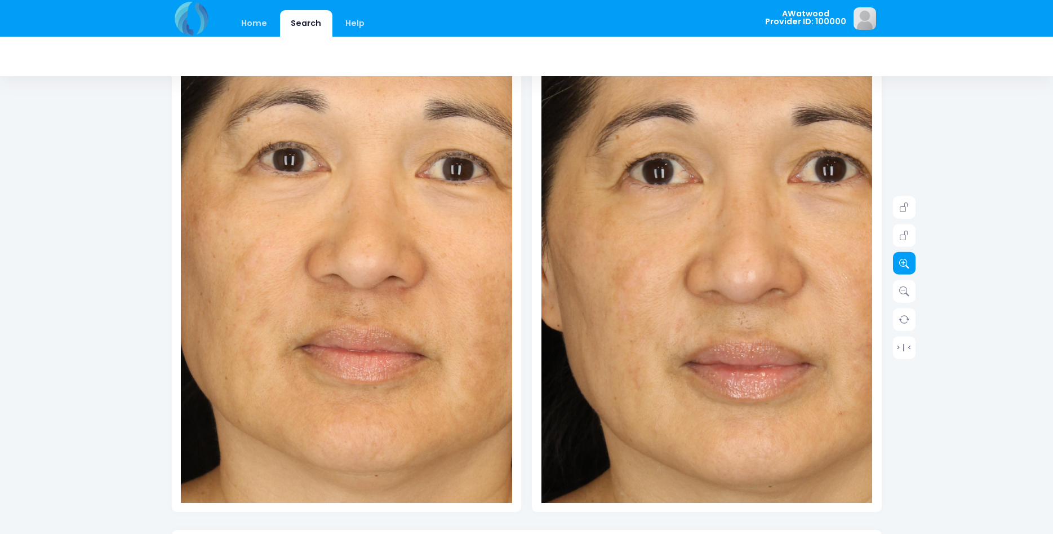
click at [905, 263] on icon at bounding box center [904, 263] width 10 height 10
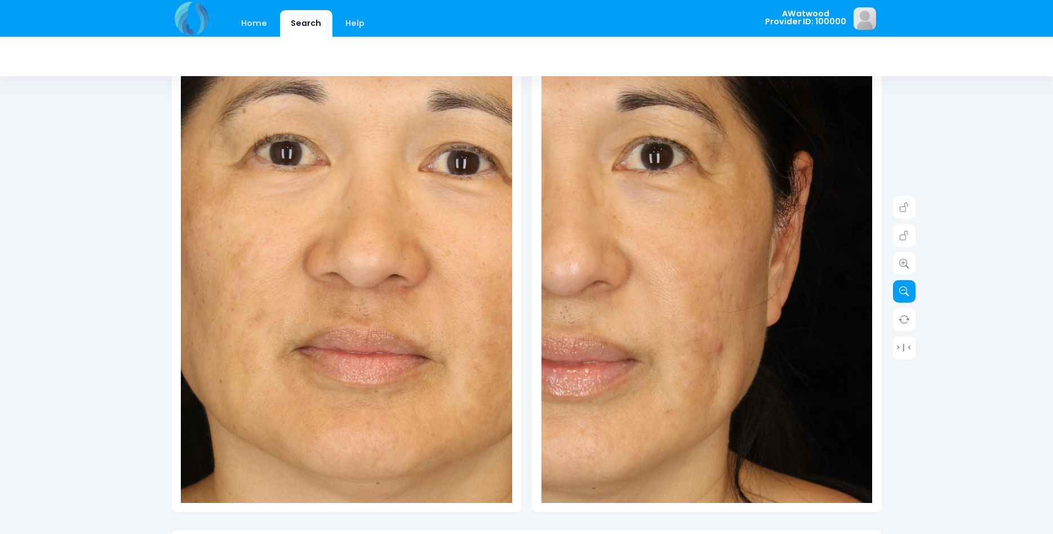
click at [901, 289] on icon at bounding box center [904, 291] width 10 height 10
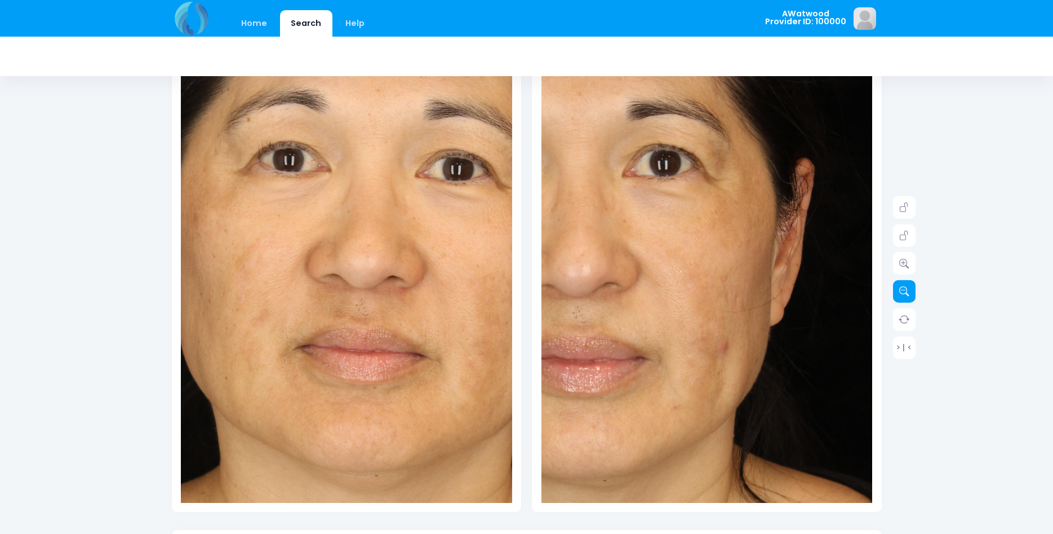
click at [901, 289] on icon at bounding box center [904, 291] width 10 height 10
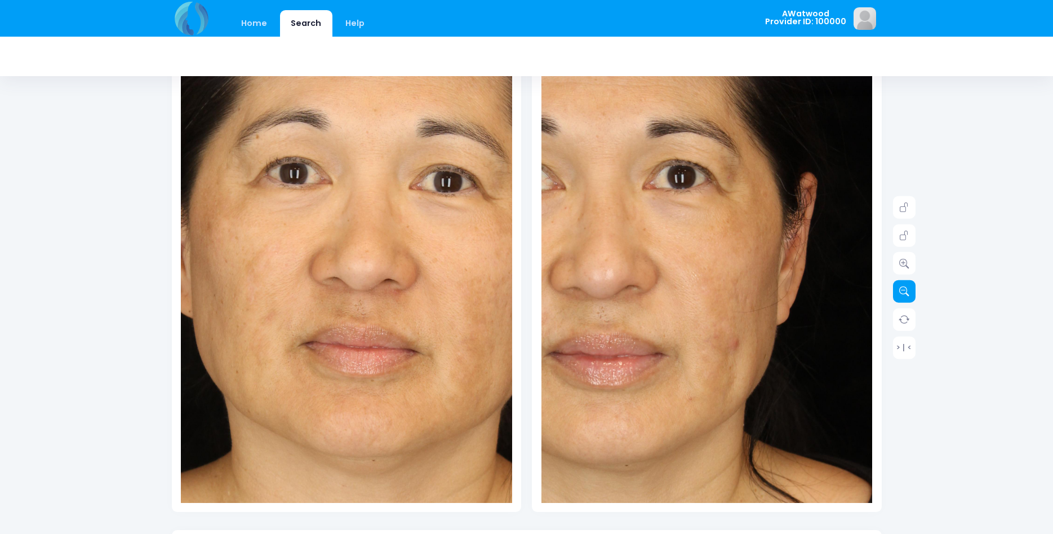
click at [901, 289] on icon at bounding box center [904, 291] width 10 height 10
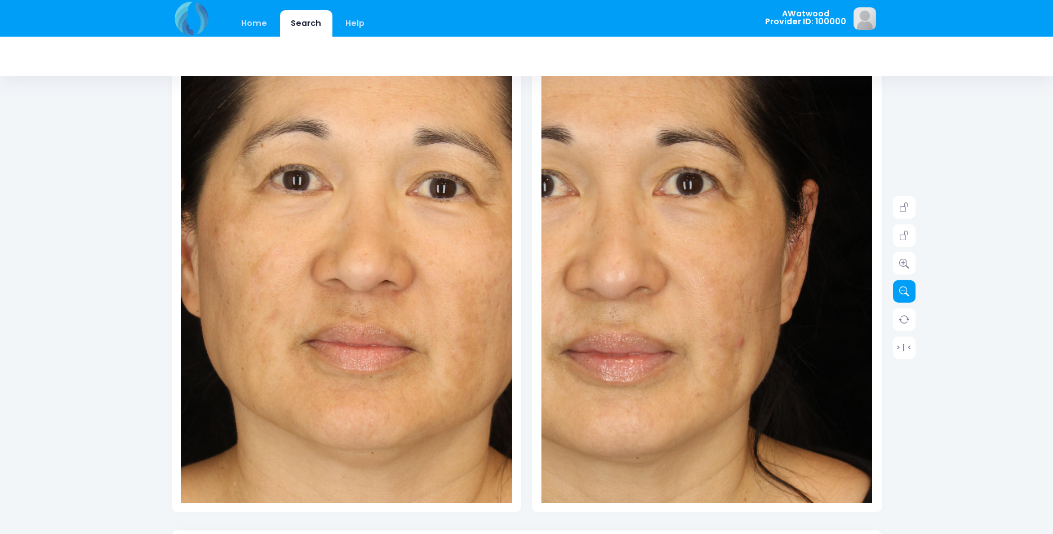
click at [901, 289] on icon at bounding box center [904, 291] width 10 height 10
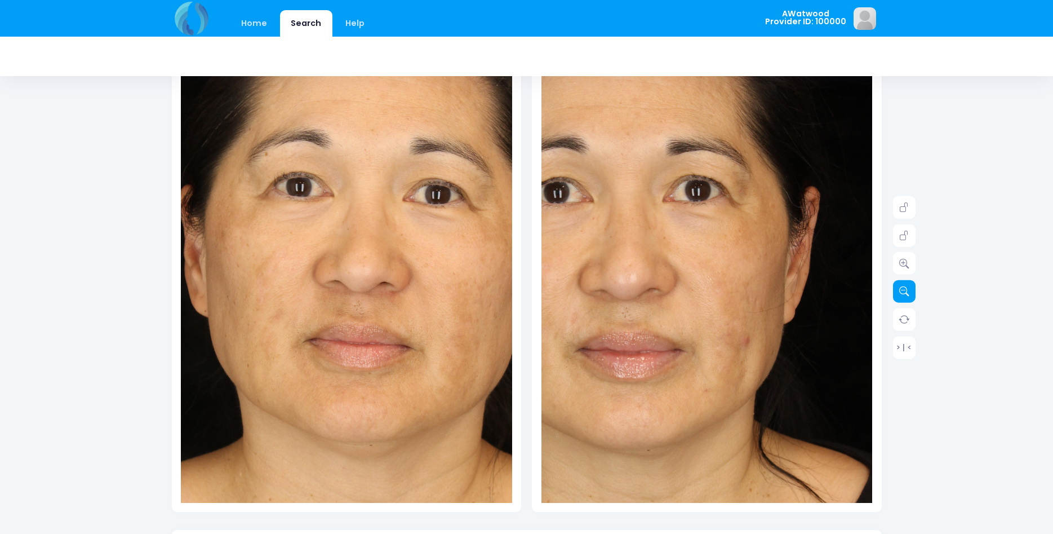
click at [901, 289] on icon at bounding box center [904, 291] width 10 height 10
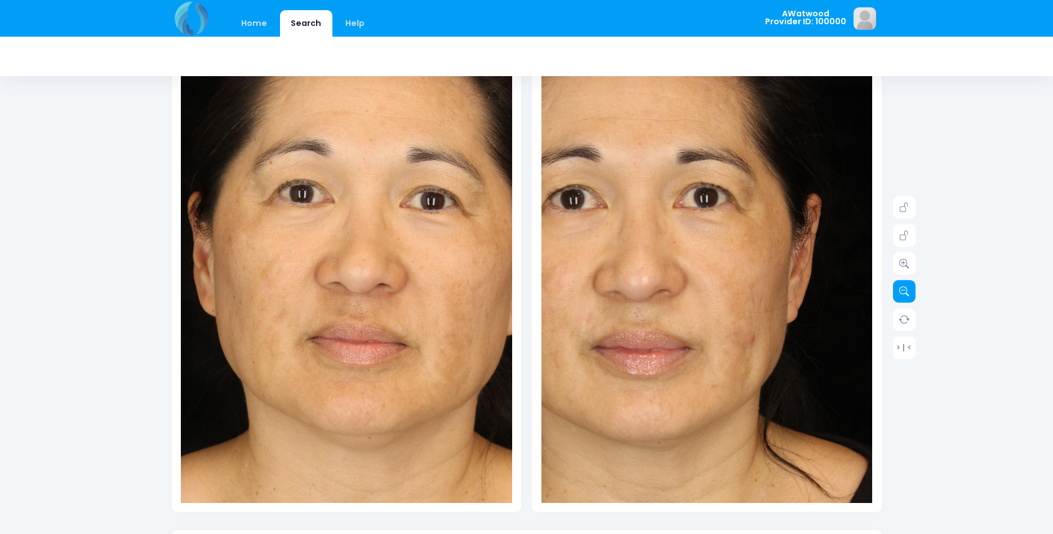
click at [901, 289] on icon at bounding box center [904, 291] width 10 height 10
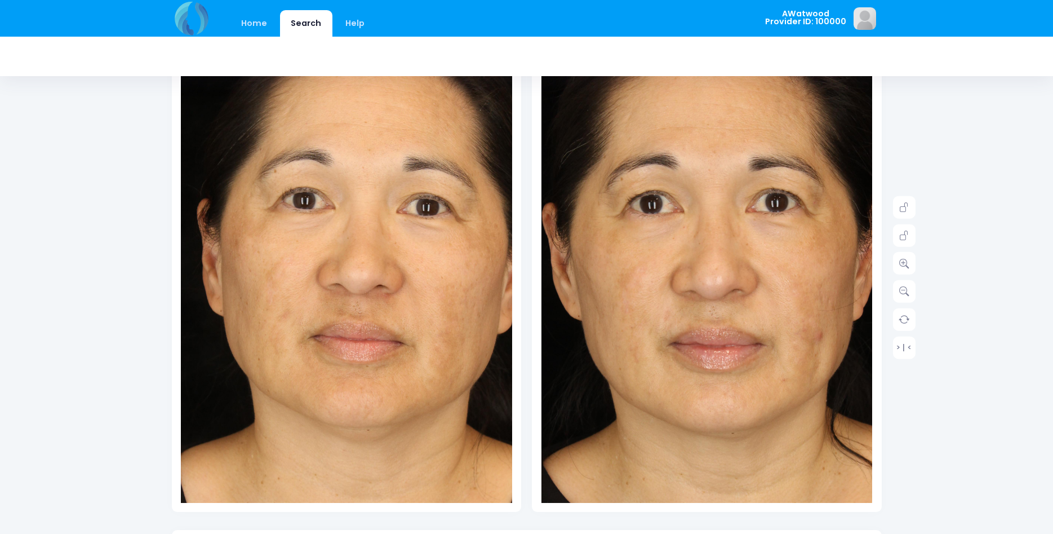
click at [741, 289] on img at bounding box center [687, 303] width 530 height 795
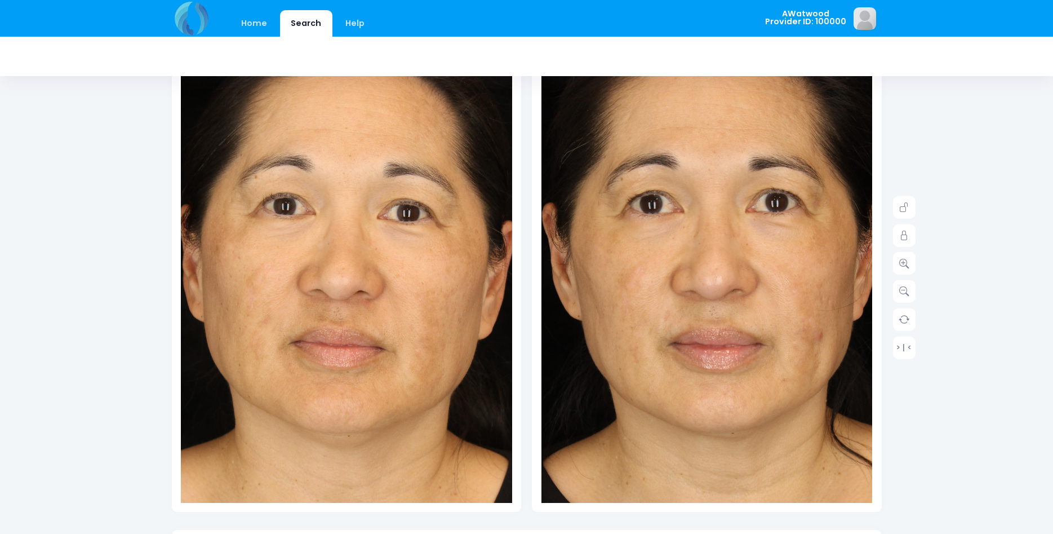
click at [379, 273] on img at bounding box center [327, 314] width 530 height 795
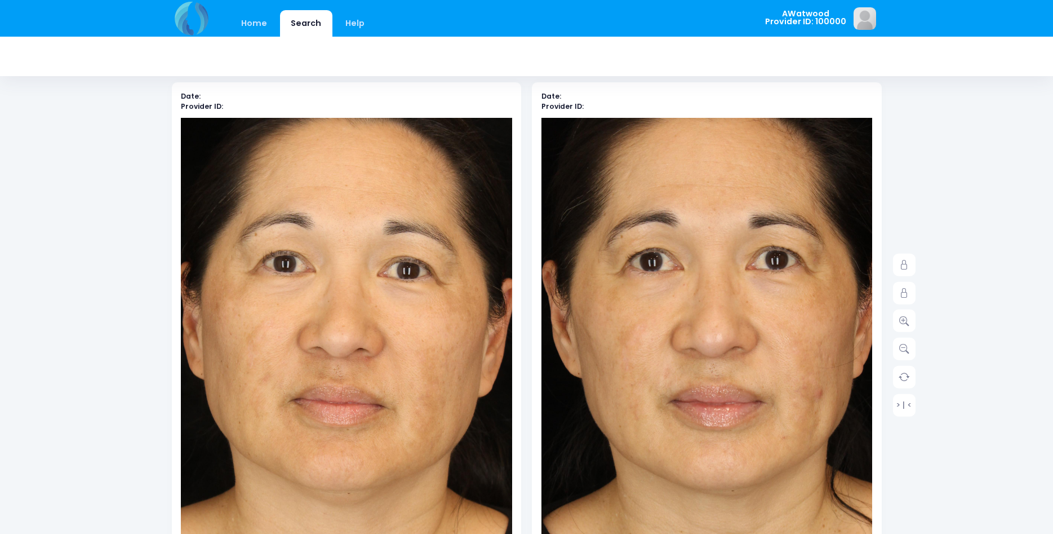
scroll to position [0, 0]
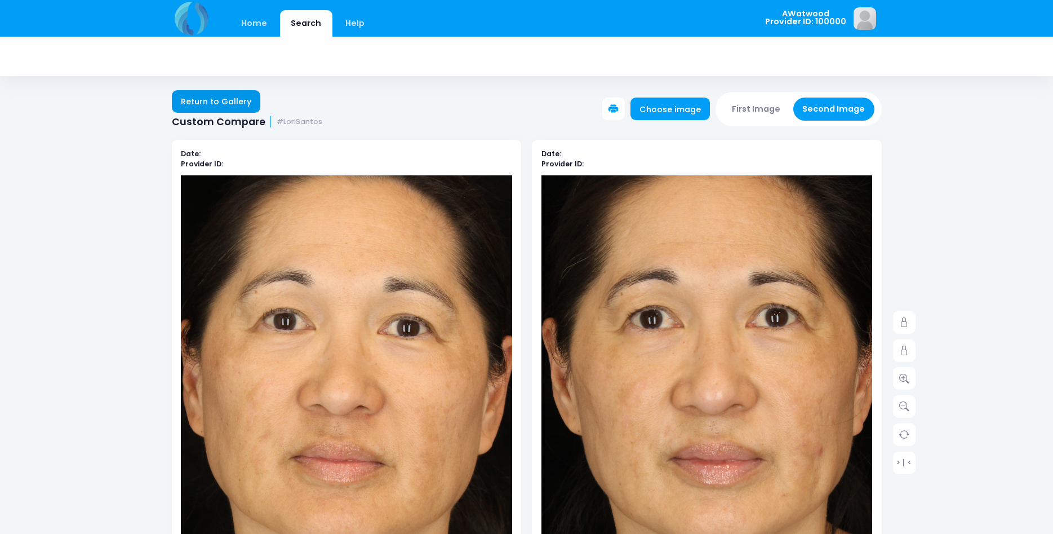
click at [238, 104] on link "Return to Gallery" at bounding box center [216, 101] width 89 height 23
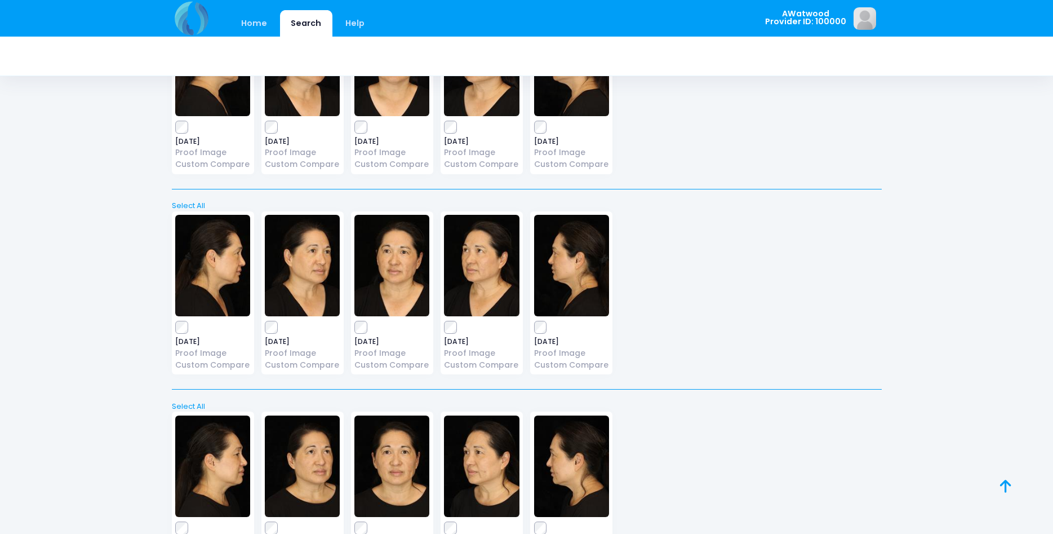
scroll to position [627, 0]
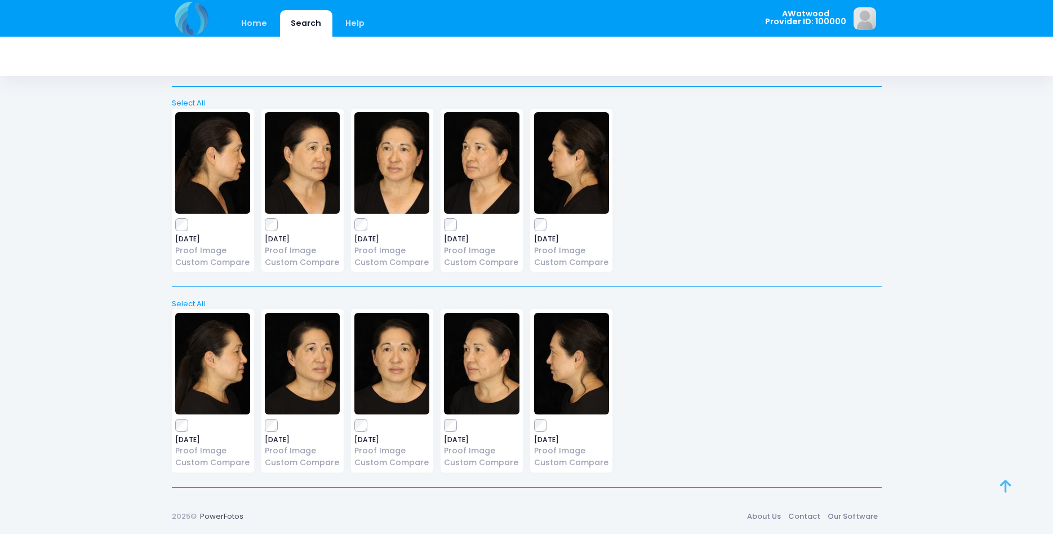
click at [1000, 486] on icon at bounding box center [1005, 486] width 11 height 1
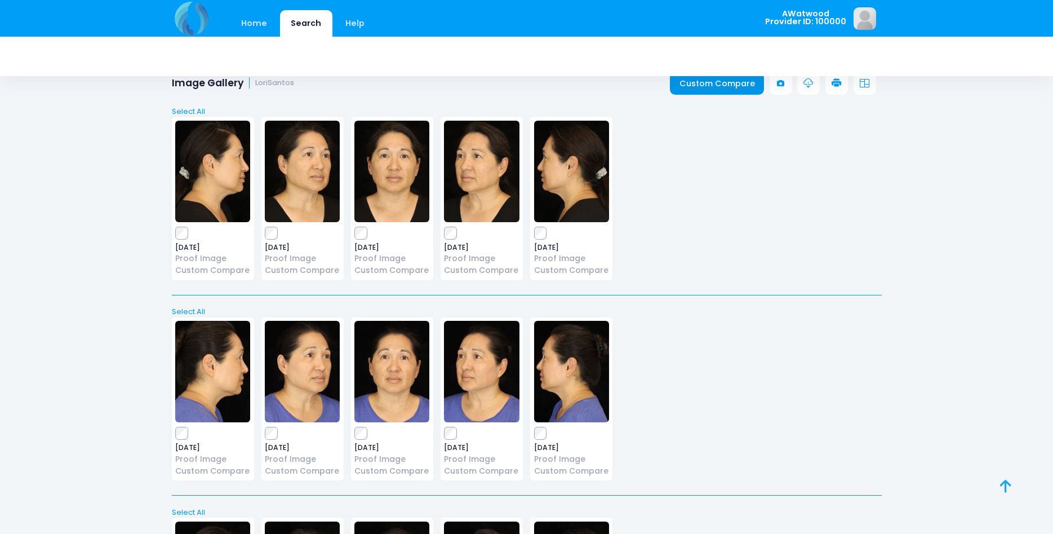
scroll to position [0, 0]
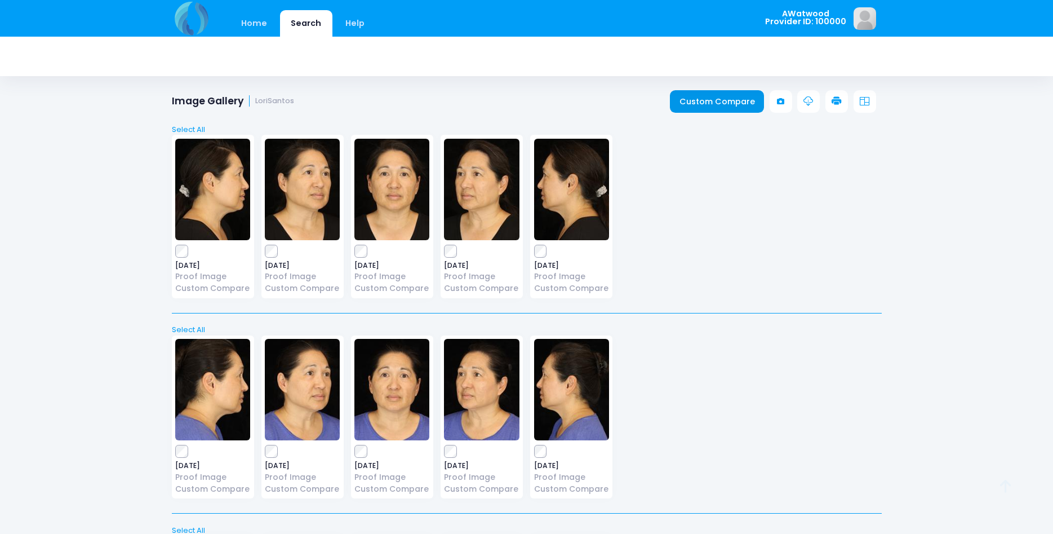
click at [693, 97] on link "Custom Compare" at bounding box center [717, 101] width 94 height 23
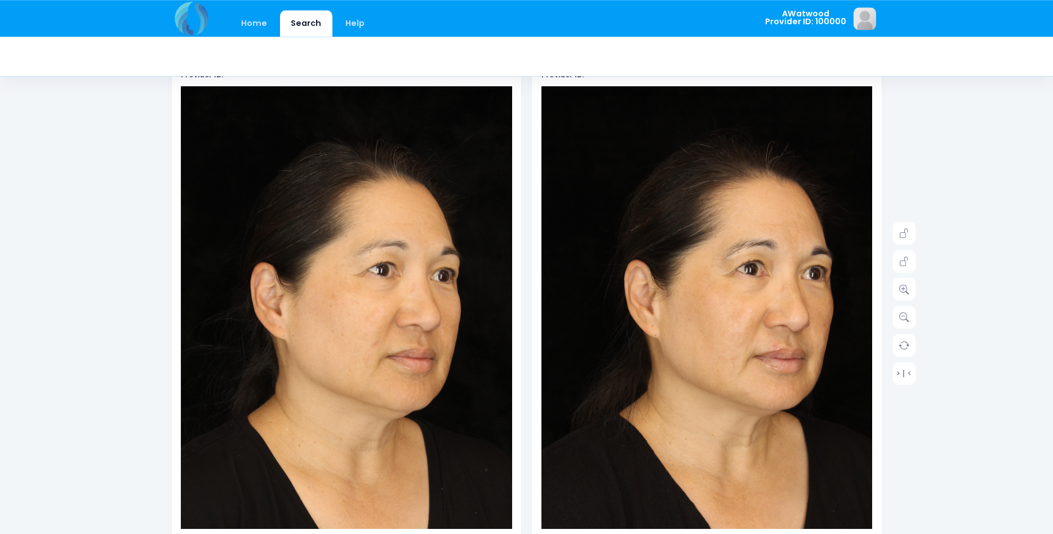
scroll to position [115, 0]
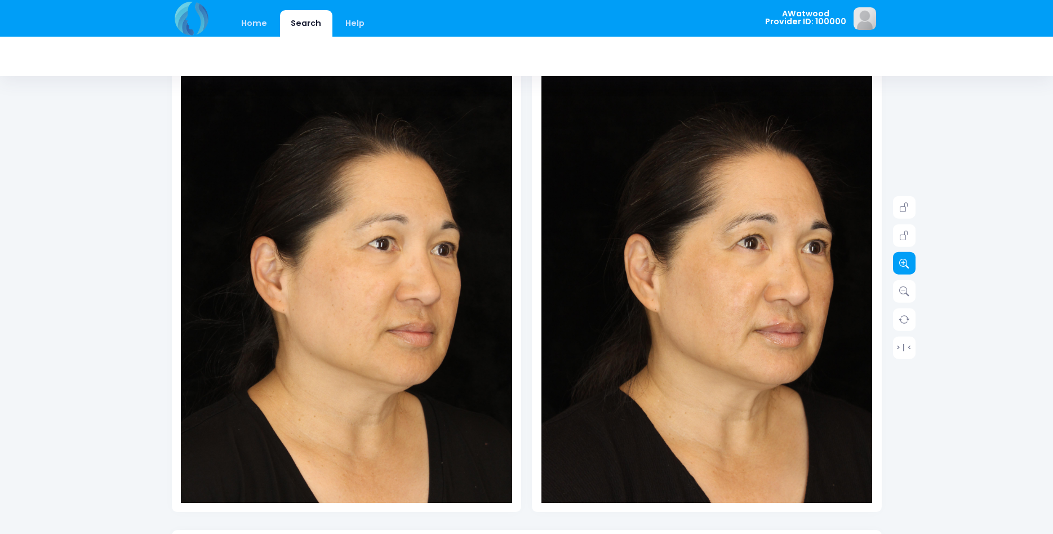
click at [903, 262] on icon at bounding box center [904, 263] width 10 height 10
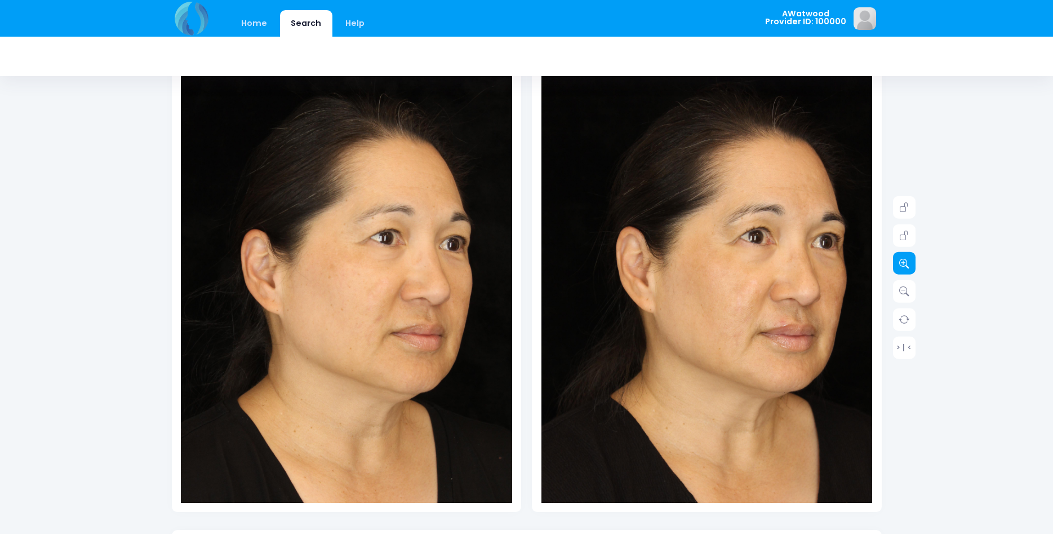
click at [903, 262] on icon at bounding box center [904, 263] width 10 height 10
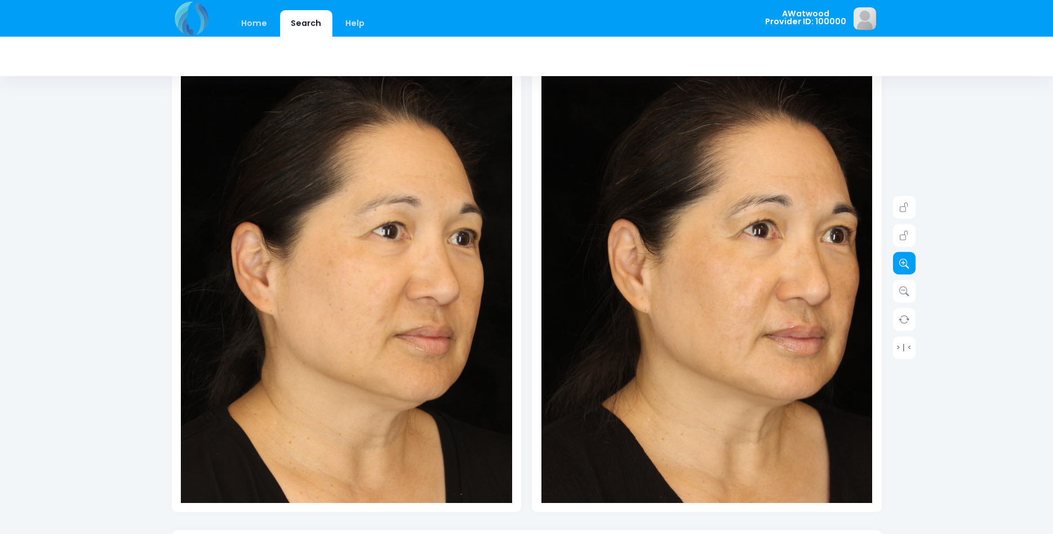
click at [903, 262] on icon at bounding box center [904, 263] width 10 height 10
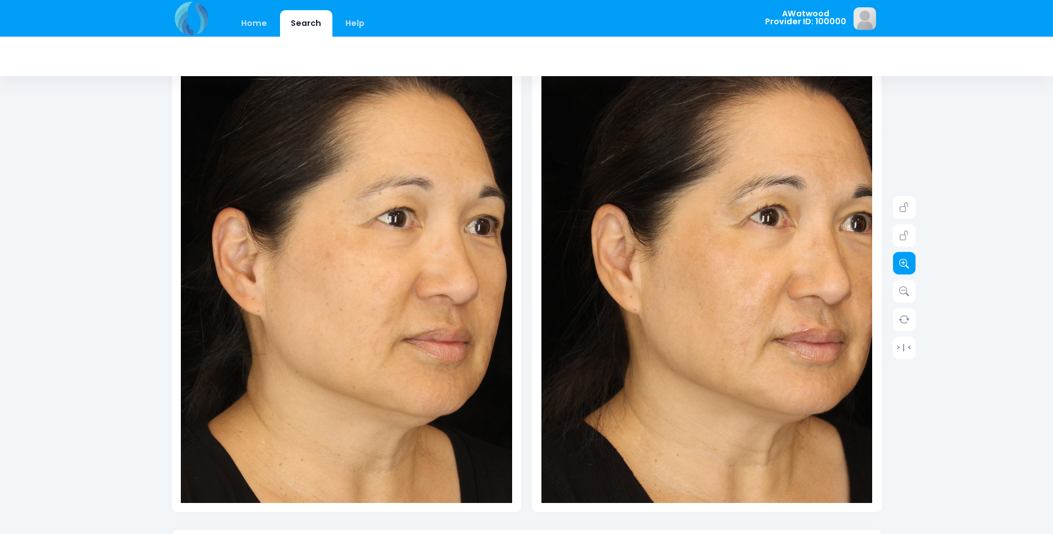
click at [903, 262] on icon at bounding box center [904, 263] width 10 height 10
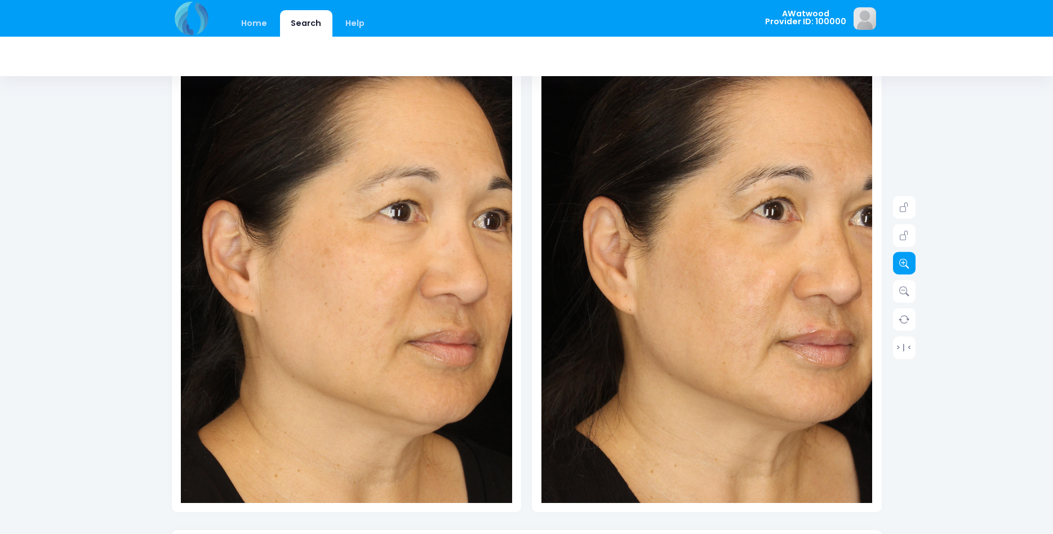
click at [903, 262] on icon at bounding box center [904, 263] width 10 height 10
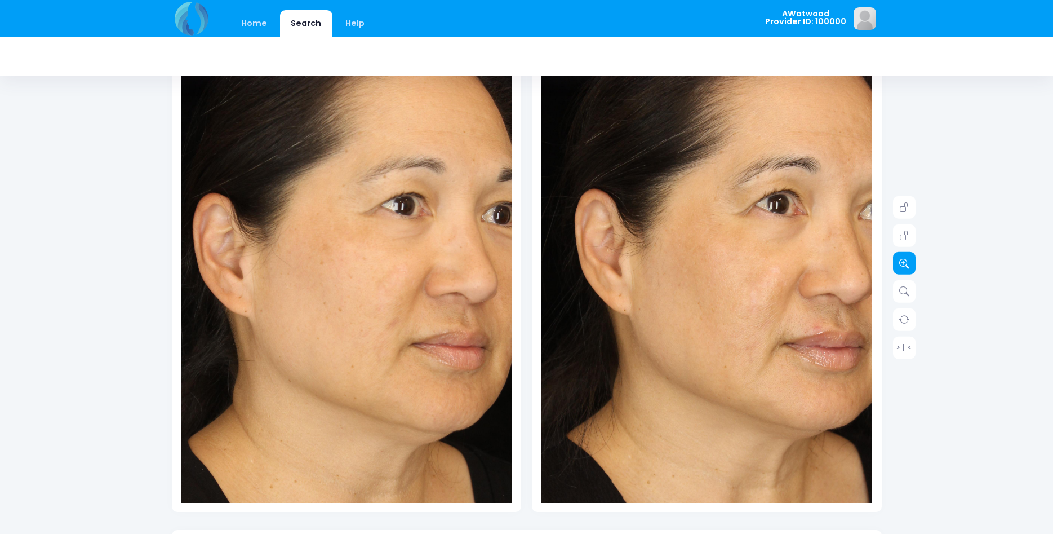
click at [903, 262] on icon at bounding box center [904, 263] width 10 height 10
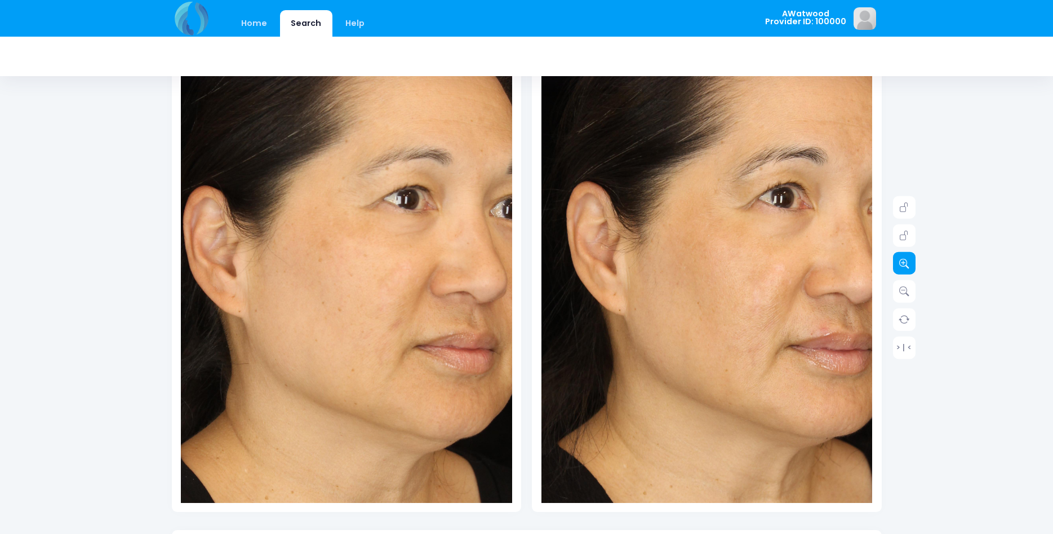
click at [903, 262] on icon at bounding box center [904, 263] width 10 height 10
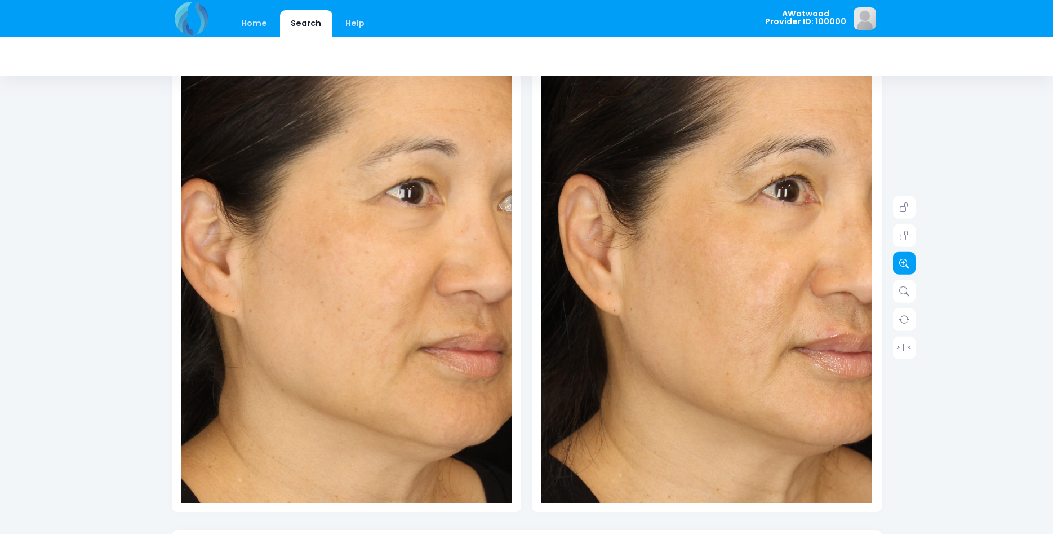
click at [903, 262] on icon at bounding box center [904, 263] width 10 height 10
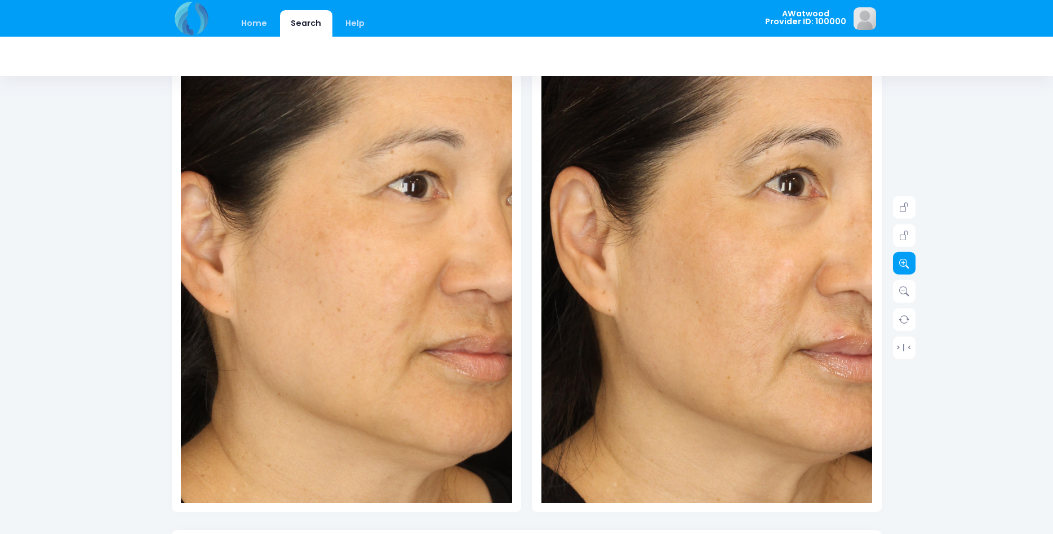
click at [903, 262] on icon at bounding box center [904, 263] width 10 height 10
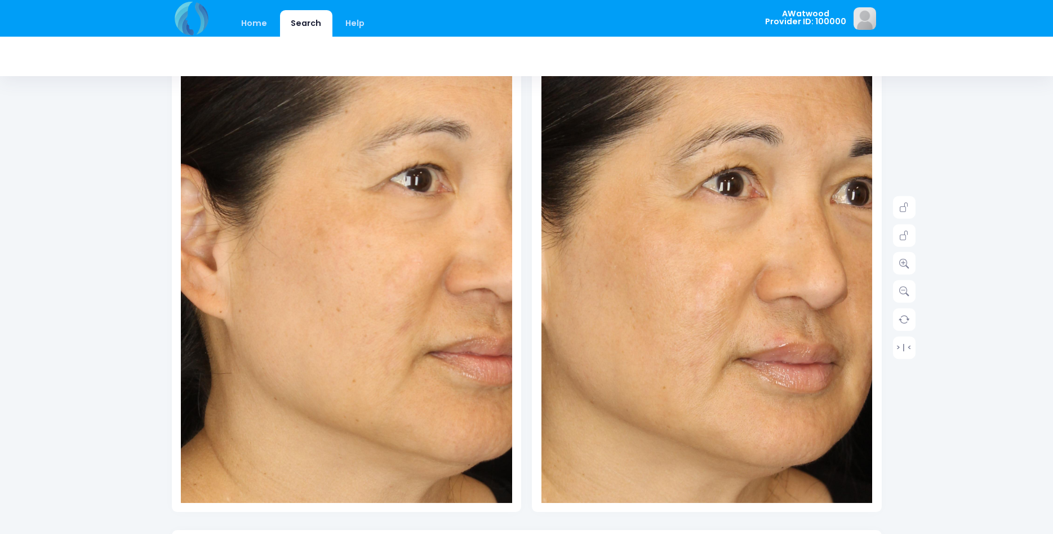
click at [773, 276] on img at bounding box center [641, 315] width 663 height 994
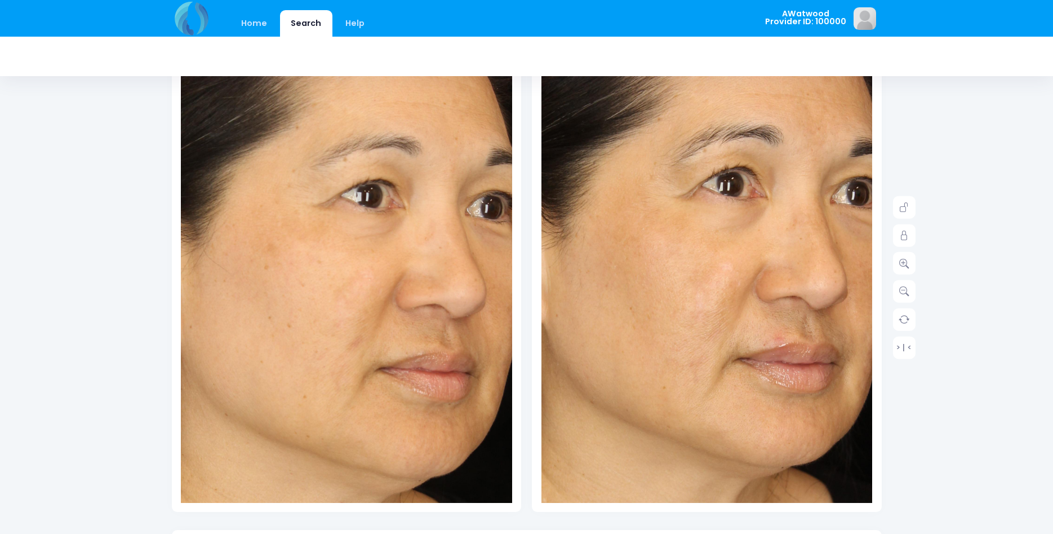
click at [396, 267] on img at bounding box center [297, 325] width 663 height 994
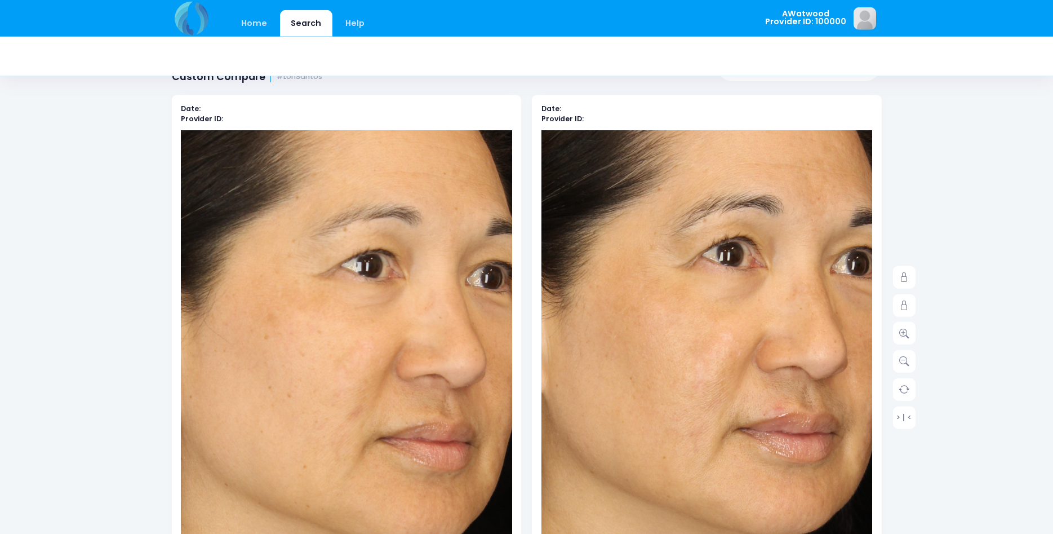
scroll to position [0, 0]
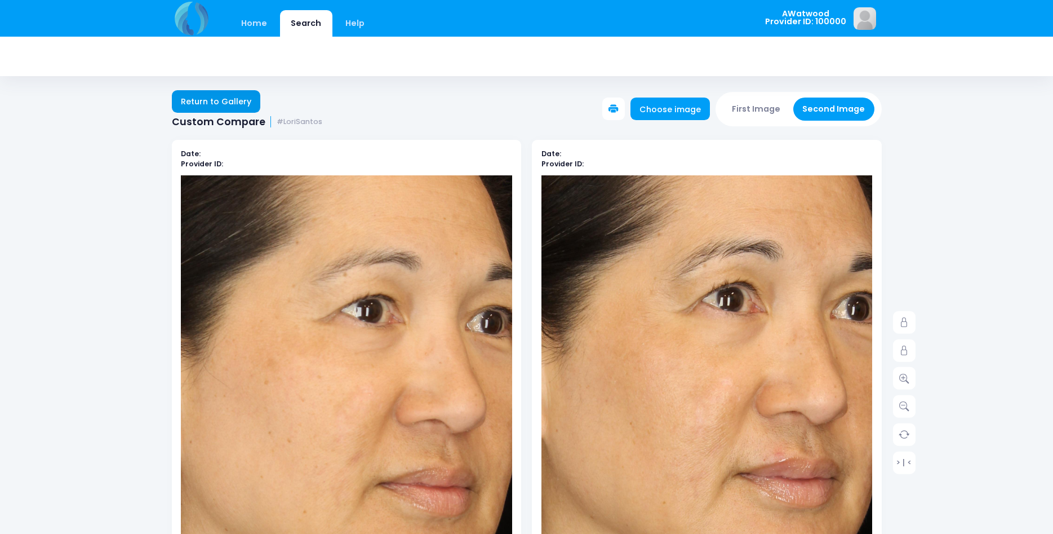
click at [206, 105] on link "Return to Gallery" at bounding box center [216, 101] width 89 height 23
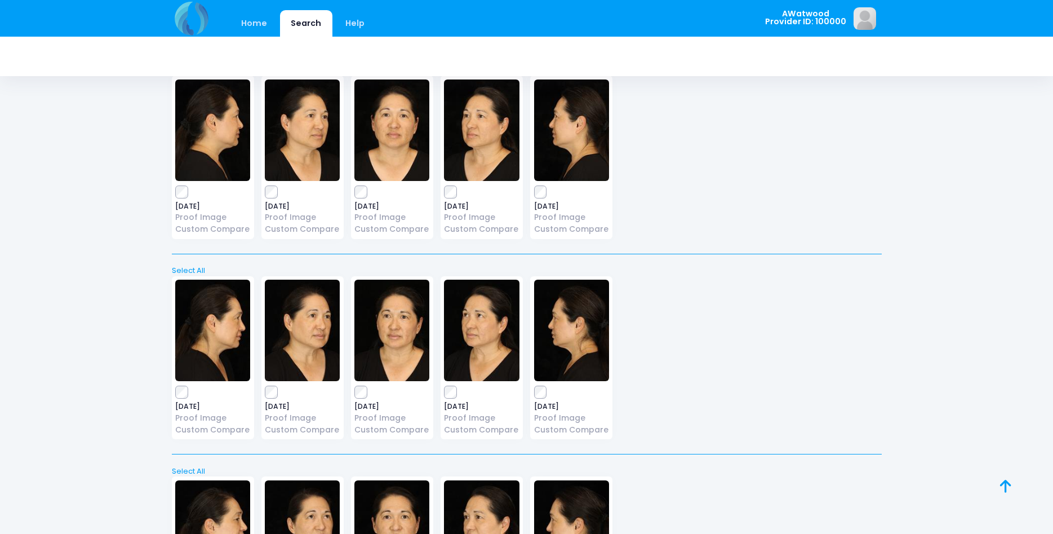
scroll to position [627, 0]
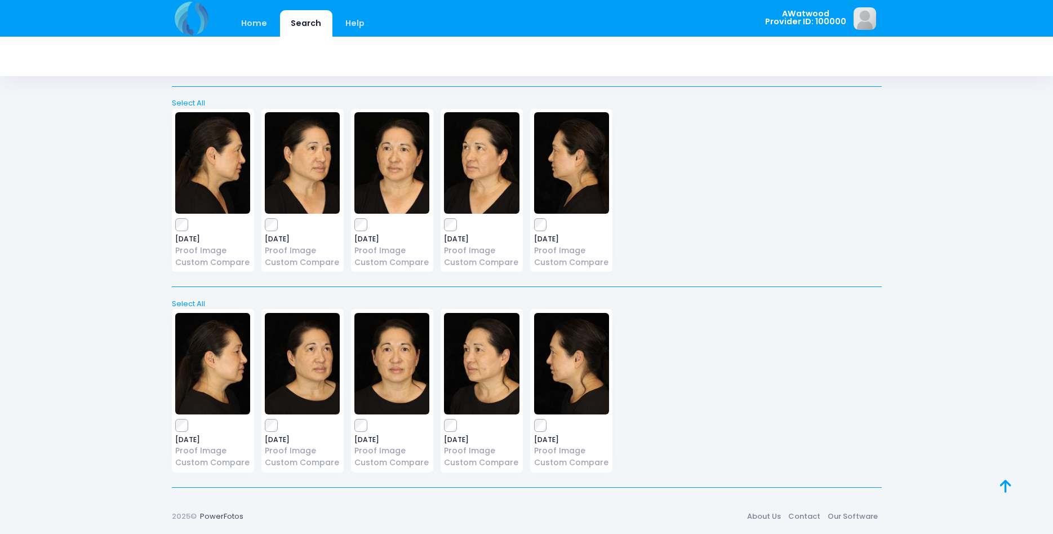
drag, startPoint x: 1003, startPoint y: 481, endPoint x: 1001, endPoint y: 456, distance: 24.9
click at [1003, 486] on icon at bounding box center [1005, 486] width 11 height 1
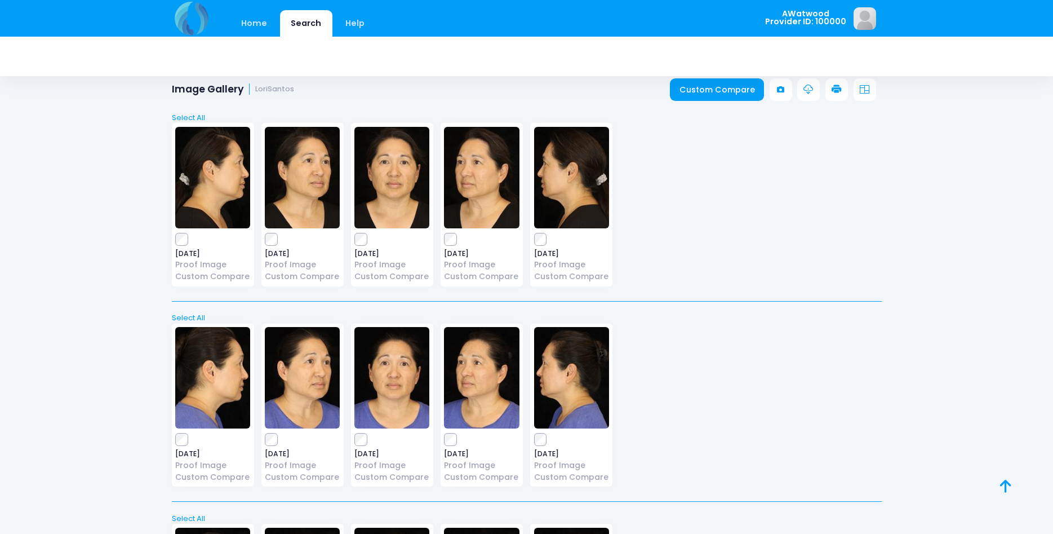
scroll to position [0, 0]
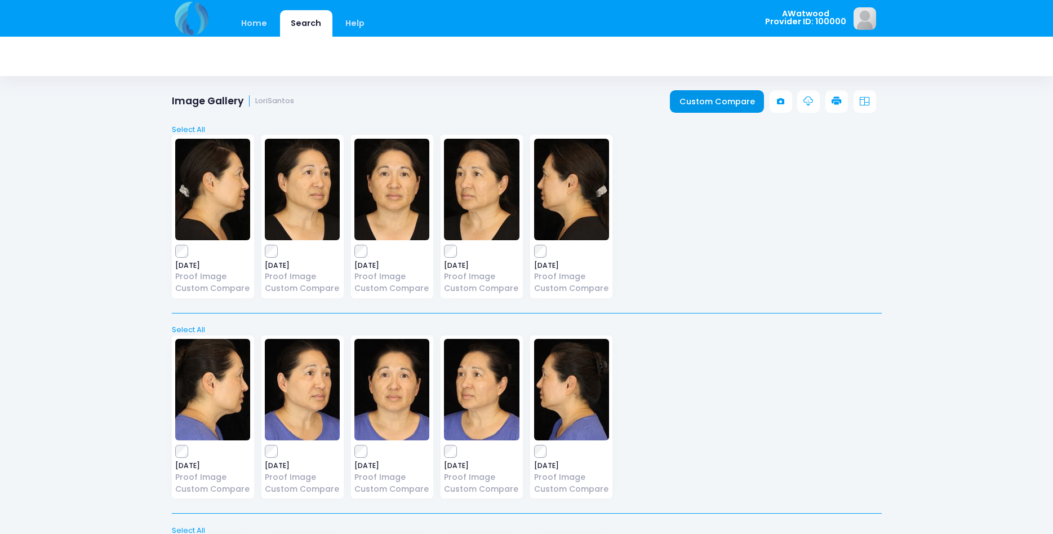
click at [736, 103] on link "Custom Compare" at bounding box center [717, 101] width 94 height 23
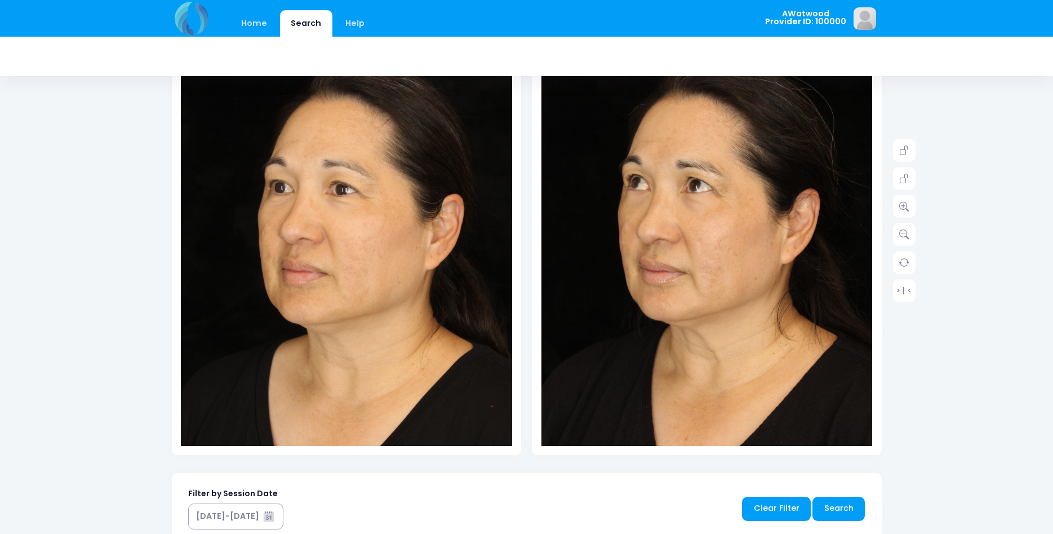
scroll to position [172, 0]
click at [906, 210] on icon at bounding box center [904, 206] width 10 height 10
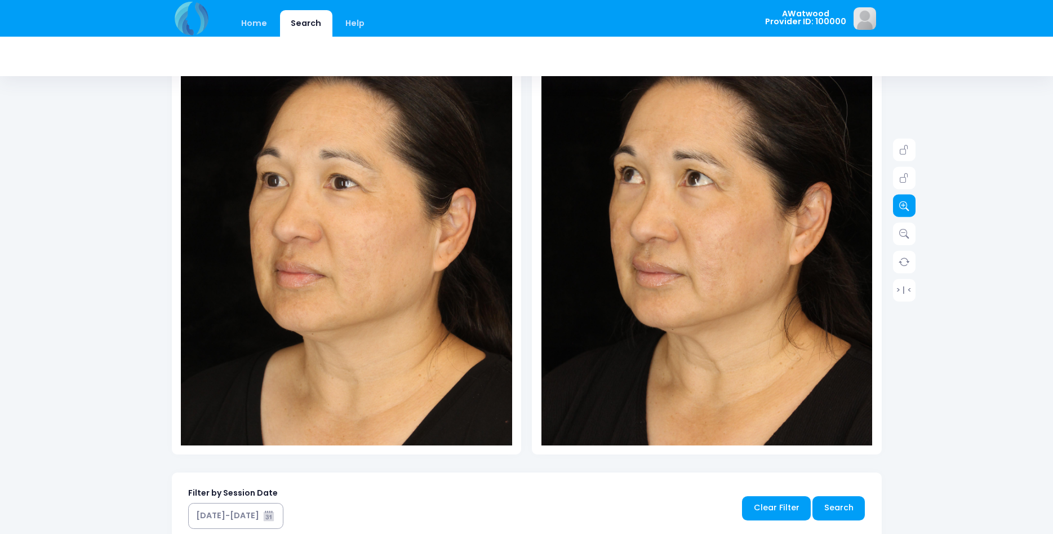
click at [906, 210] on icon at bounding box center [904, 206] width 10 height 10
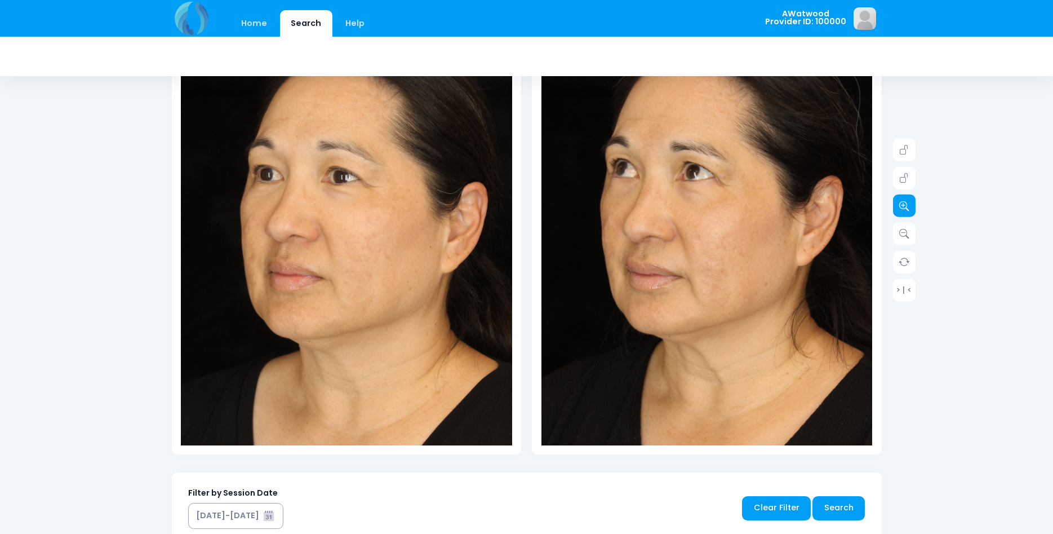
click at [905, 210] on icon at bounding box center [904, 206] width 10 height 10
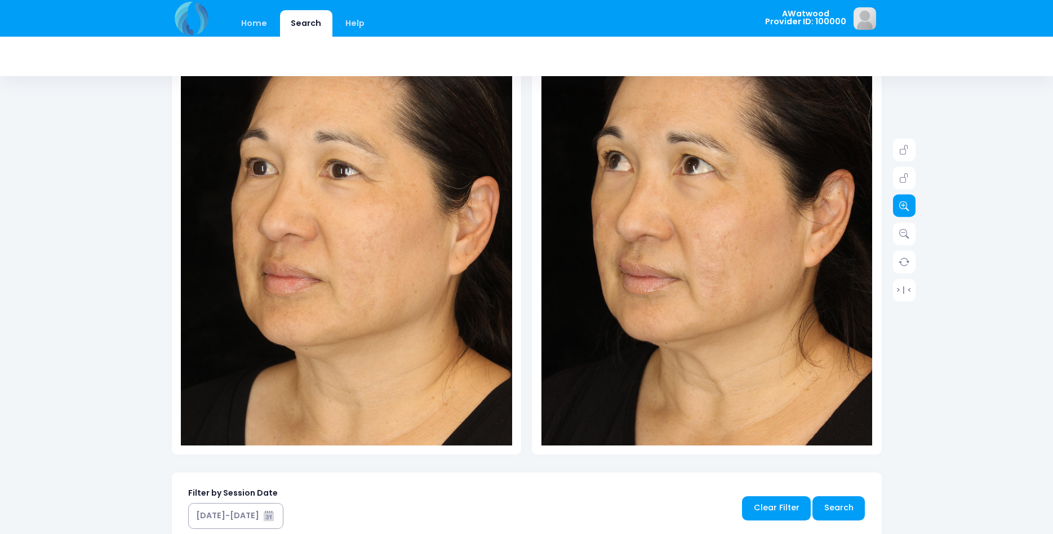
click at [905, 210] on icon at bounding box center [904, 206] width 10 height 10
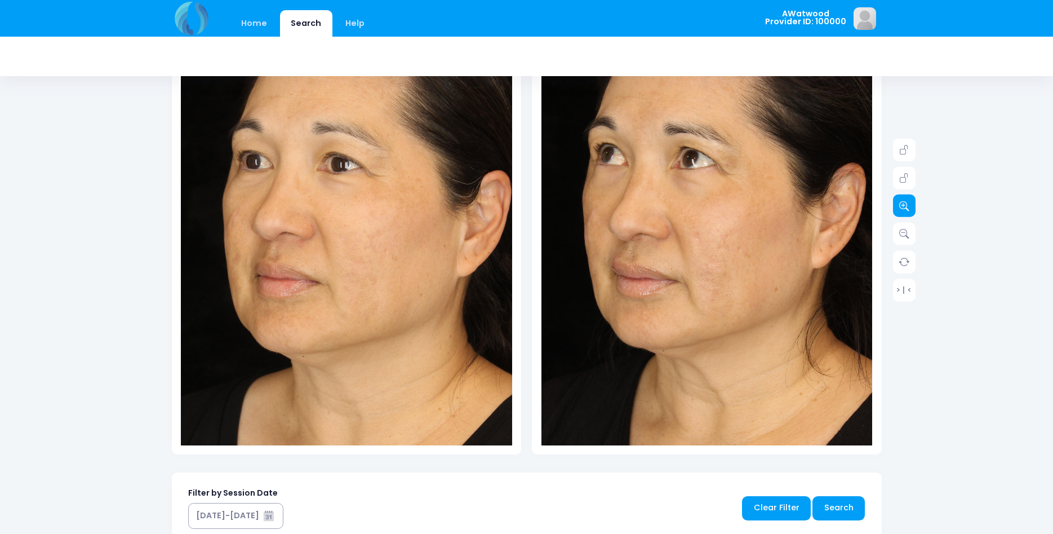
click at [904, 211] on icon at bounding box center [904, 206] width 10 height 10
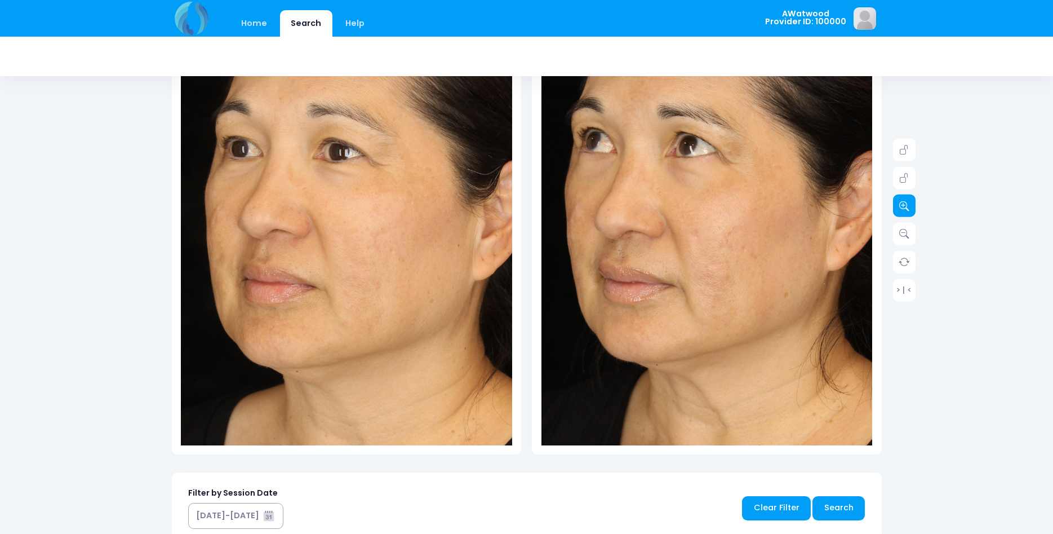
click at [904, 211] on icon at bounding box center [904, 206] width 10 height 10
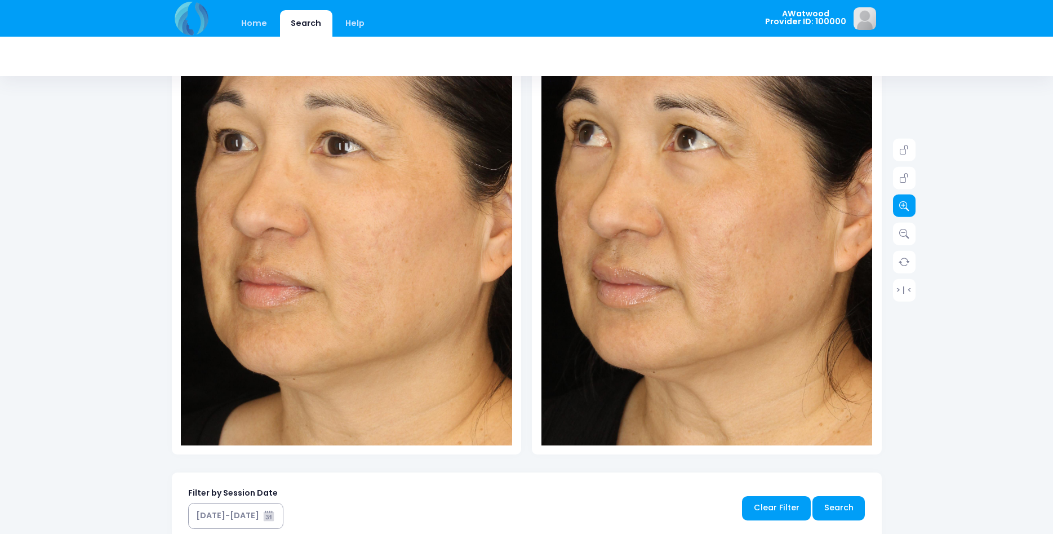
click at [904, 212] on link at bounding box center [904, 205] width 23 height 23
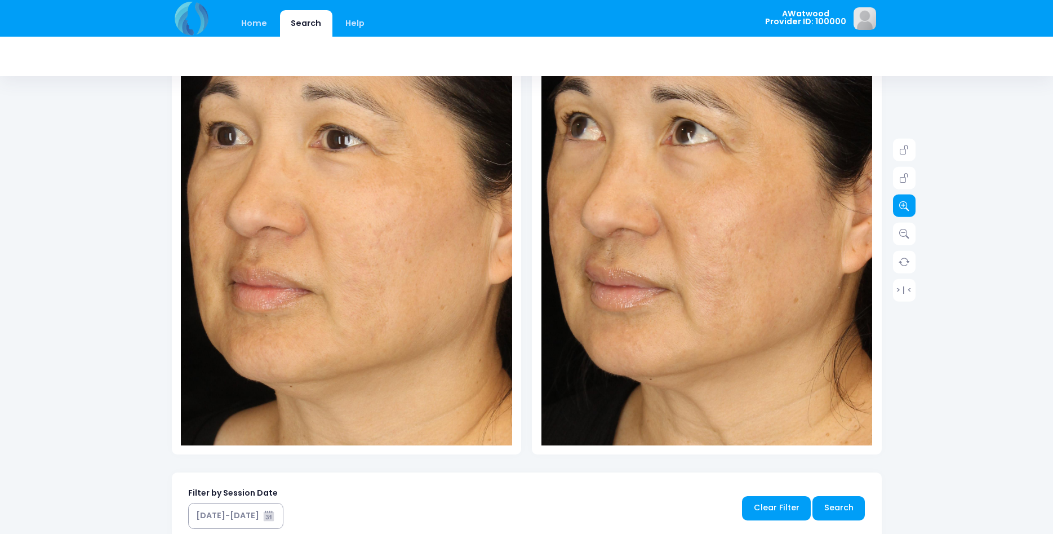
click at [904, 213] on link at bounding box center [904, 205] width 23 height 23
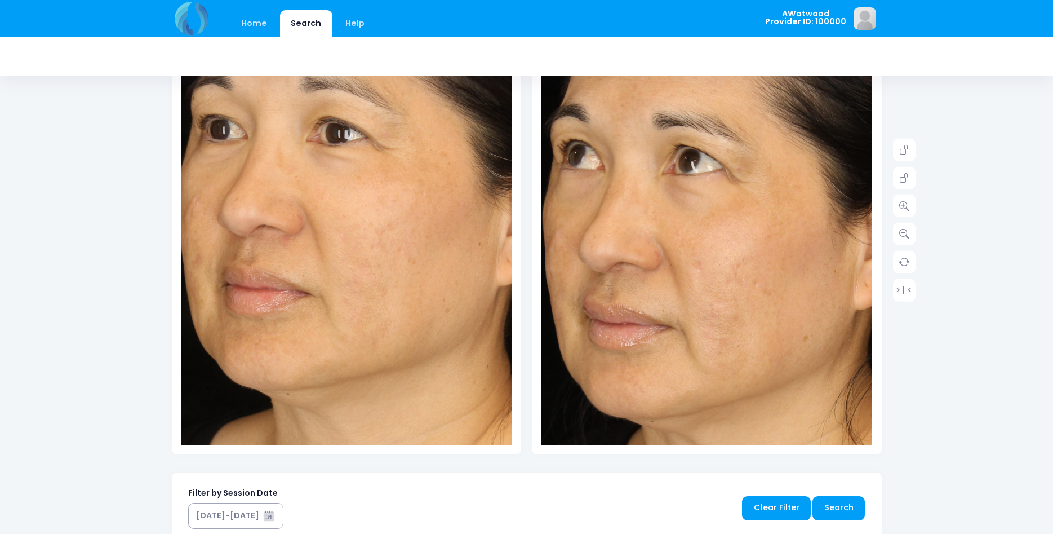
click at [702, 189] on img at bounding box center [711, 287] width 629 height 944
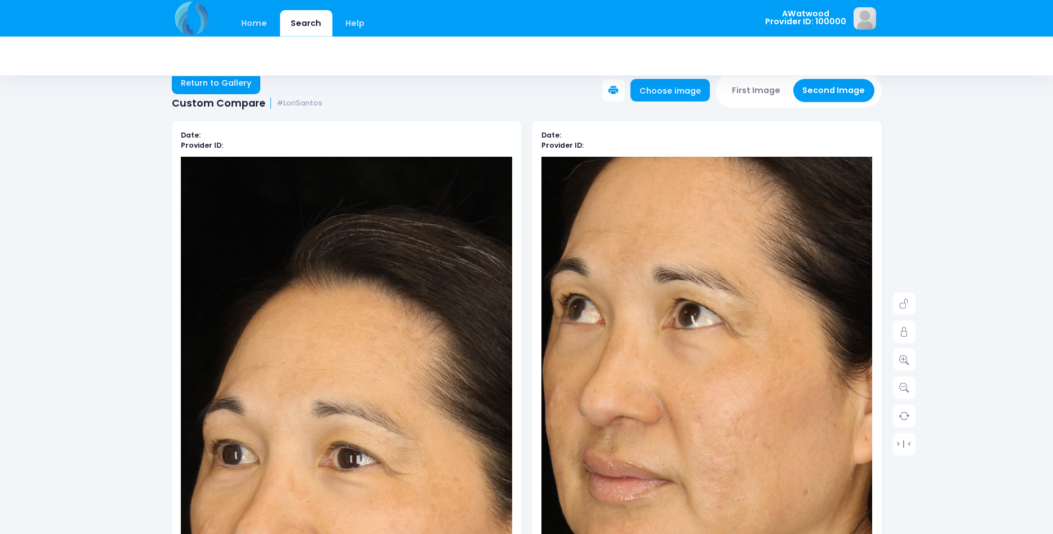
scroll to position [0, 0]
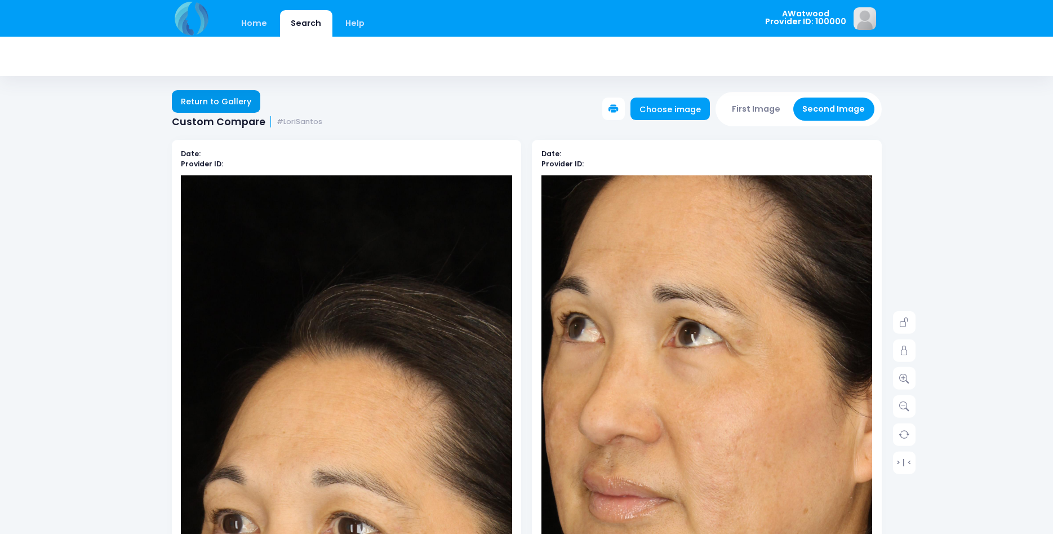
click at [233, 96] on link "Return to Gallery" at bounding box center [216, 101] width 89 height 23
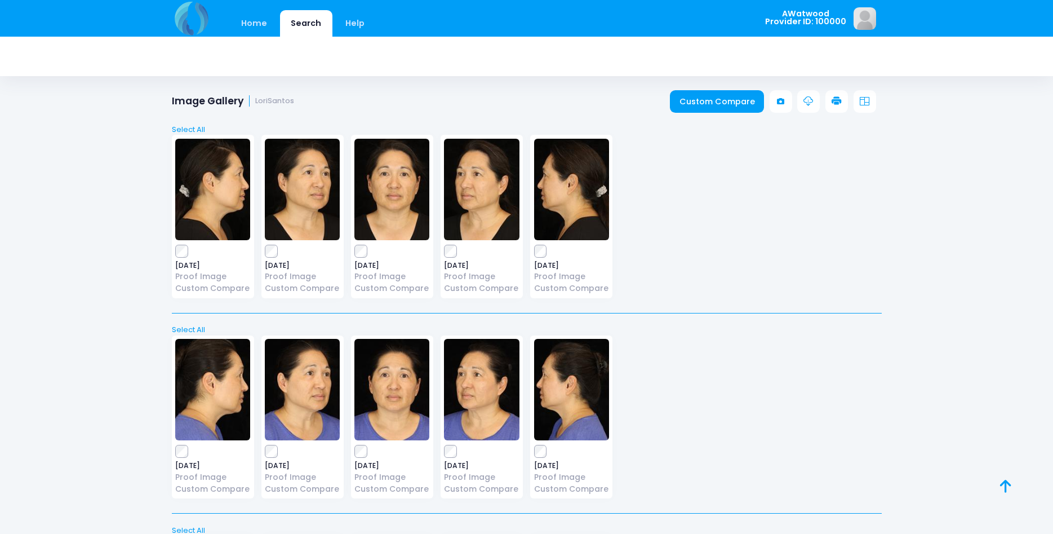
click at [475, 183] on img at bounding box center [481, 189] width 75 height 101
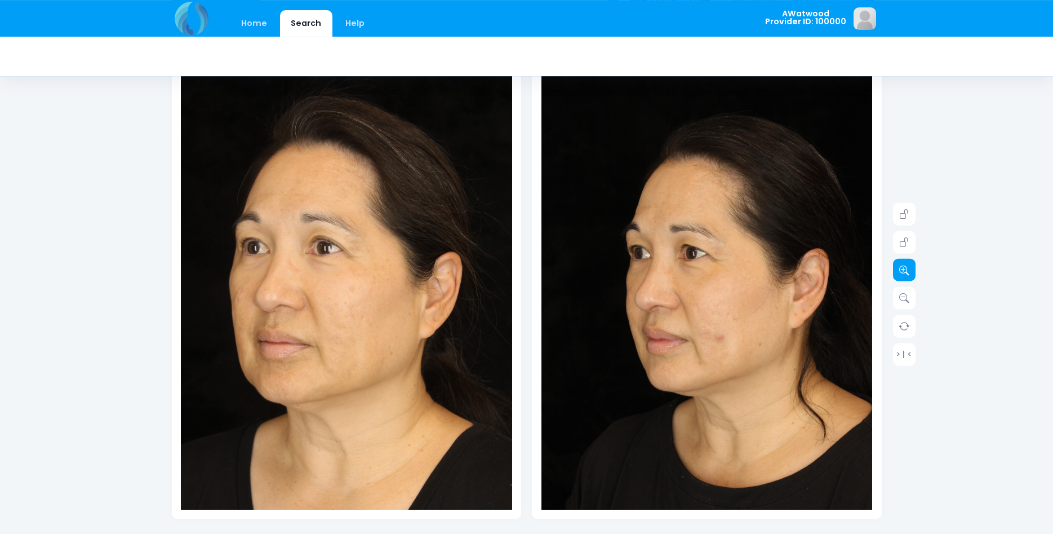
scroll to position [115, 0]
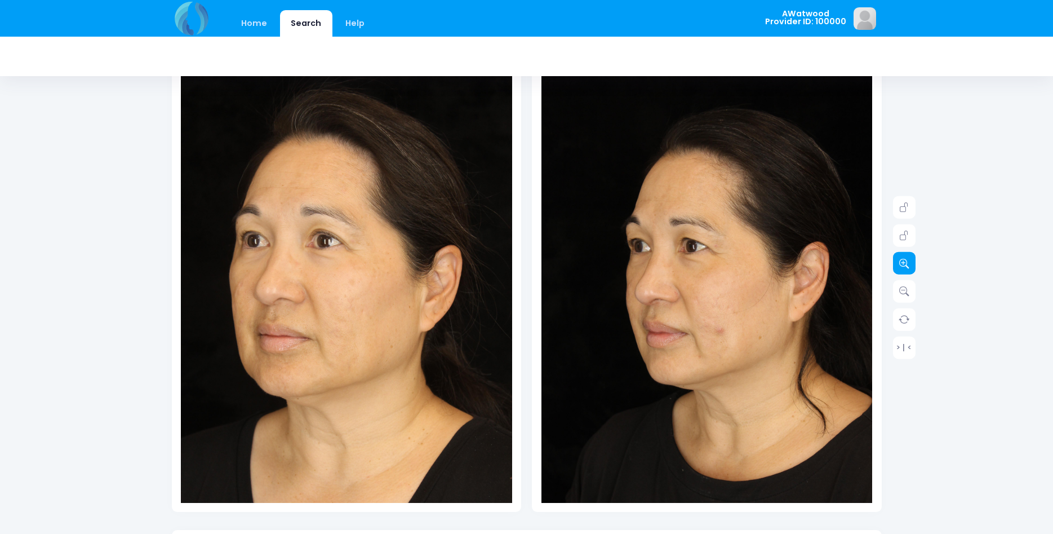
click at [906, 261] on icon at bounding box center [904, 263] width 10 height 10
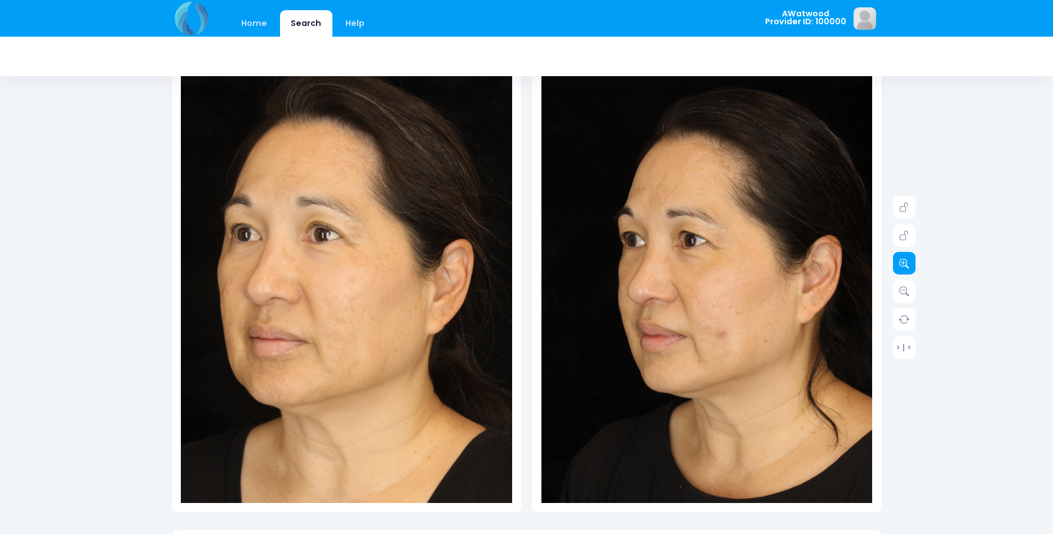
click at [906, 261] on icon at bounding box center [904, 263] width 10 height 10
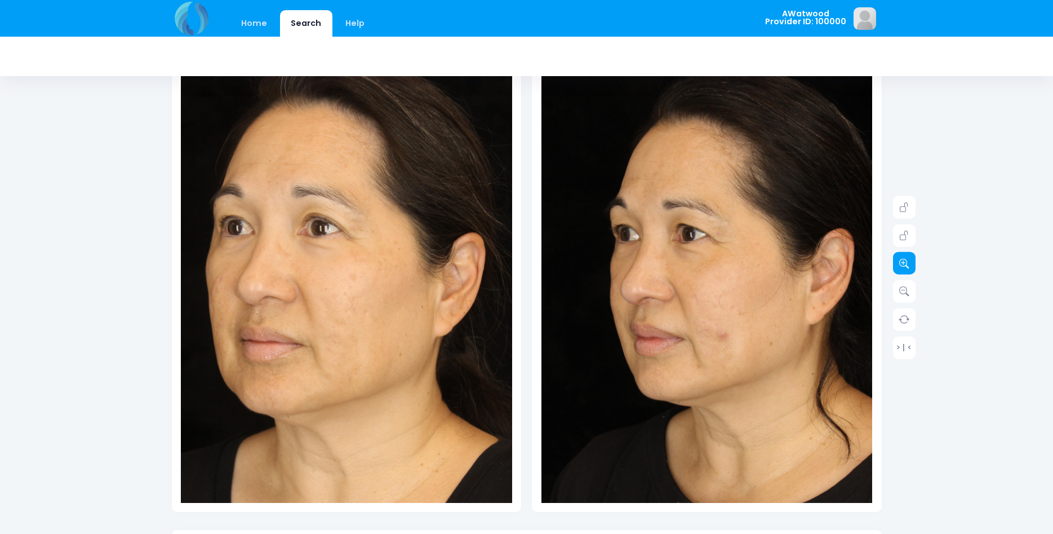
click at [906, 261] on icon at bounding box center [904, 263] width 10 height 10
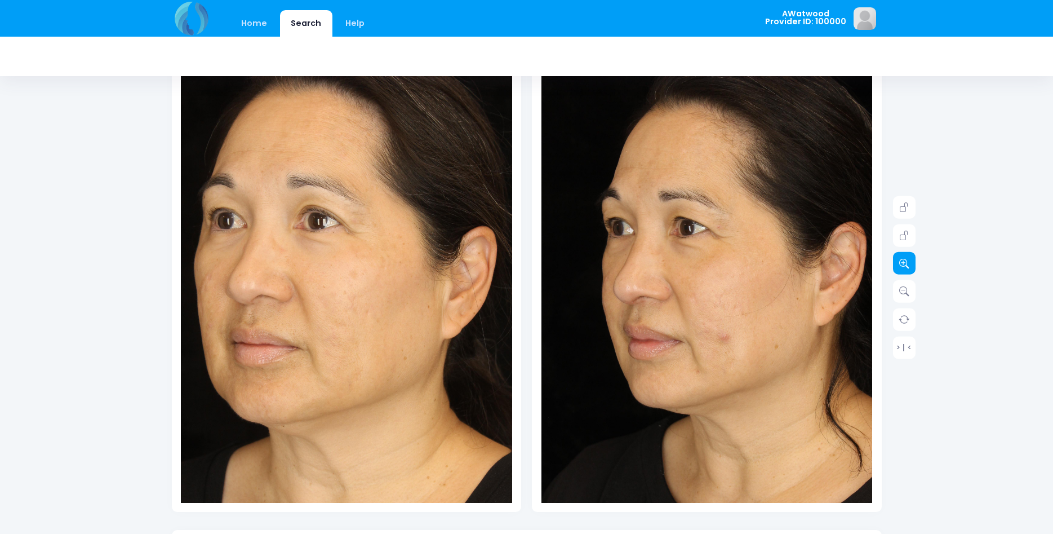
click at [906, 261] on icon at bounding box center [904, 263] width 10 height 10
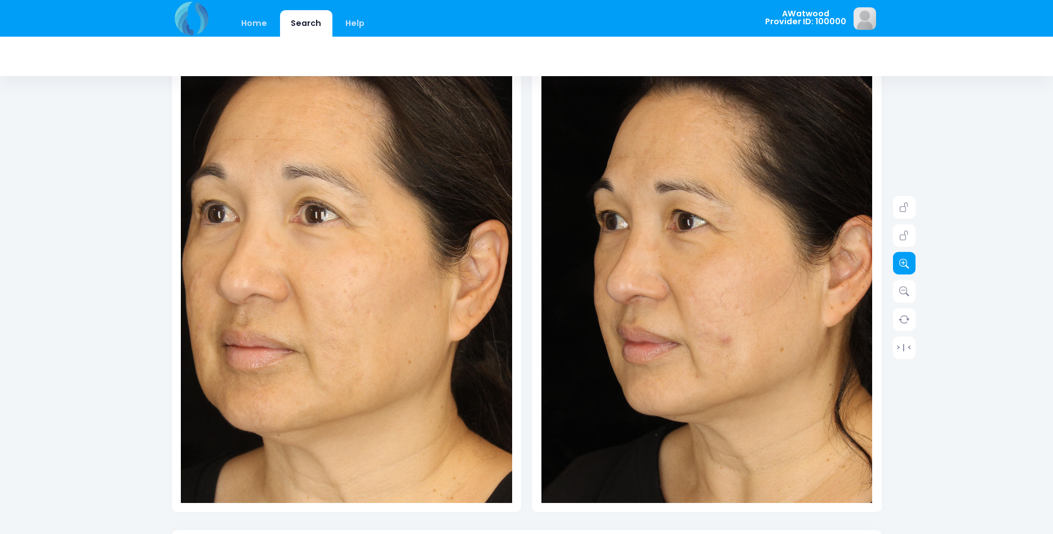
click at [906, 261] on icon at bounding box center [904, 263] width 10 height 10
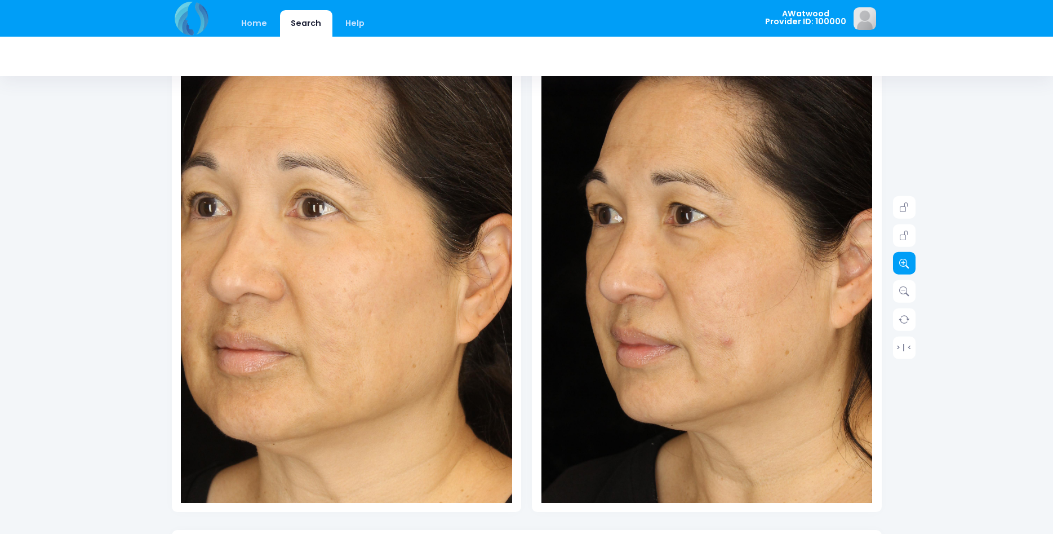
click at [906, 261] on icon at bounding box center [904, 263] width 10 height 10
click at [906, 262] on icon at bounding box center [904, 263] width 10 height 10
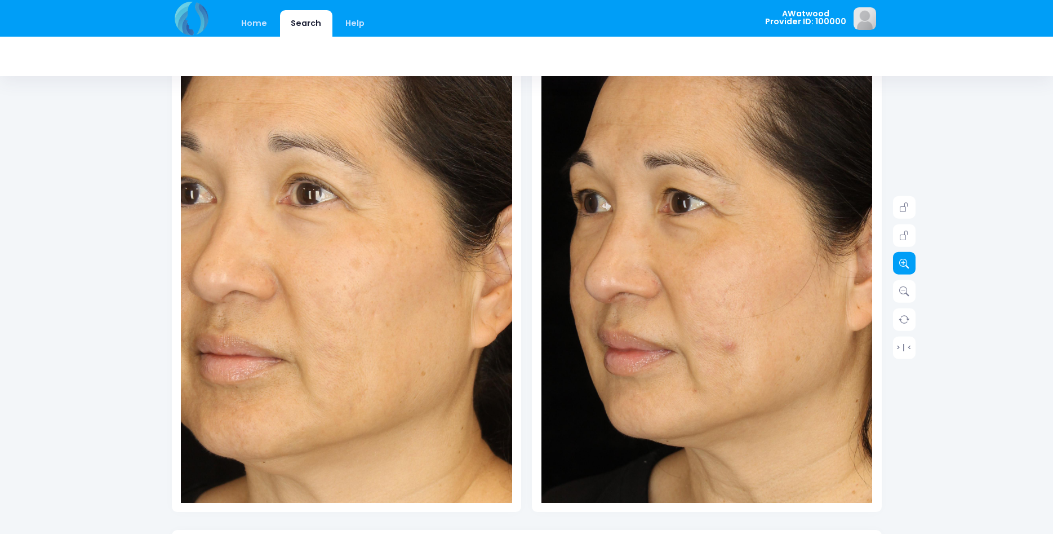
click at [906, 262] on icon at bounding box center [904, 263] width 10 height 10
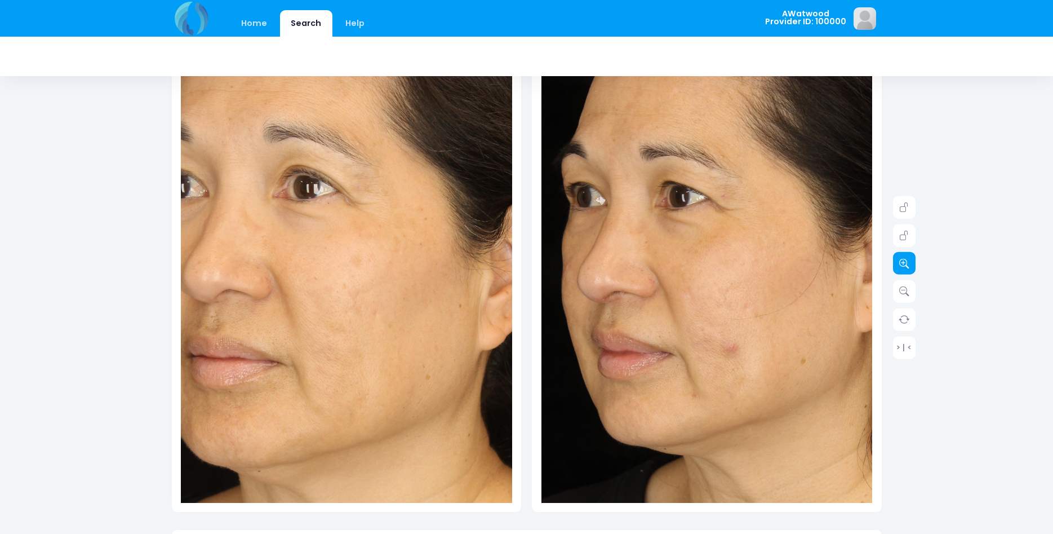
click at [906, 263] on icon at bounding box center [904, 263] width 10 height 10
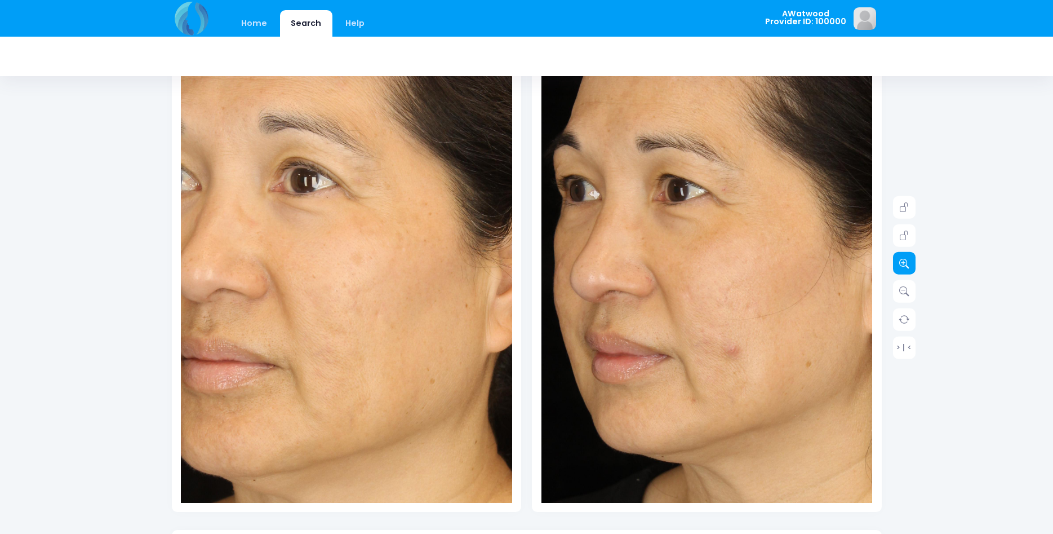
click at [907, 264] on icon at bounding box center [904, 263] width 10 height 10
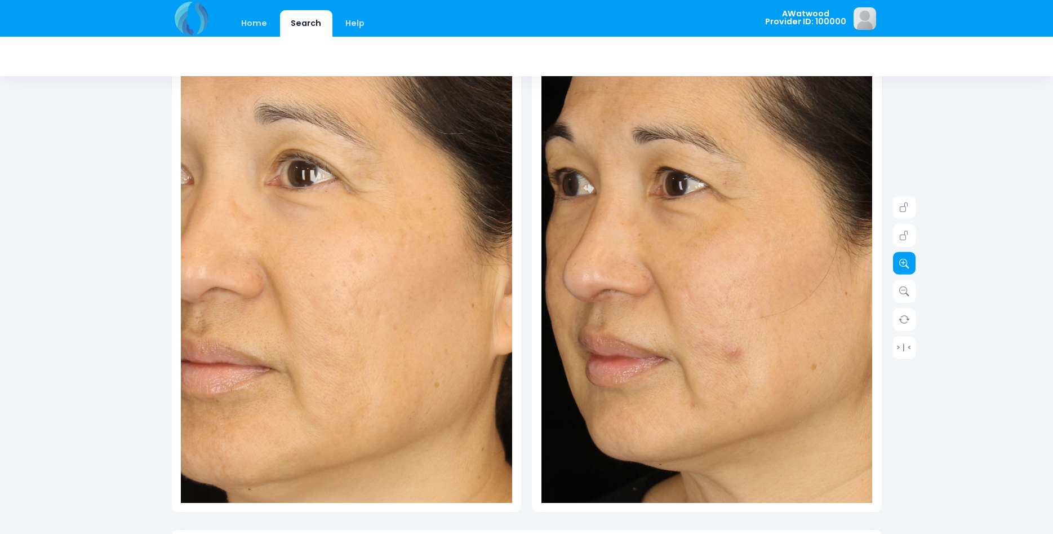
click at [908, 265] on icon at bounding box center [904, 263] width 10 height 10
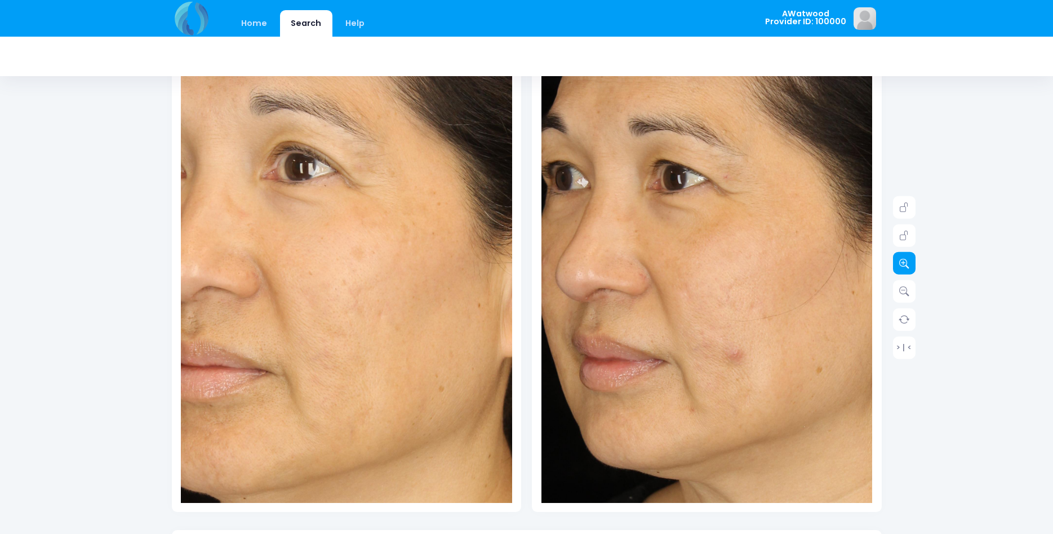
click at [908, 265] on icon at bounding box center [904, 263] width 10 height 10
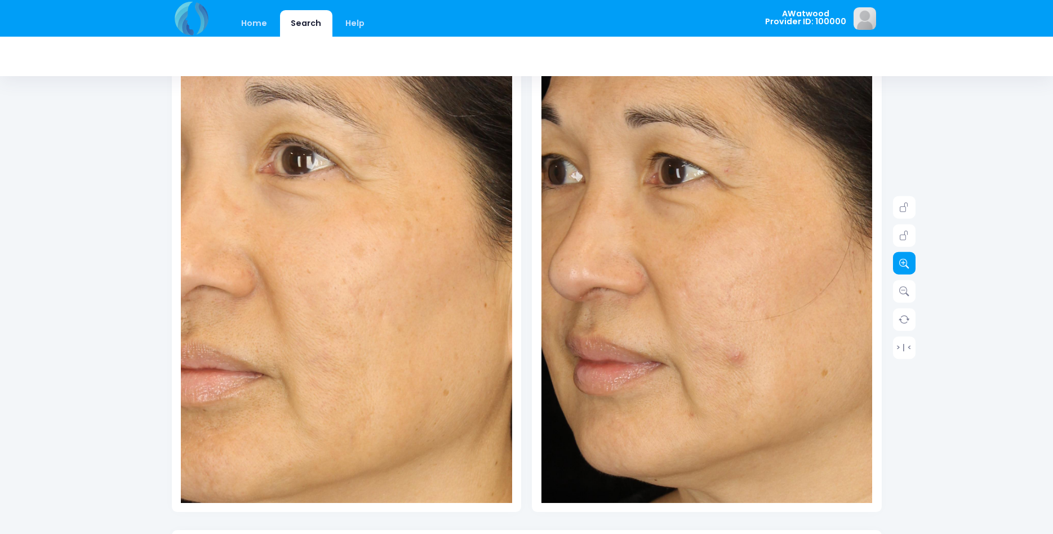
click at [910, 265] on link at bounding box center [904, 263] width 23 height 23
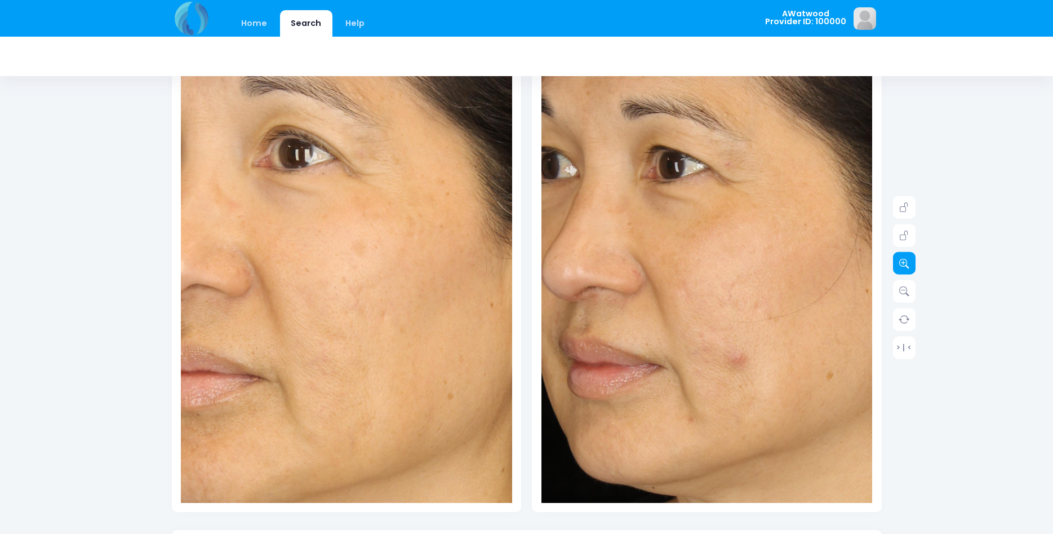
click at [910, 267] on link at bounding box center [904, 263] width 23 height 23
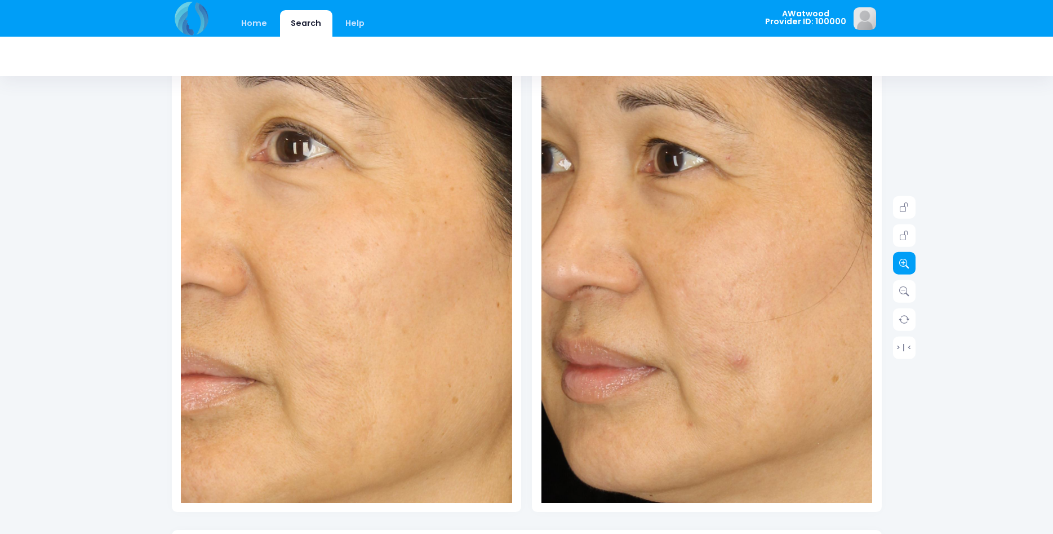
click at [910, 267] on link at bounding box center [904, 263] width 23 height 23
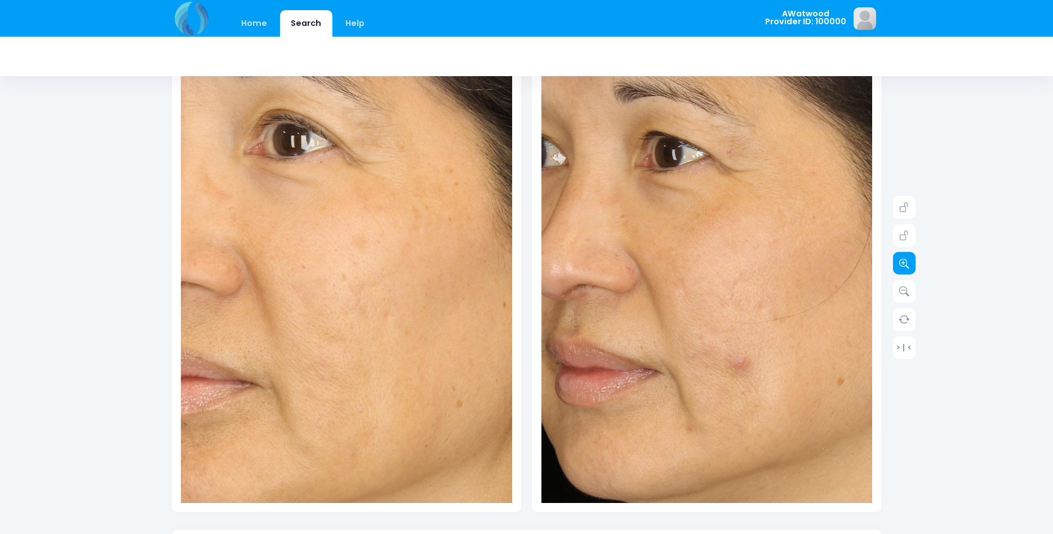
click at [910, 267] on link at bounding box center [904, 263] width 23 height 23
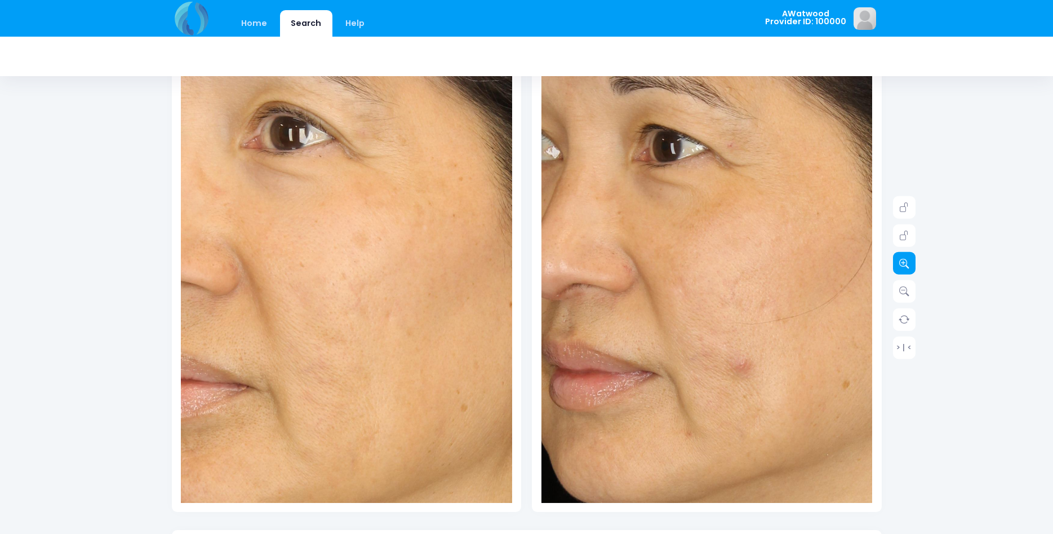
click at [910, 268] on link at bounding box center [904, 263] width 23 height 23
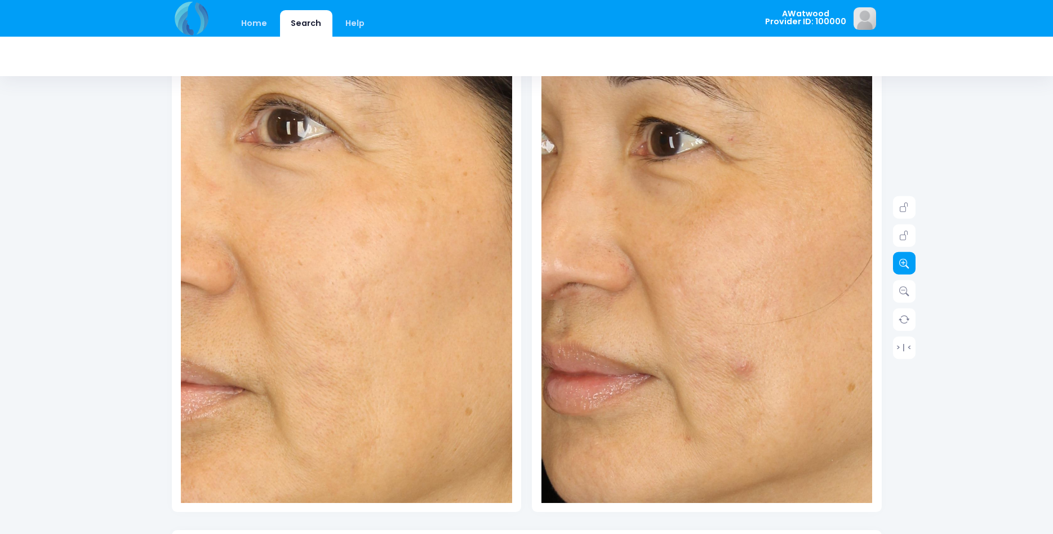
click at [910, 268] on link at bounding box center [904, 263] width 23 height 23
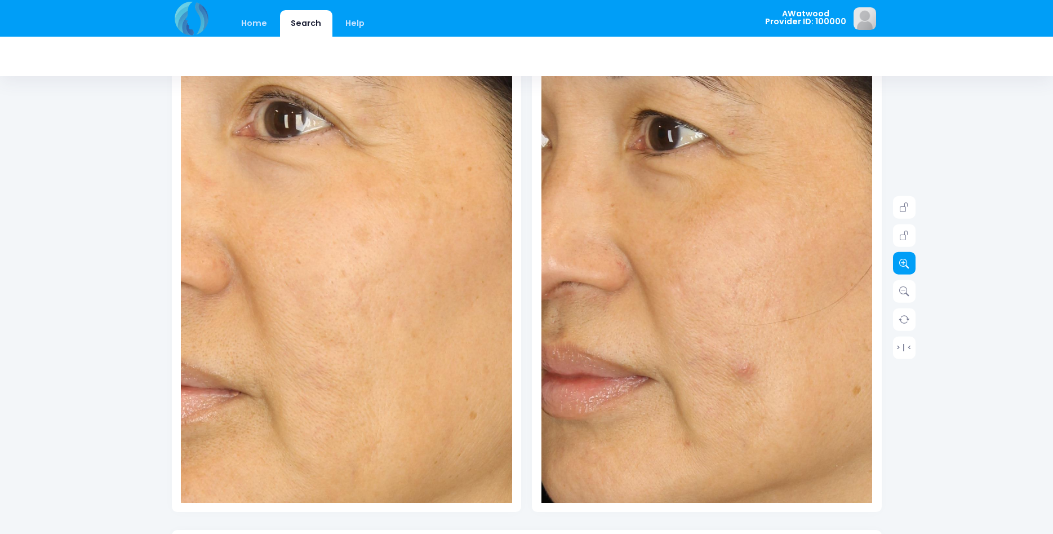
click at [910, 268] on link at bounding box center [904, 263] width 23 height 23
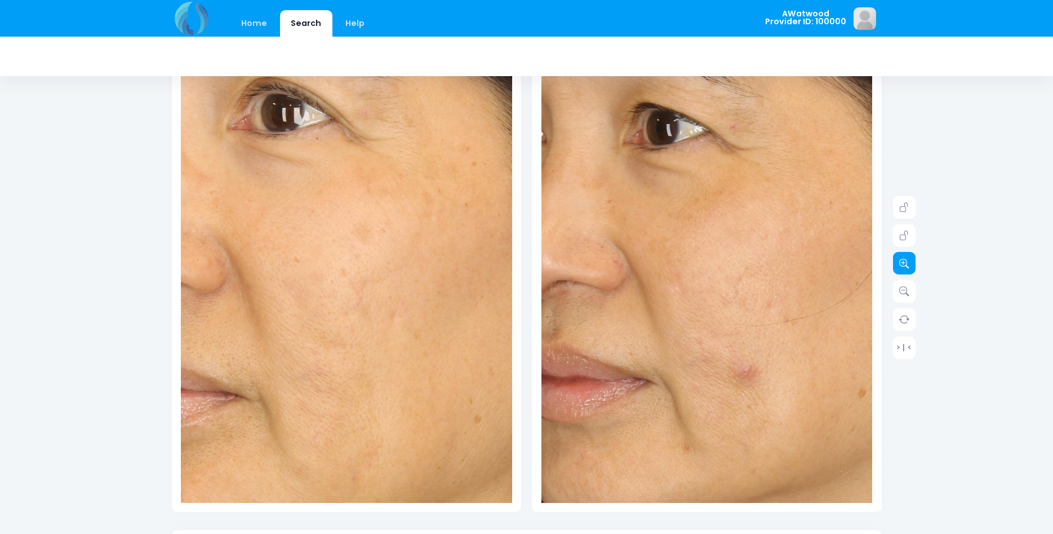
click at [910, 268] on link at bounding box center [904, 263] width 23 height 23
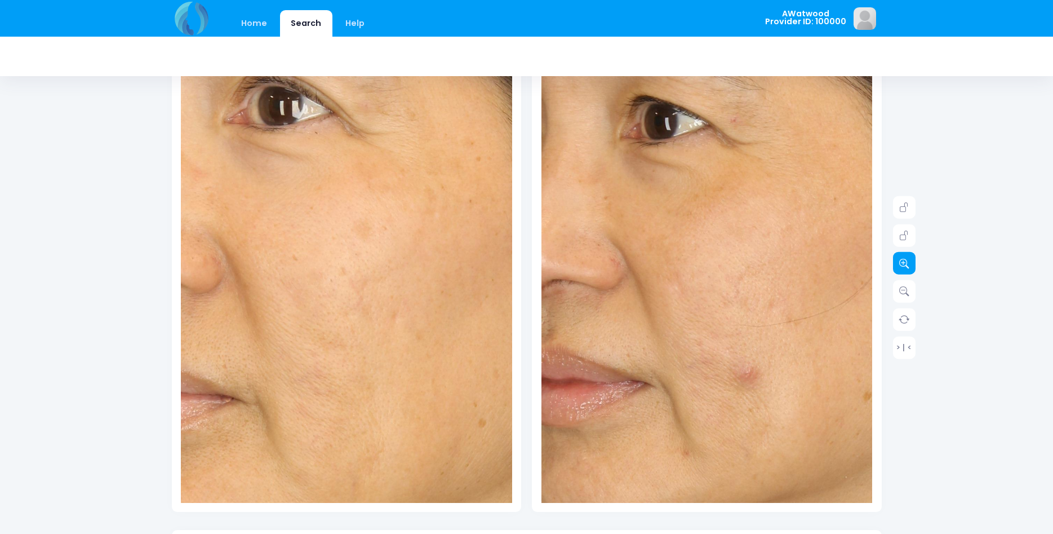
click at [910, 268] on link at bounding box center [904, 263] width 23 height 23
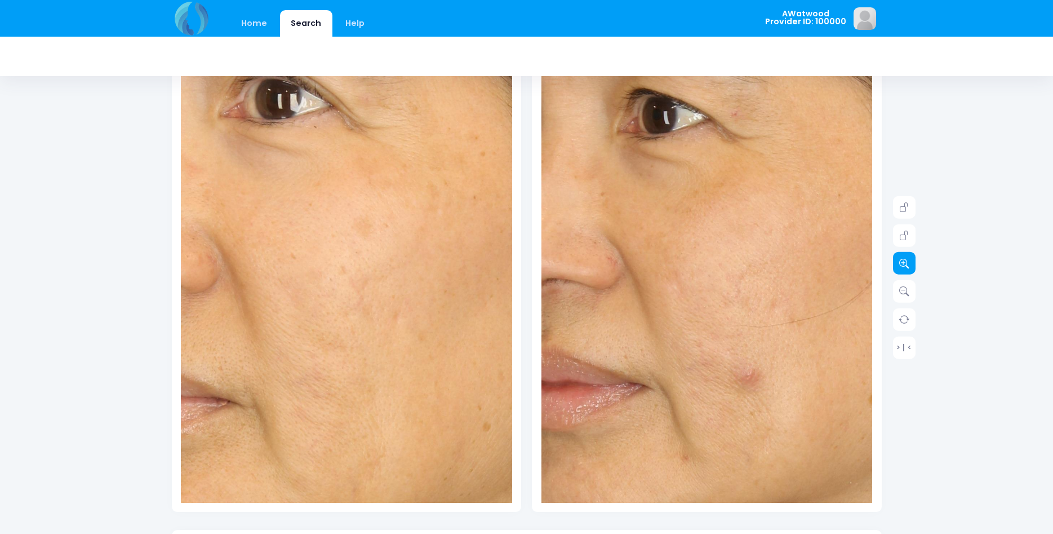
click at [910, 268] on link at bounding box center [904, 263] width 23 height 23
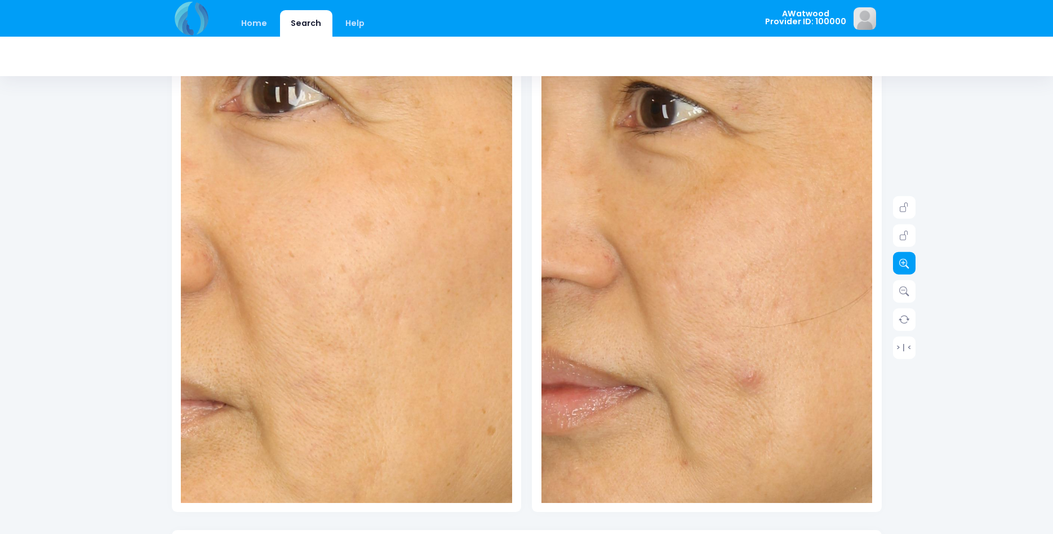
click at [910, 268] on link at bounding box center [904, 263] width 23 height 23
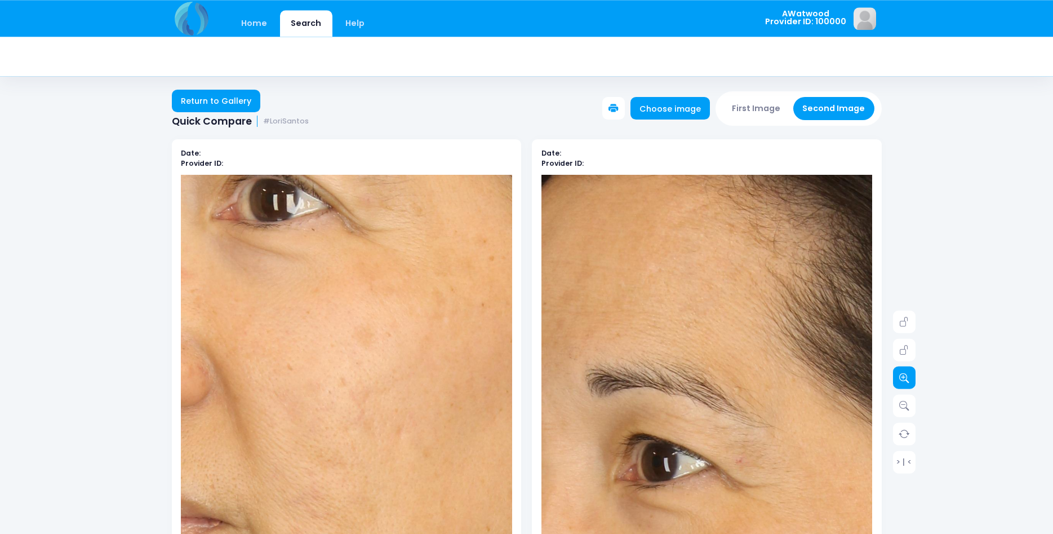
scroll to position [0, 0]
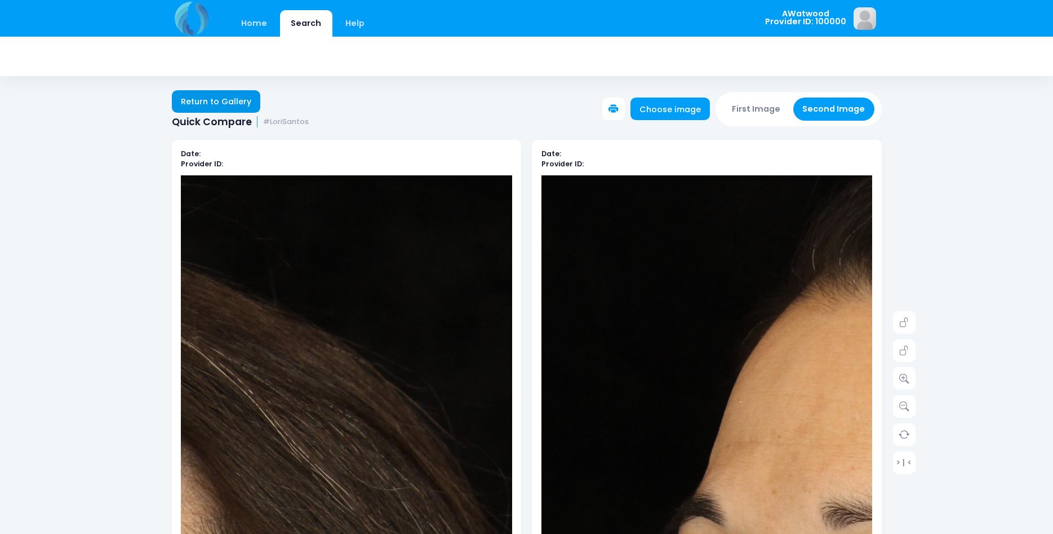
click at [246, 103] on link "Return to Gallery" at bounding box center [216, 101] width 89 height 23
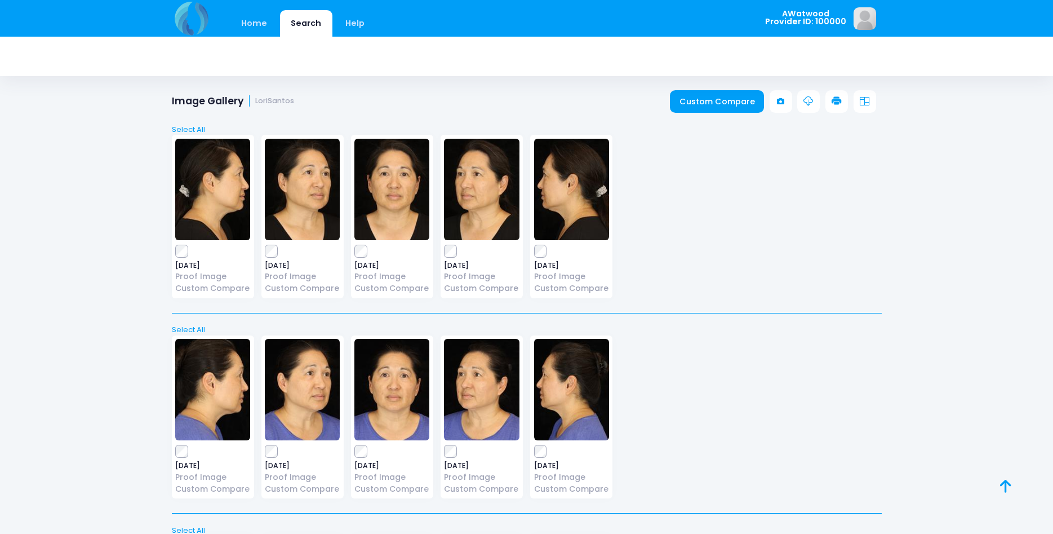
click at [400, 186] on img at bounding box center [391, 189] width 75 height 101
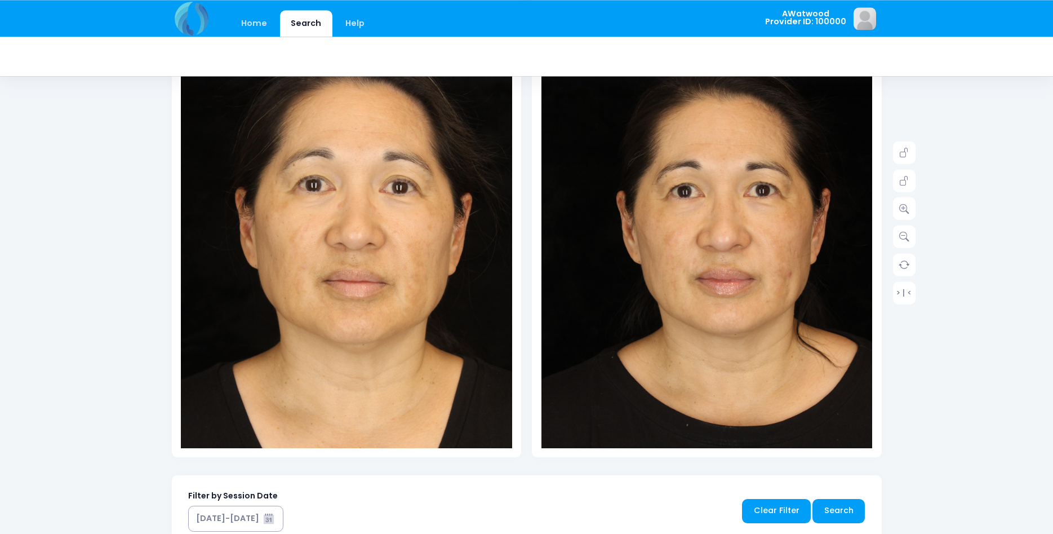
scroll to position [172, 0]
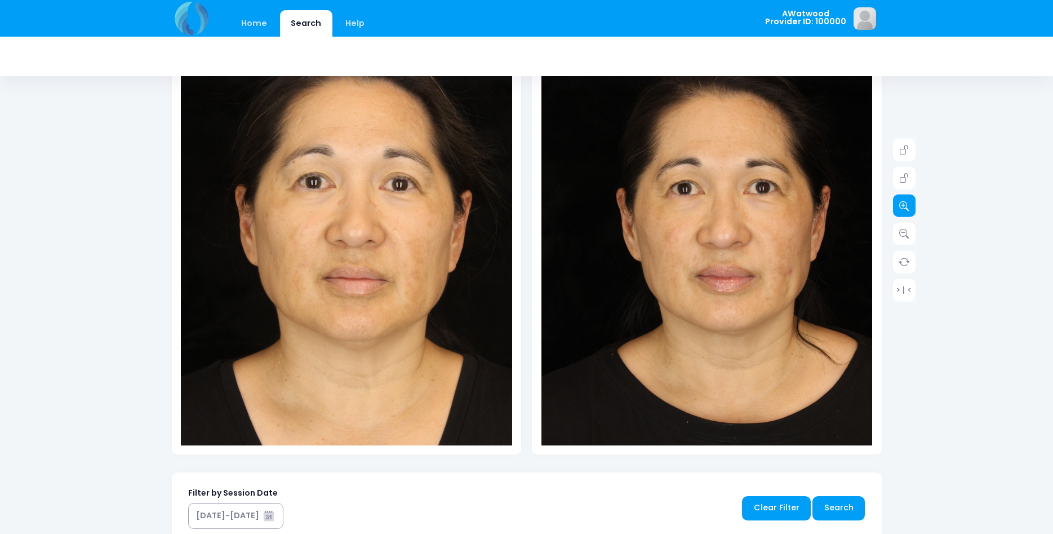
click at [902, 206] on icon at bounding box center [904, 206] width 10 height 10
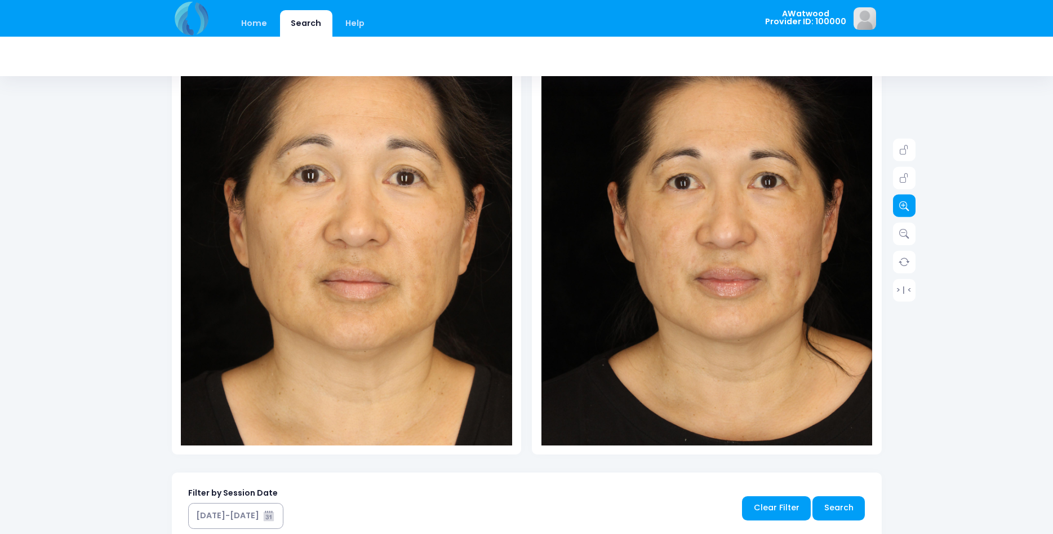
click at [902, 206] on icon at bounding box center [904, 206] width 10 height 10
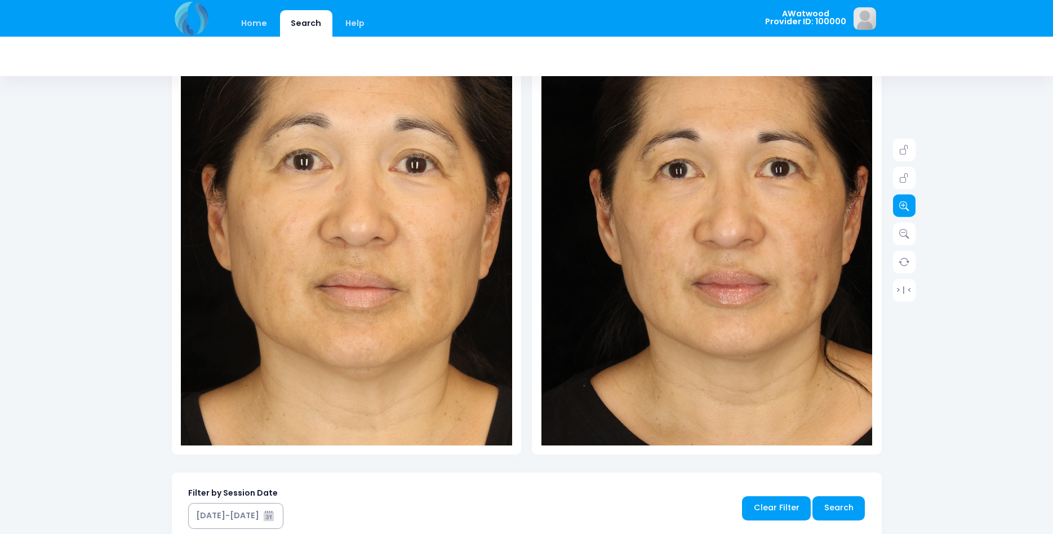
click at [902, 206] on icon at bounding box center [904, 206] width 10 height 10
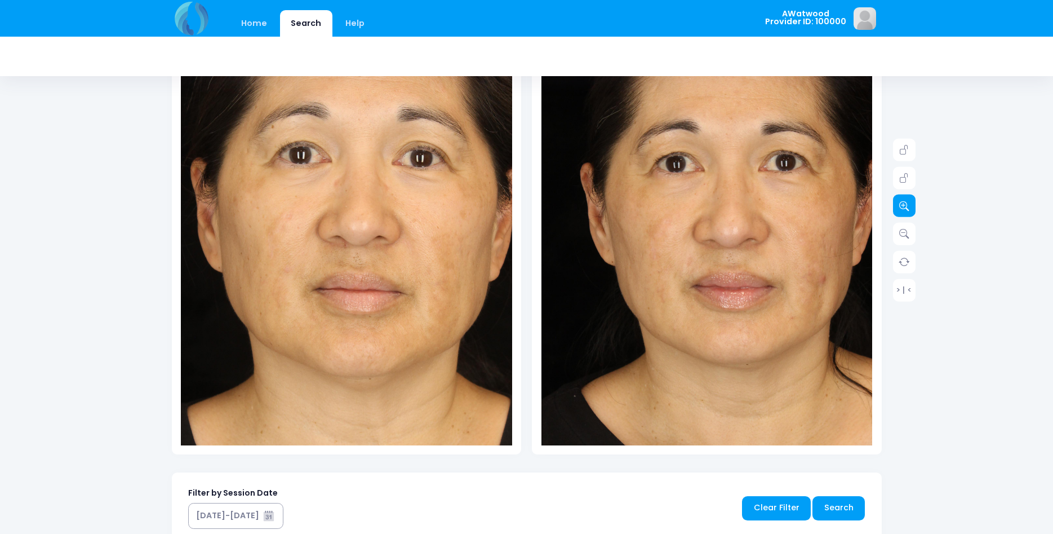
click at [902, 207] on icon at bounding box center [904, 206] width 10 height 10
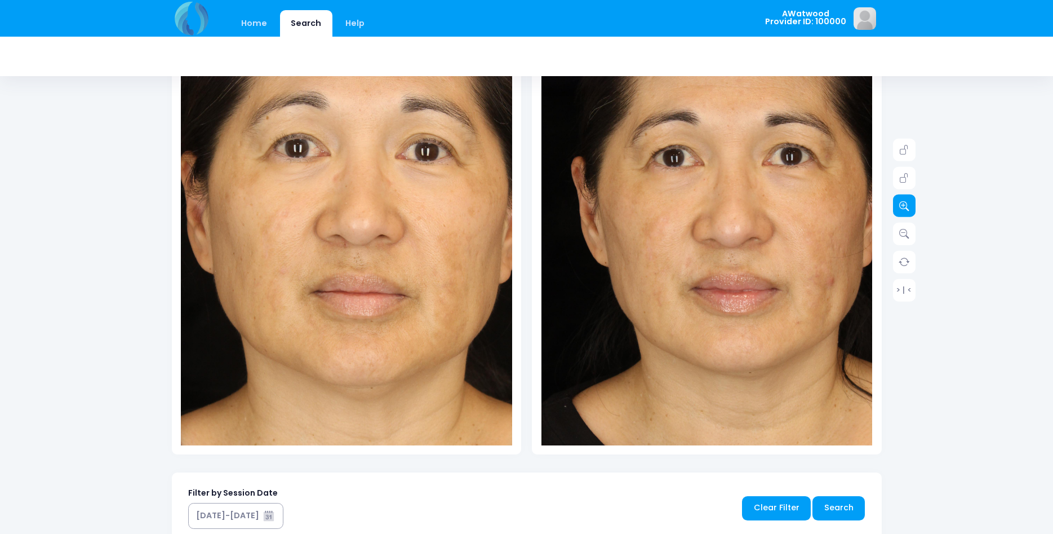
click at [902, 210] on icon at bounding box center [904, 206] width 10 height 10
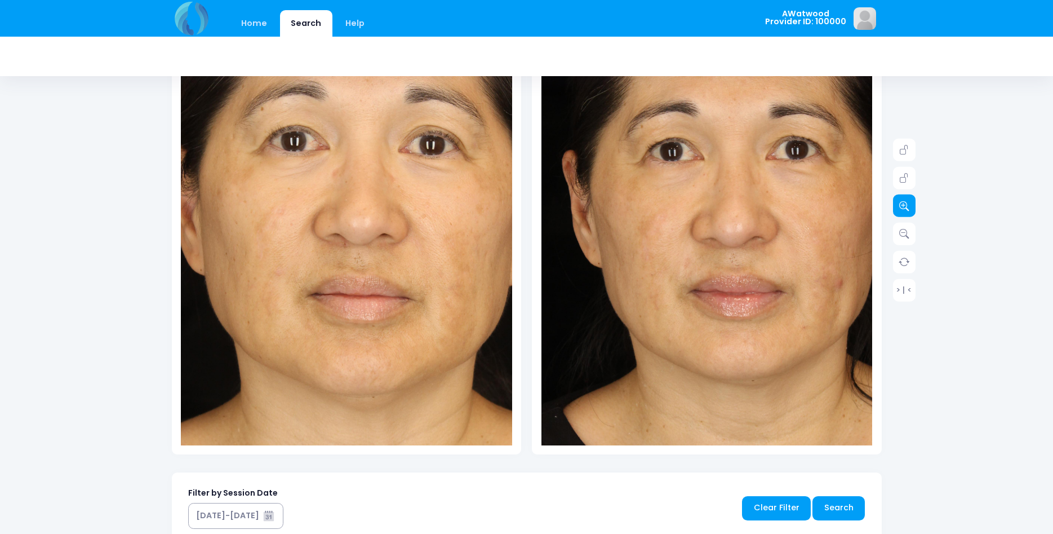
click at [902, 210] on icon at bounding box center [904, 206] width 10 height 10
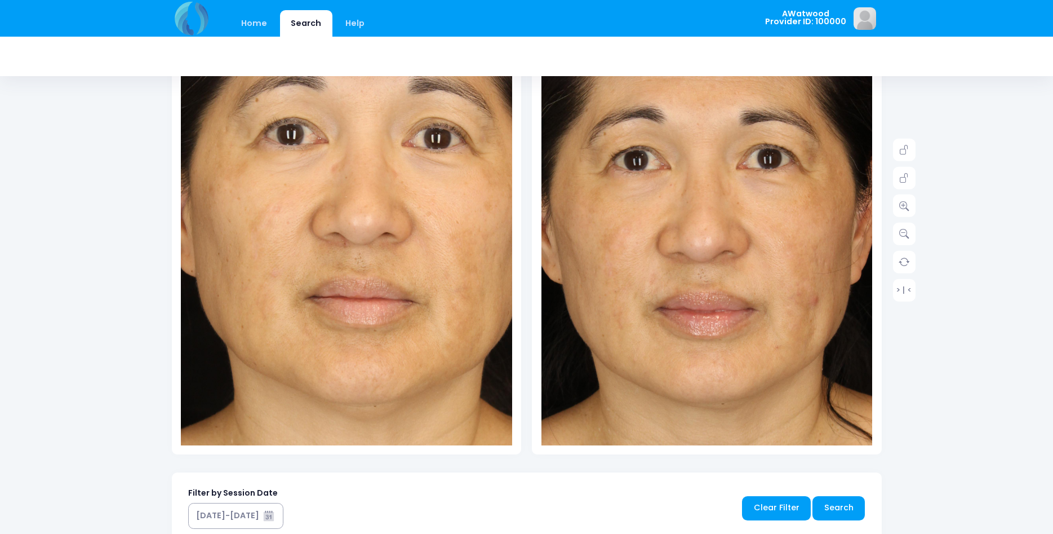
click at [754, 205] on img at bounding box center [673, 266] width 563 height 845
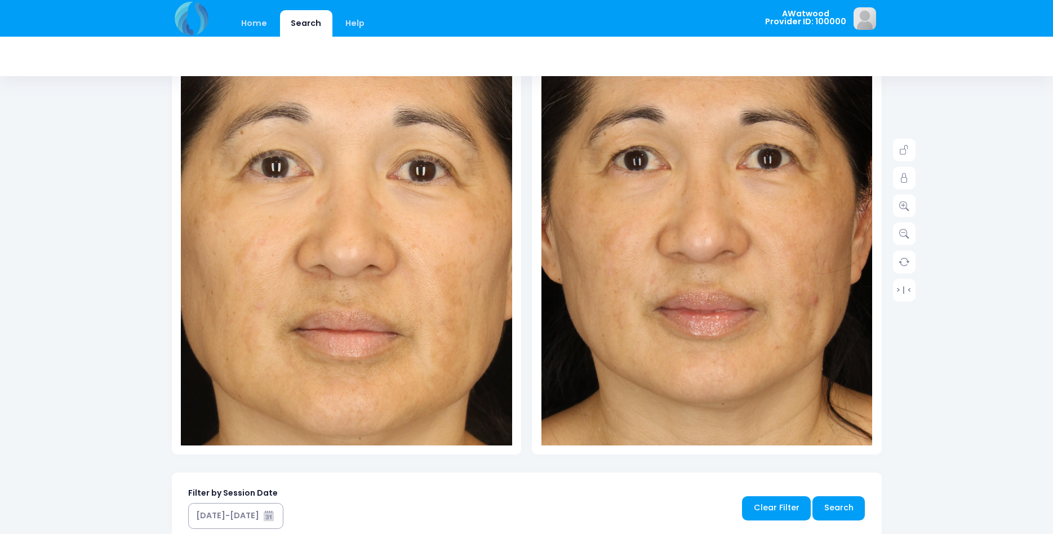
click at [368, 183] on img at bounding box center [331, 283] width 563 height 845
click at [907, 179] on icon at bounding box center [904, 178] width 10 height 10
click at [904, 206] on icon at bounding box center [904, 206] width 10 height 10
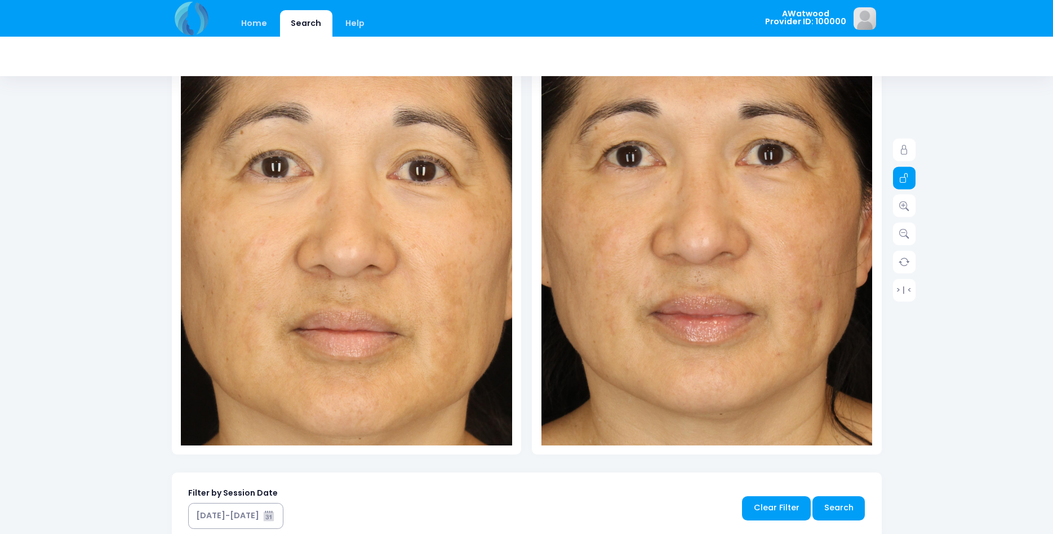
click at [910, 181] on link at bounding box center [904, 177] width 23 height 23
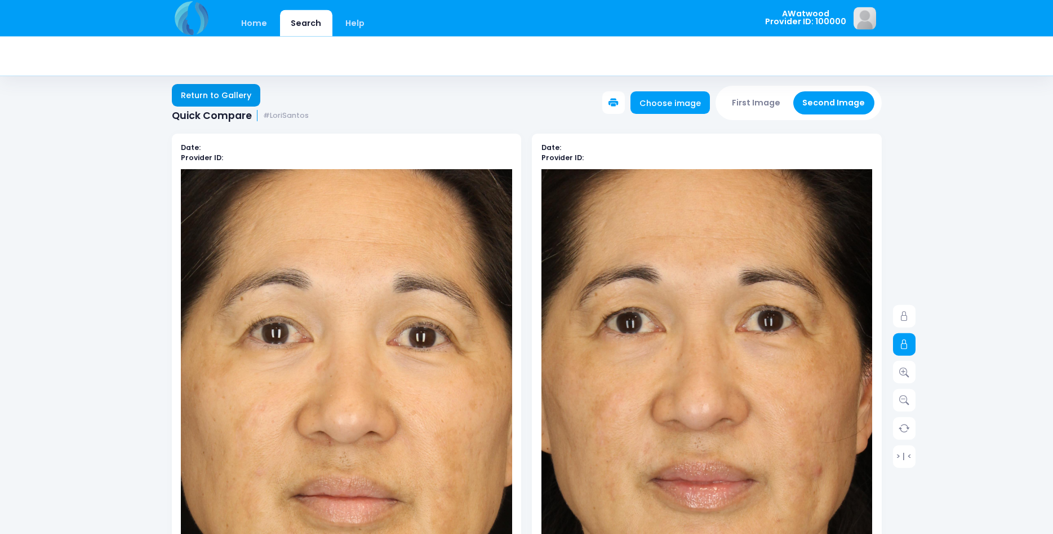
scroll to position [0, 0]
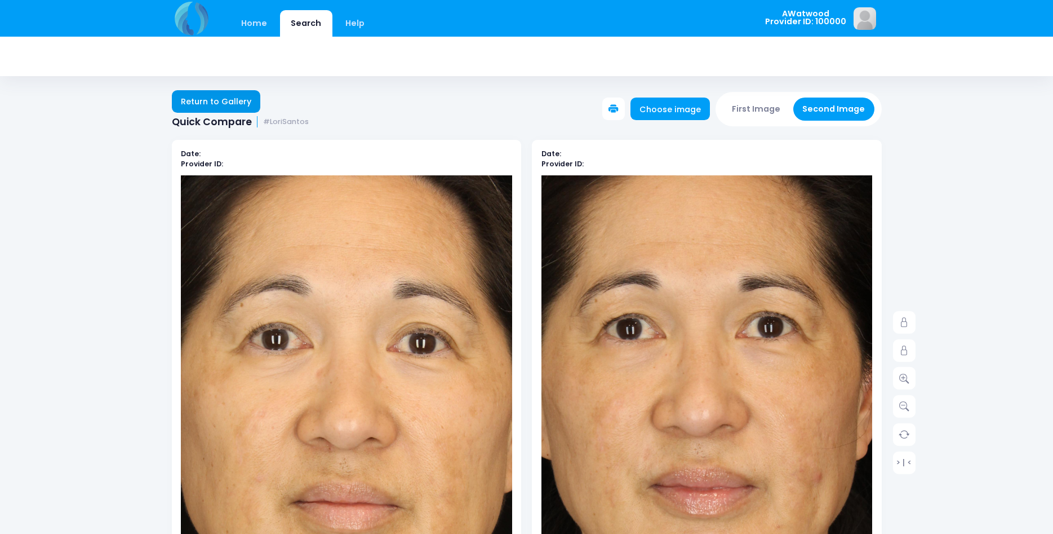
click at [218, 100] on link "Return to Gallery" at bounding box center [216, 101] width 89 height 23
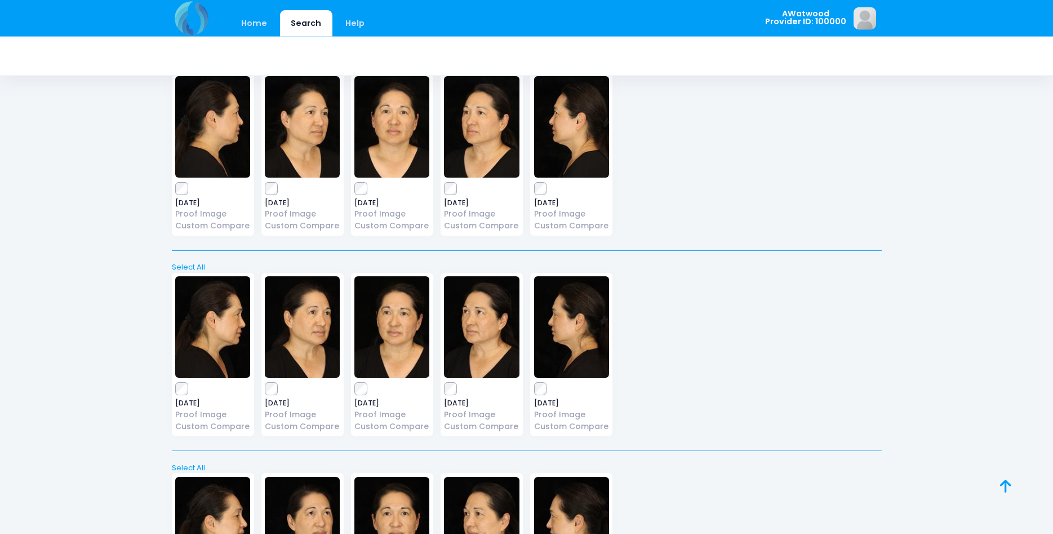
scroll to position [517, 0]
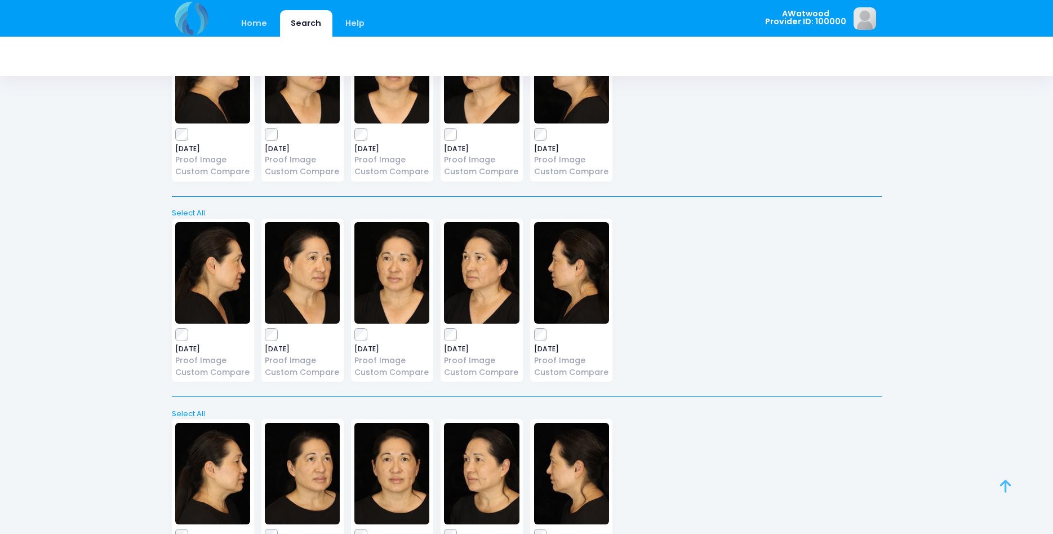
click at [1010, 486] on icon at bounding box center [1005, 486] width 11 height 1
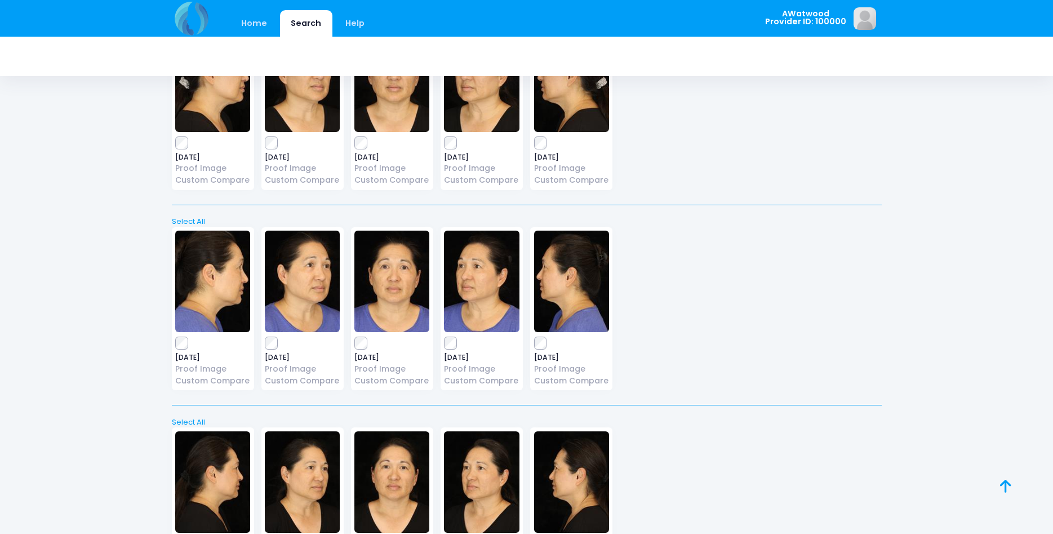
scroll to position [0, 0]
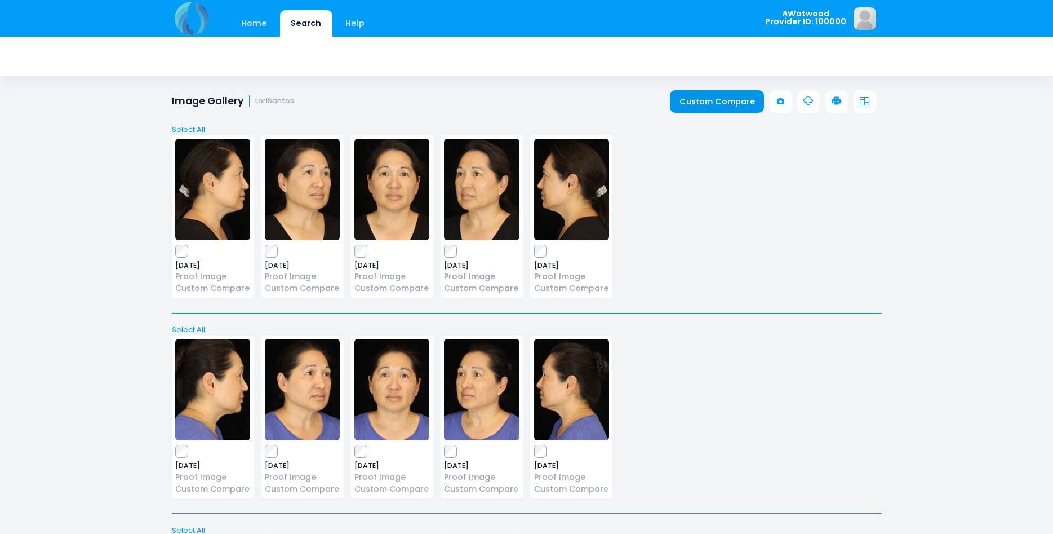
click at [736, 100] on link "Custom Compare" at bounding box center [717, 101] width 94 height 23
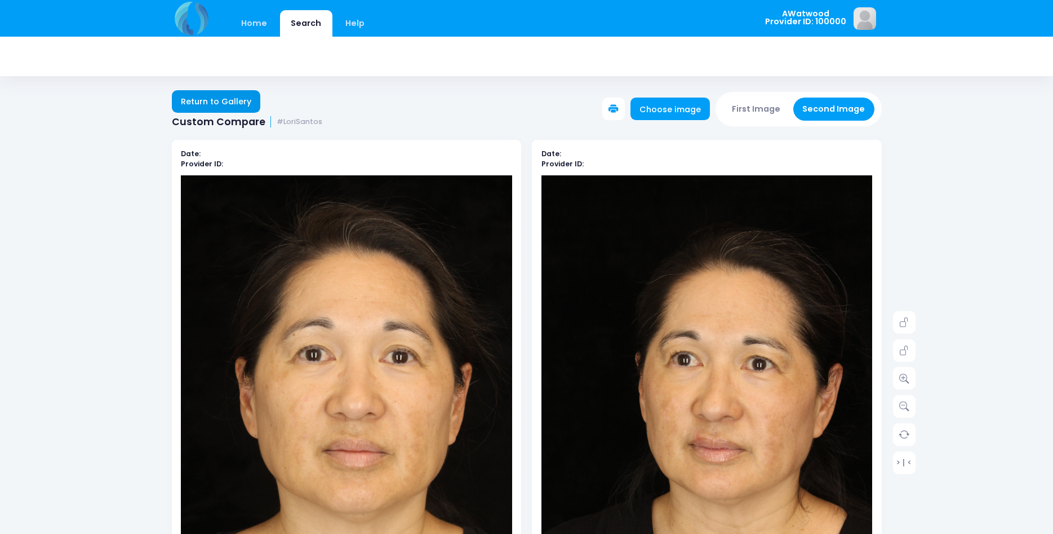
click at [211, 100] on link "Return to Gallery" at bounding box center [216, 101] width 89 height 23
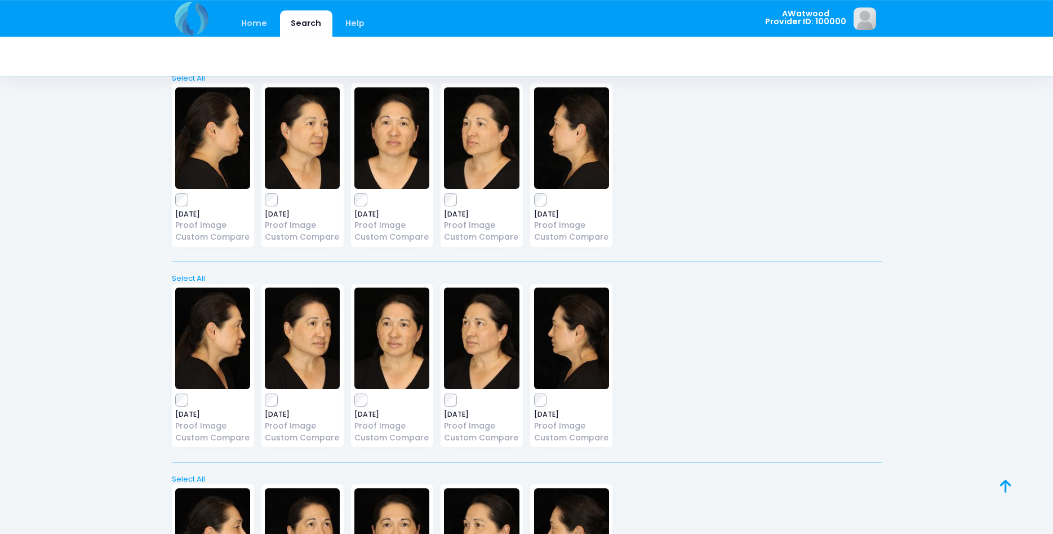
scroll to position [627, 0]
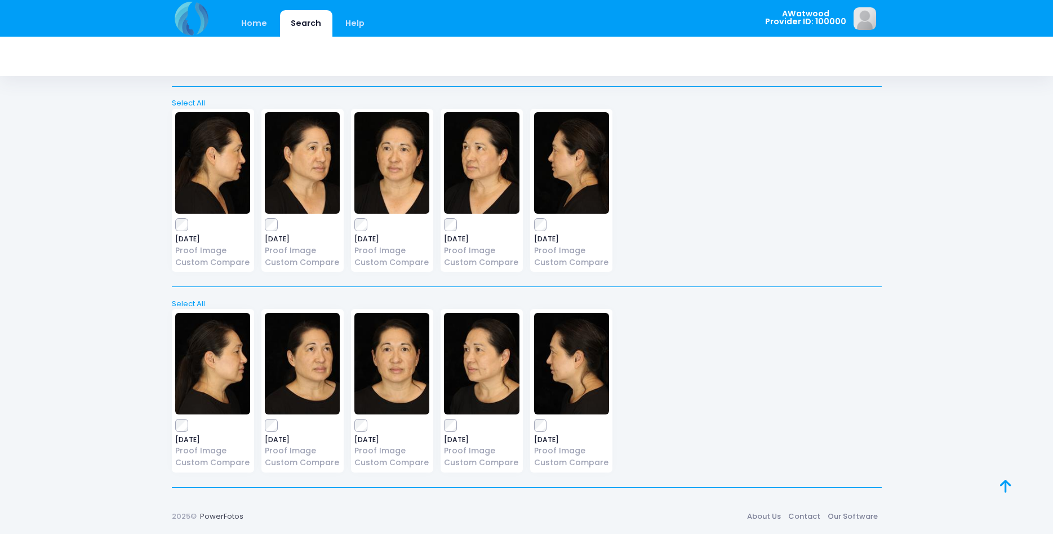
drag, startPoint x: 1001, startPoint y: 482, endPoint x: 996, endPoint y: 476, distance: 8.0
click at [1001, 486] on icon at bounding box center [1005, 486] width 11 height 1
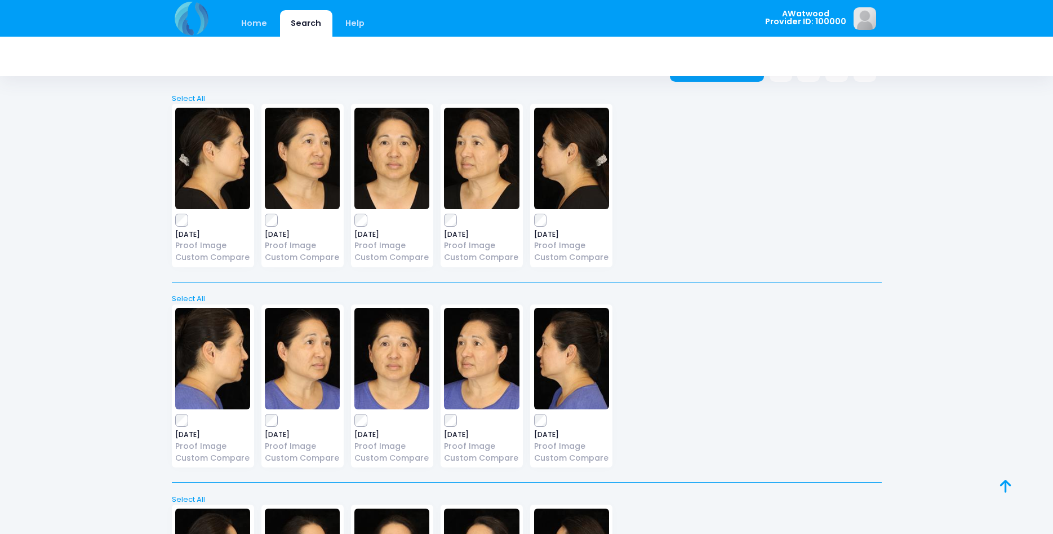
scroll to position [0, 0]
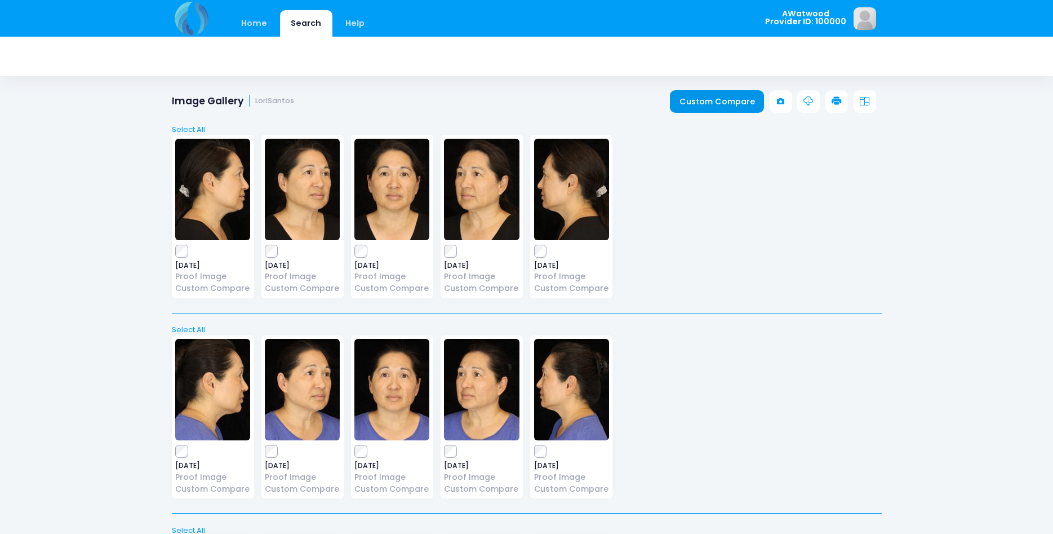
click at [714, 99] on link "Custom Compare" at bounding box center [717, 101] width 94 height 23
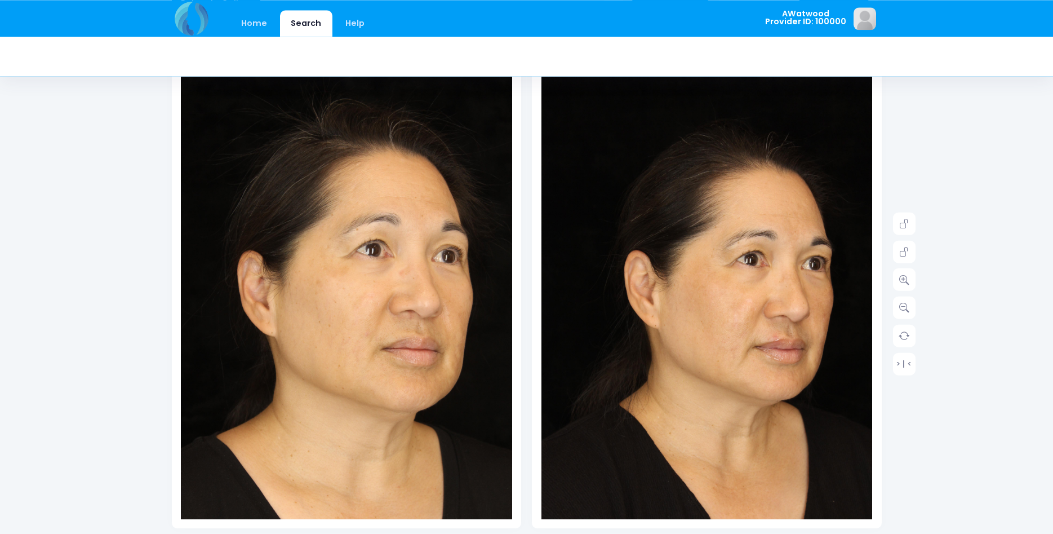
scroll to position [115, 0]
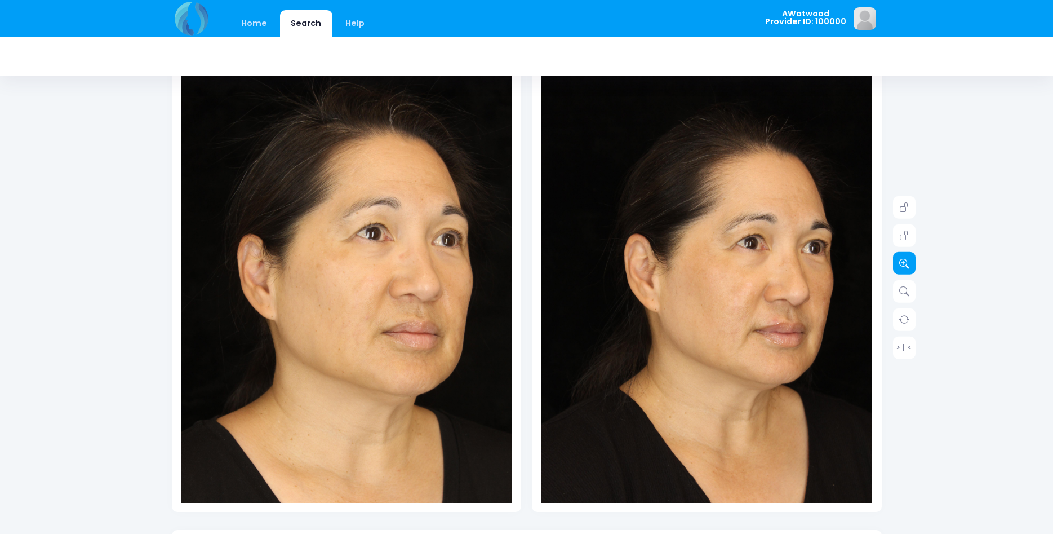
click at [903, 260] on icon at bounding box center [904, 263] width 10 height 10
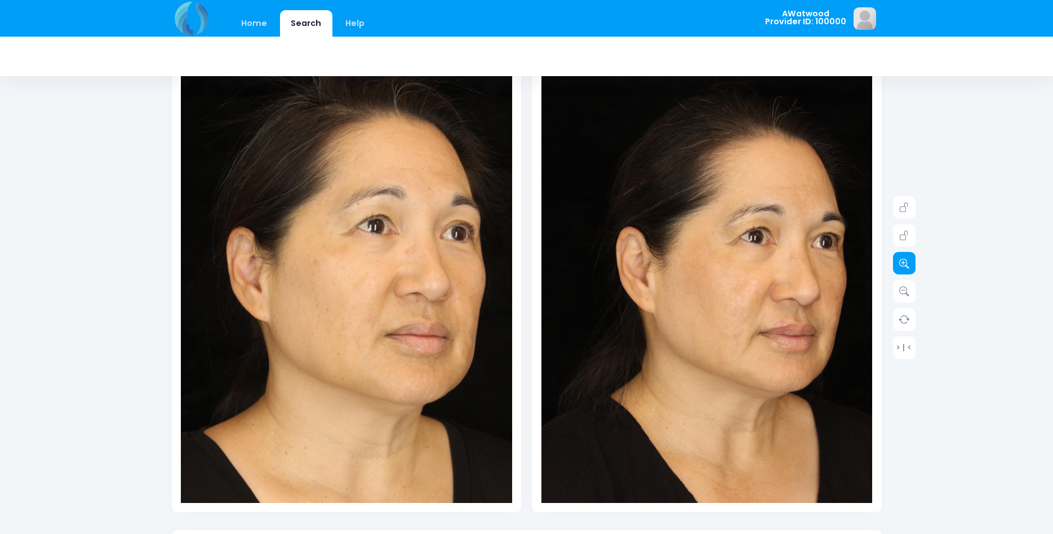
click at [904, 260] on icon at bounding box center [904, 263] width 10 height 10
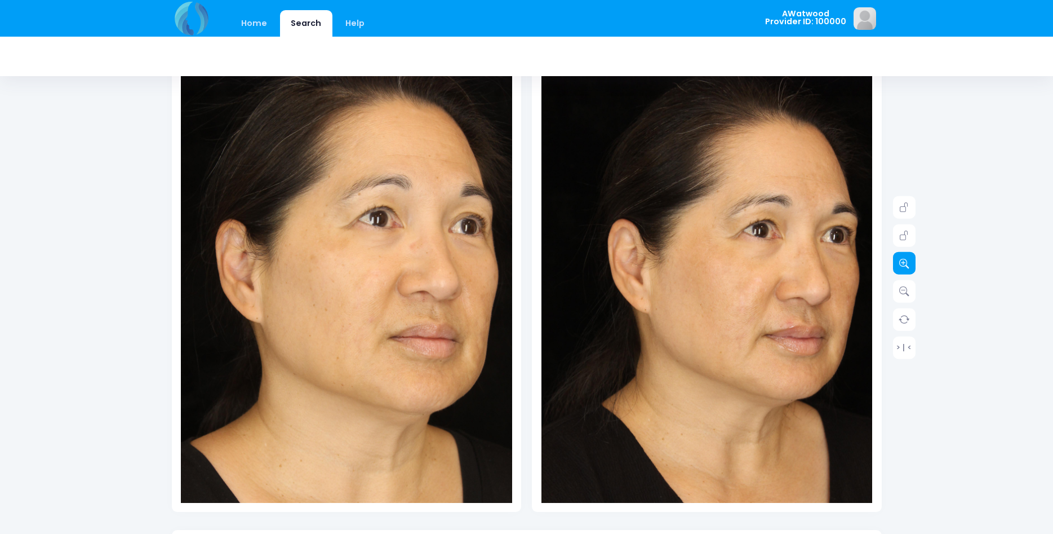
click at [905, 260] on icon at bounding box center [904, 263] width 10 height 10
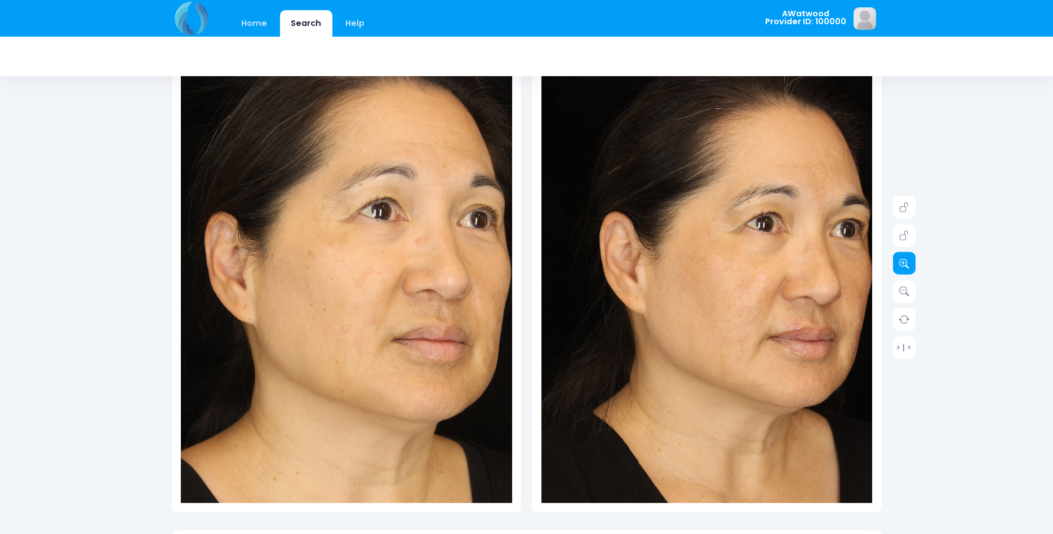
click at [906, 260] on icon at bounding box center [904, 263] width 10 height 10
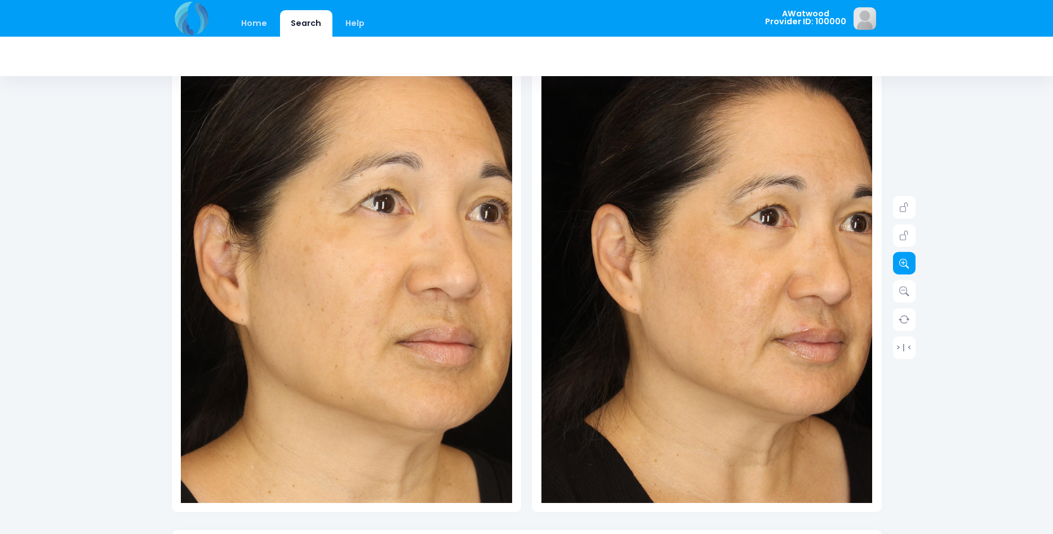
click at [906, 260] on icon at bounding box center [904, 263] width 10 height 10
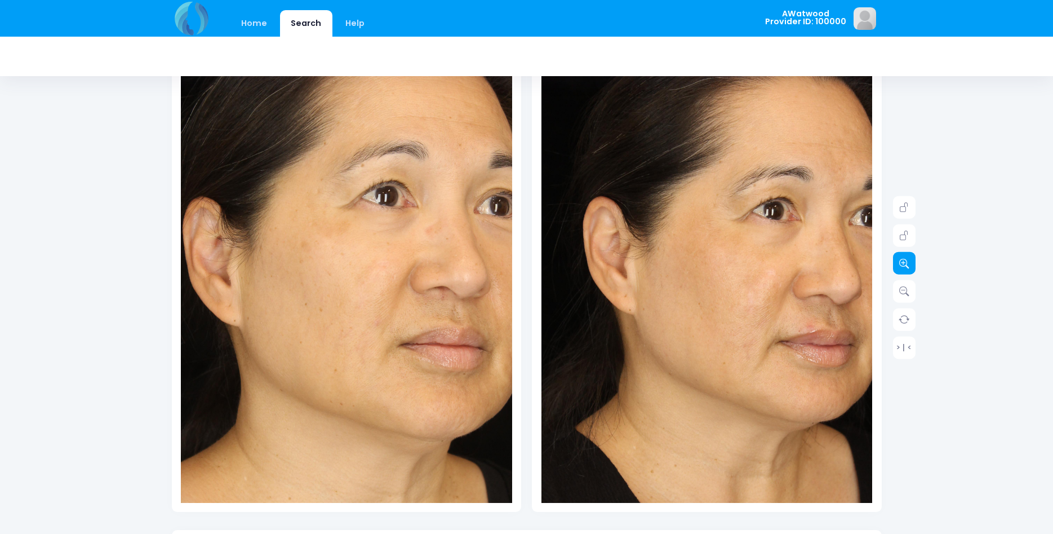
click at [906, 260] on icon at bounding box center [904, 263] width 10 height 10
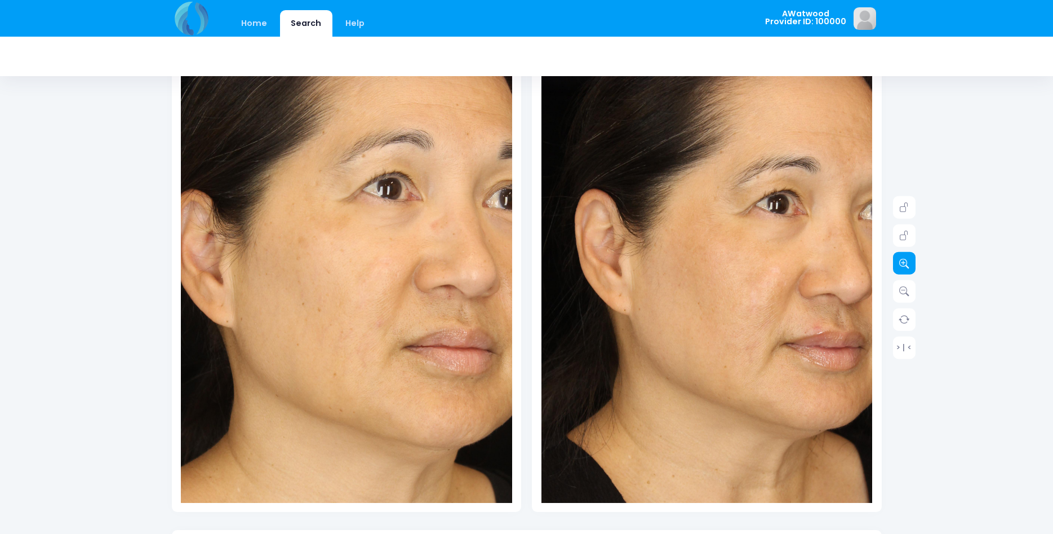
click at [906, 260] on icon at bounding box center [904, 263] width 10 height 10
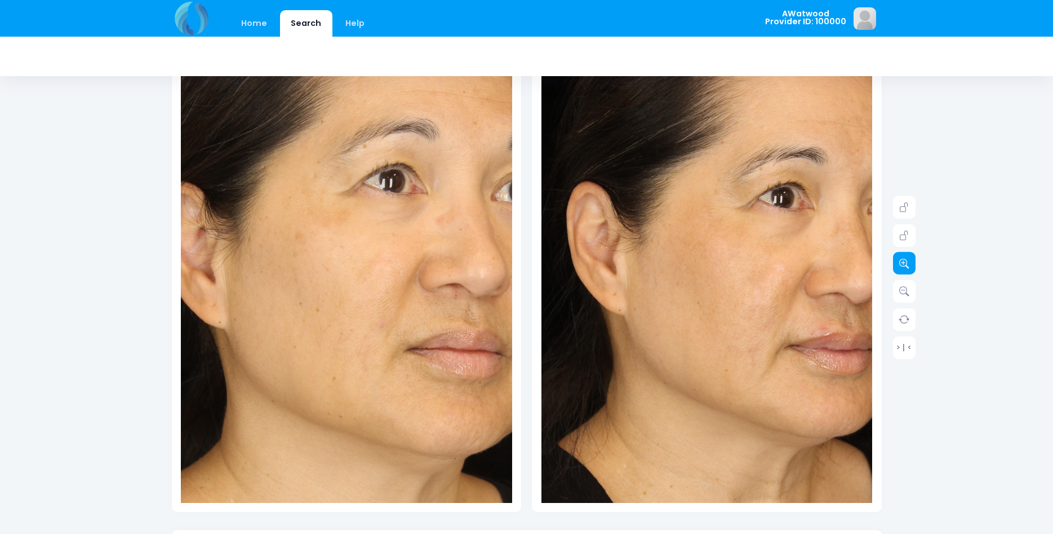
click at [906, 260] on icon at bounding box center [904, 263] width 10 height 10
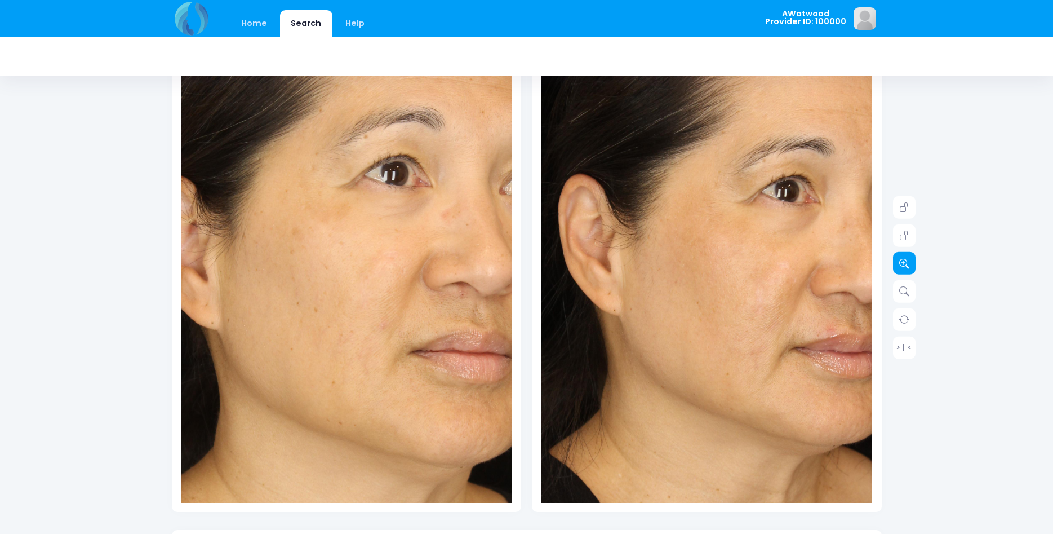
click at [906, 260] on icon at bounding box center [904, 263] width 10 height 10
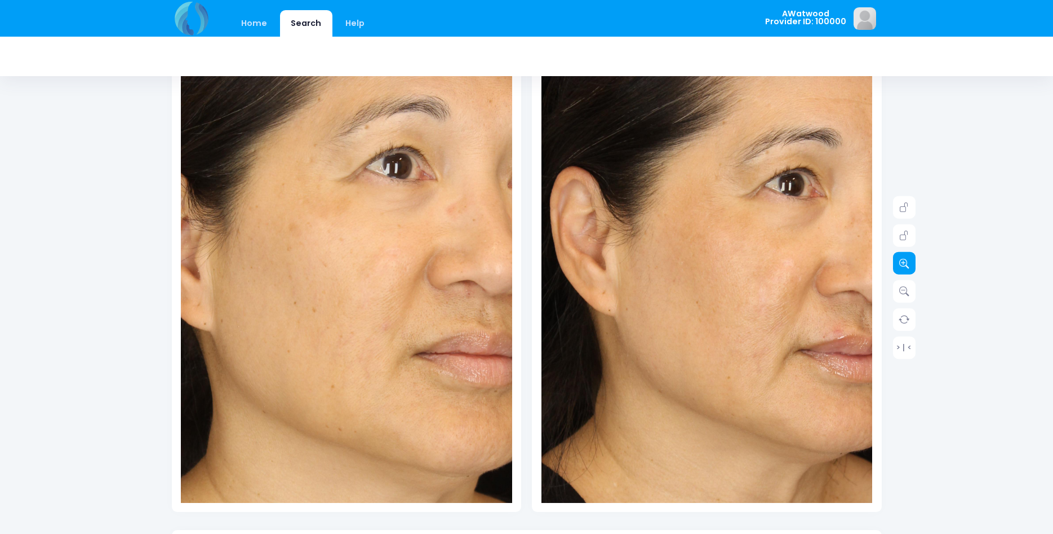
click at [906, 260] on icon at bounding box center [904, 263] width 10 height 10
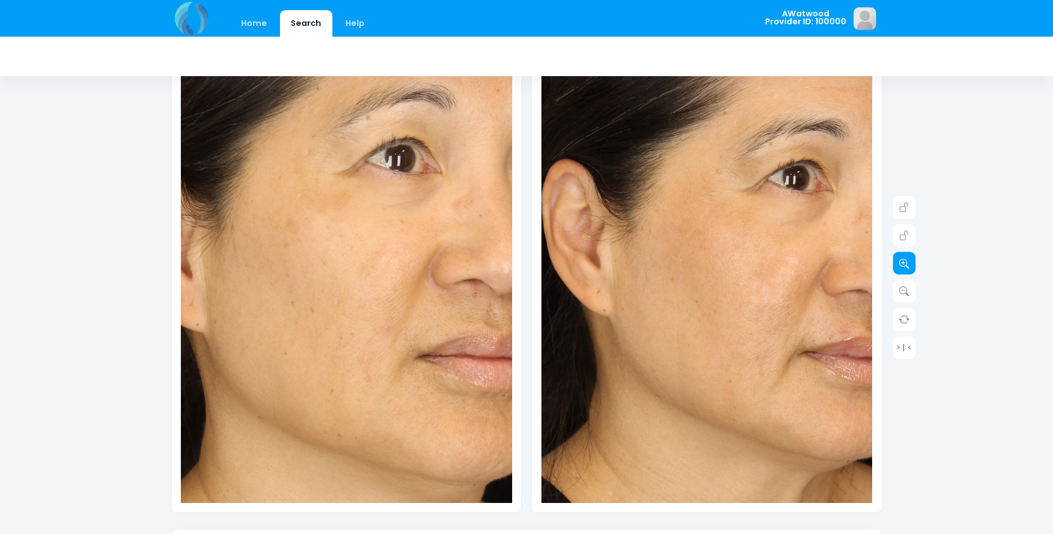
click at [906, 260] on icon at bounding box center [904, 263] width 10 height 10
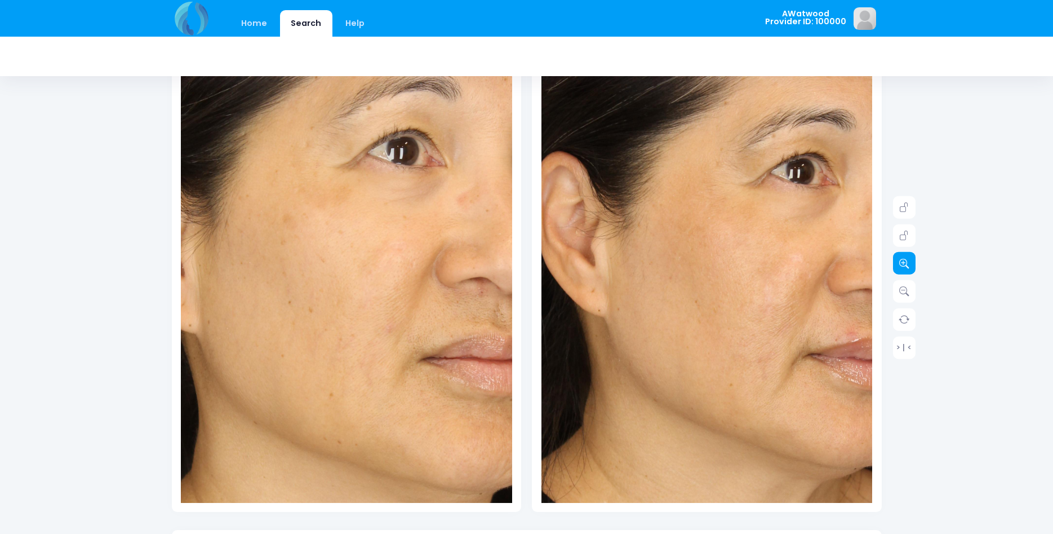
click at [906, 260] on icon at bounding box center [904, 263] width 10 height 10
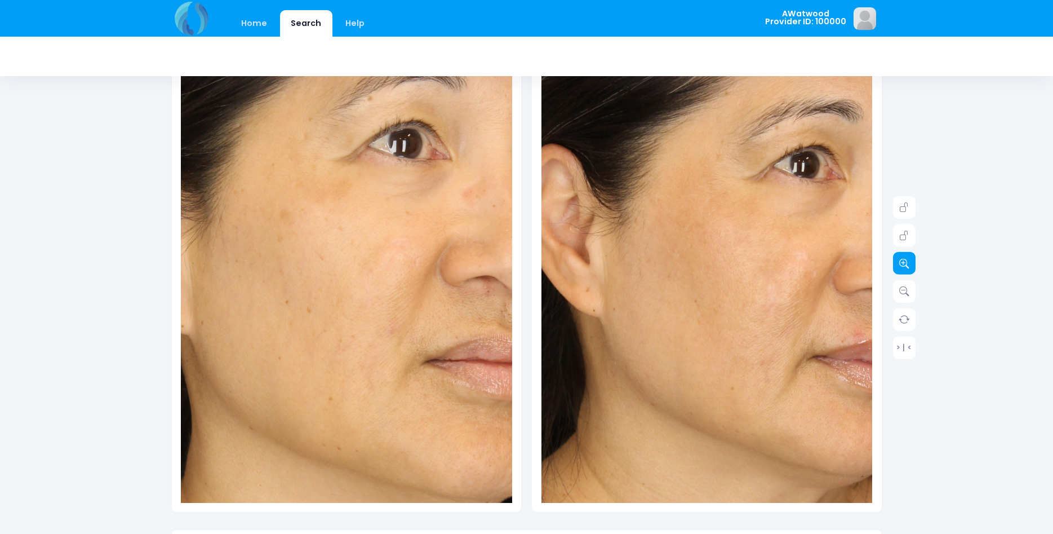
click at [906, 260] on icon at bounding box center [904, 263] width 10 height 10
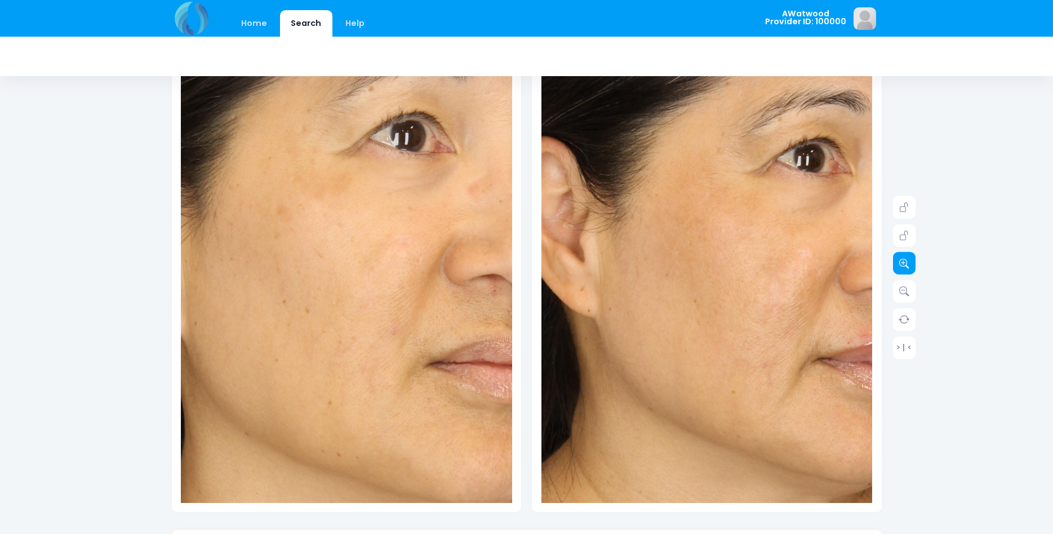
click at [906, 260] on icon at bounding box center [904, 263] width 10 height 10
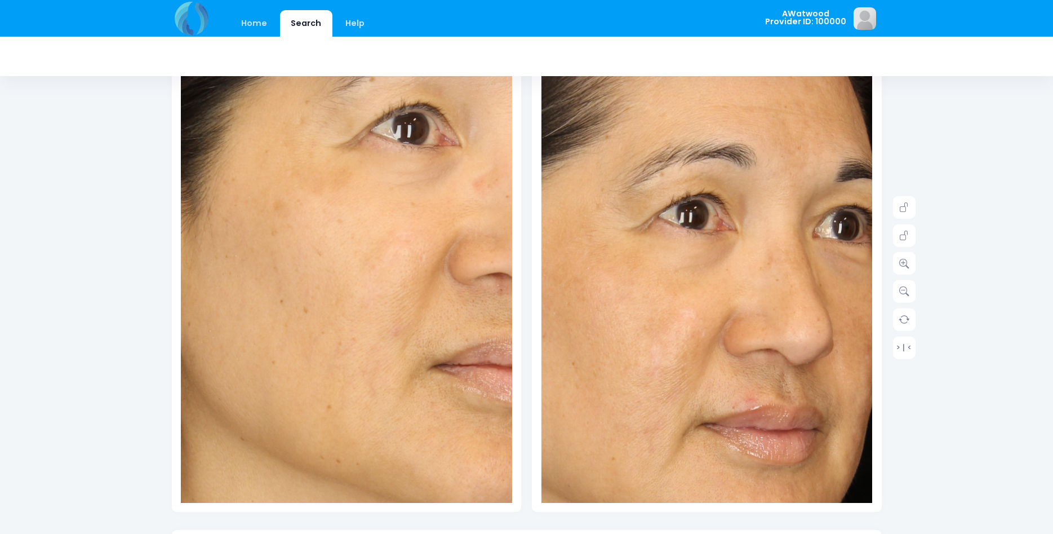
click at [977, 201] on div "Home Search Help AWatwood Logout" at bounding box center [526, 418] width 1053 height 1066
